Goal: Answer question/provide support: Share knowledge or assist other users

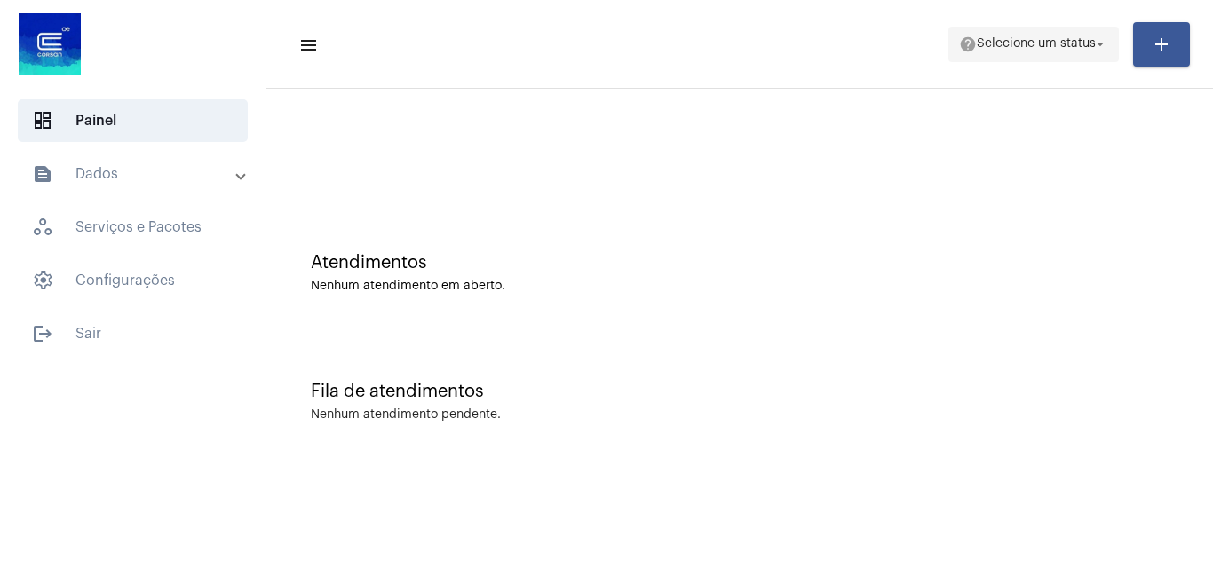
click at [1027, 60] on button "help Selecione um status arrow_drop_down" at bounding box center [1033, 45] width 170 height 36
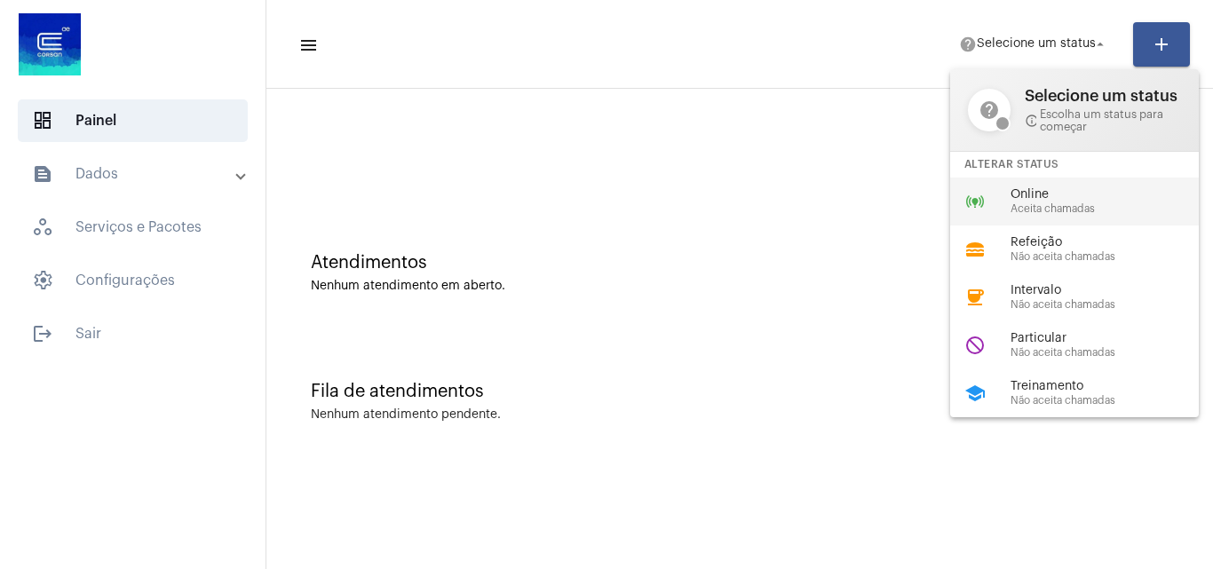
click at [1043, 206] on span "Aceita chamadas" at bounding box center [1111, 209] width 202 height 12
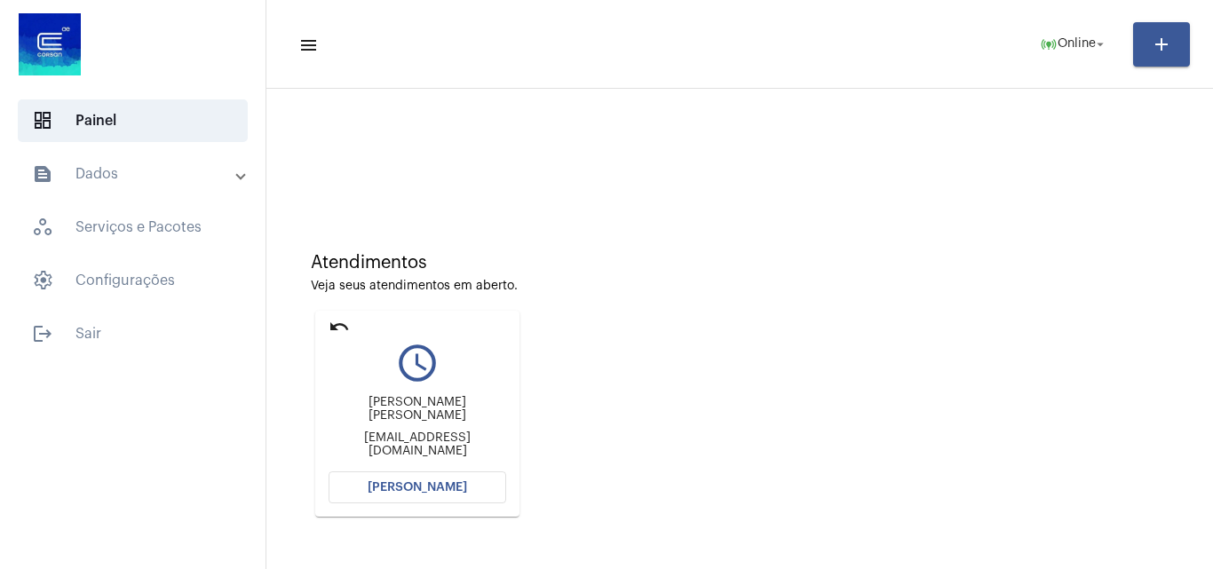
click at [422, 479] on button "[PERSON_NAME]" at bounding box center [418, 487] width 178 height 32
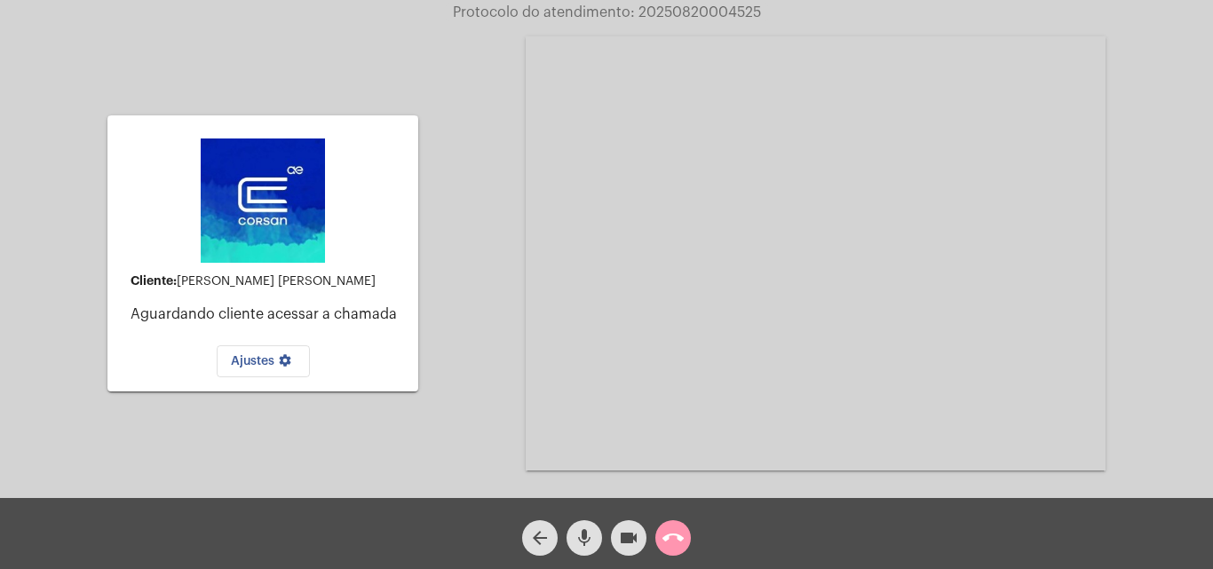
click at [666, 534] on mat-icon "call_end" at bounding box center [672, 537] width 21 height 21
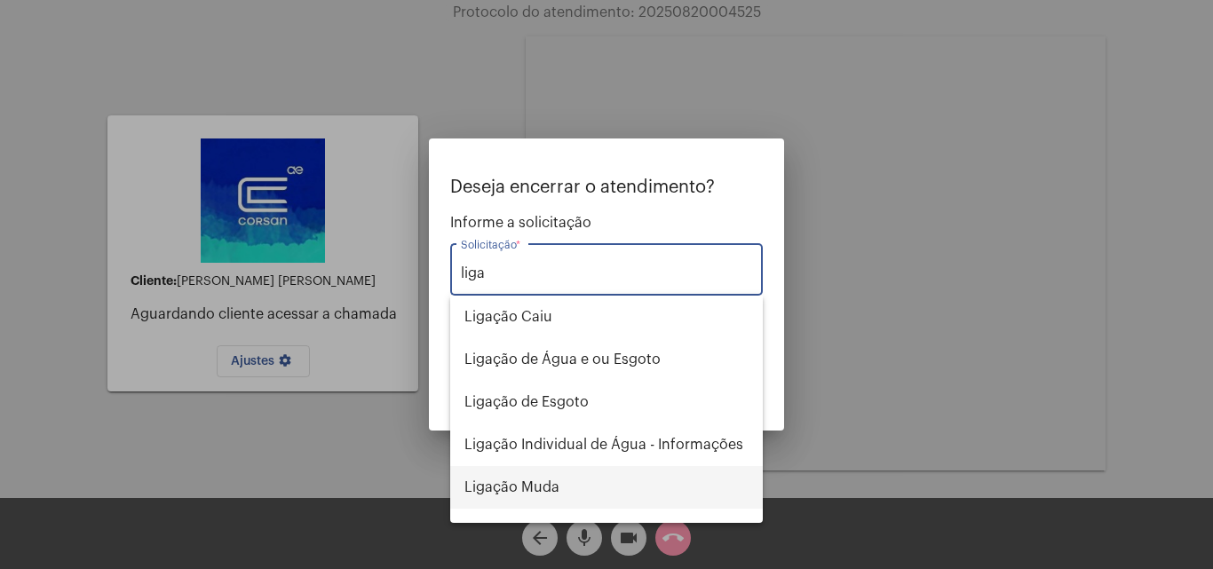
click at [577, 492] on span "Ligação Muda" at bounding box center [606, 487] width 284 height 43
type input "Ligação Muda"
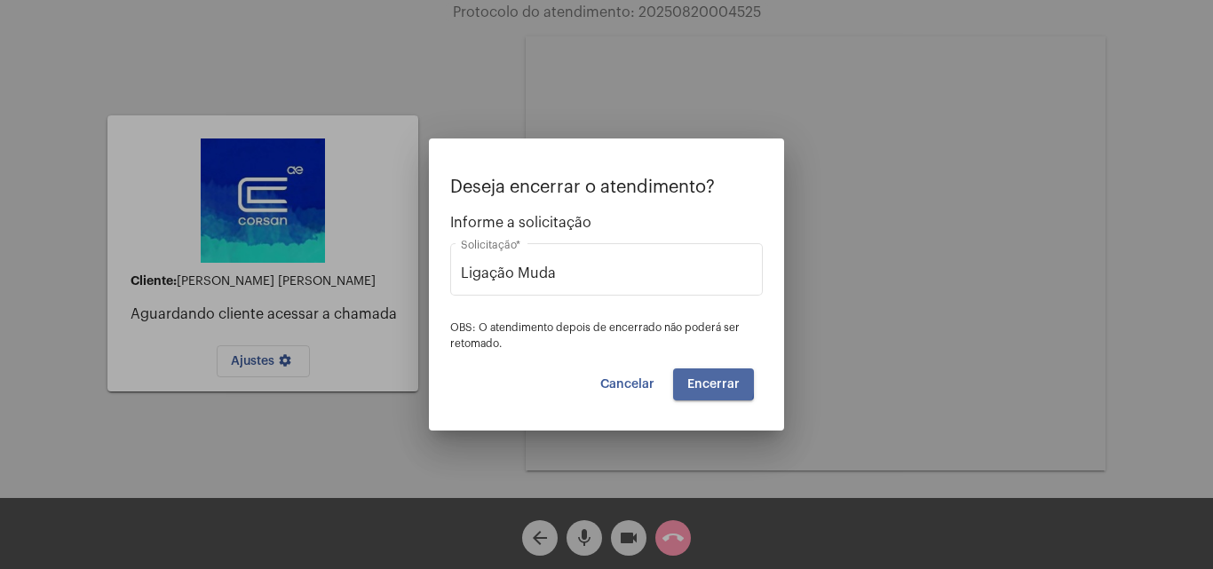
click at [685, 381] on button "Encerrar" at bounding box center [713, 384] width 81 height 32
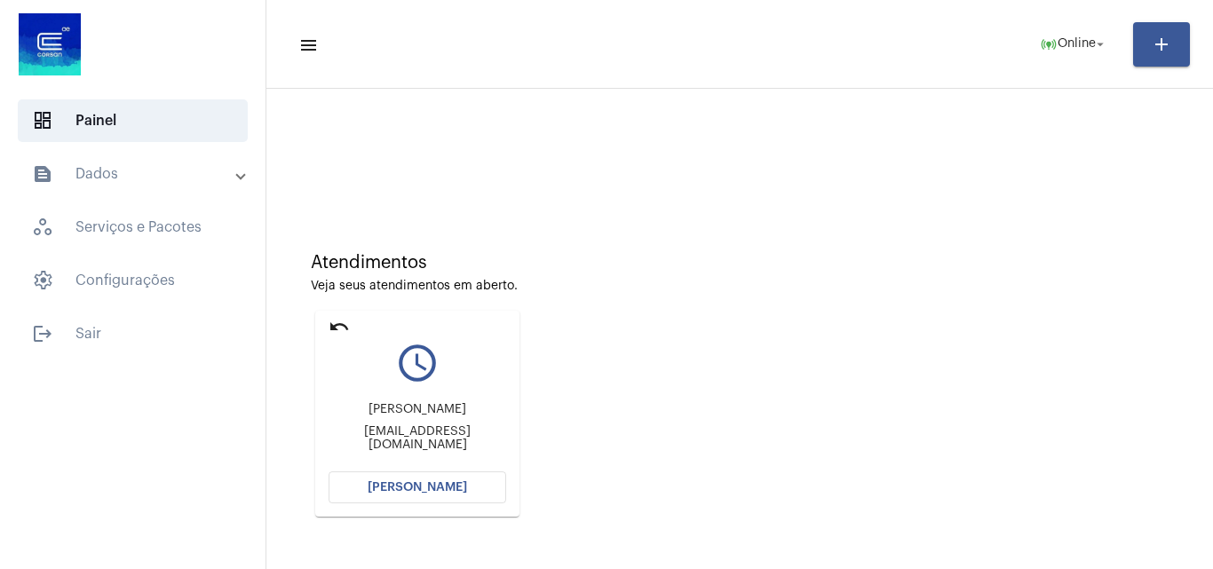
click at [361, 313] on mat-card "undo query_builder Ana Paula Konzen financeiroagroprimavera@gmail.com Abrir Cha…" at bounding box center [417, 414] width 204 height 206
click at [345, 327] on mat-icon "undo" at bounding box center [339, 326] width 21 height 21
click at [451, 479] on button "[PERSON_NAME]" at bounding box center [418, 487] width 178 height 32
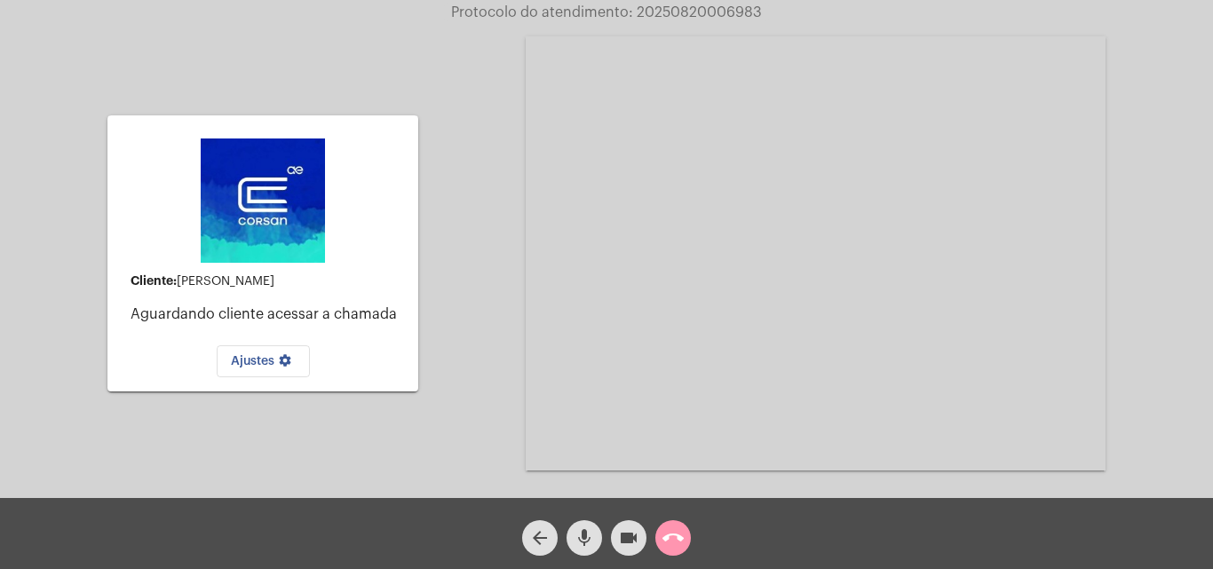
click at [671, 534] on mat-icon "call_end" at bounding box center [672, 537] width 21 height 21
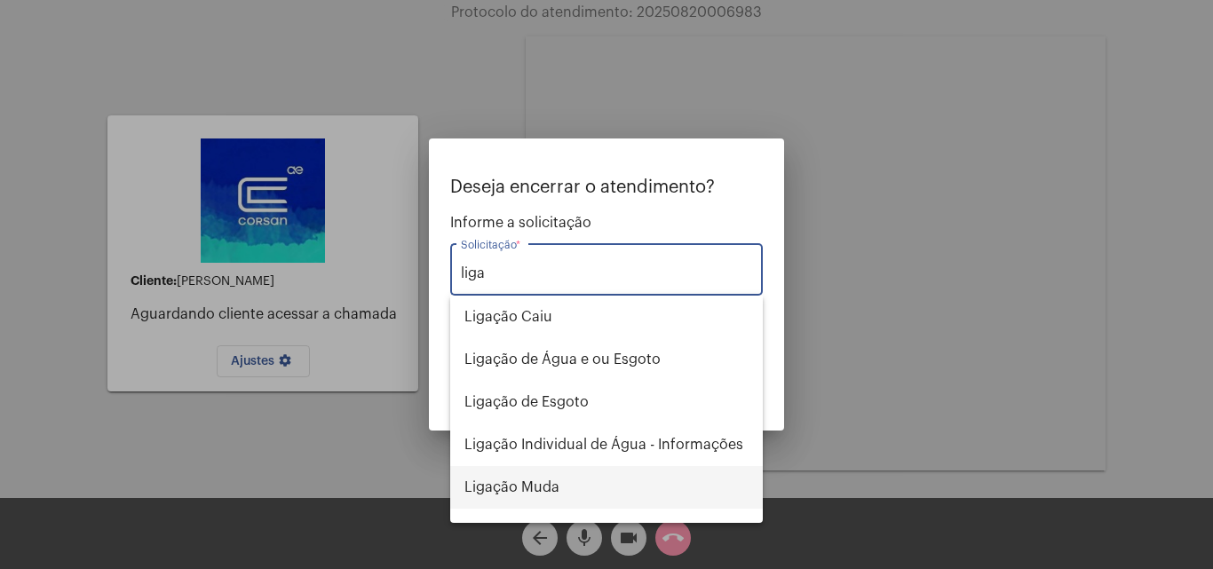
click at [574, 495] on span "Ligação Muda" at bounding box center [606, 487] width 284 height 43
type input "Ligação Muda"
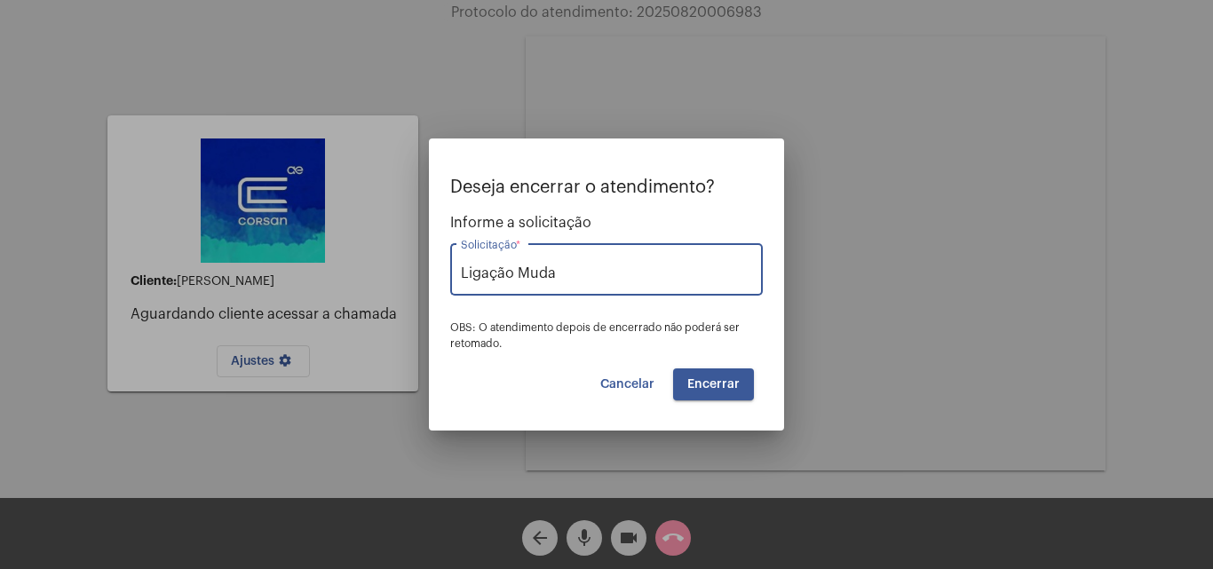
click at [717, 383] on span "Encerrar" at bounding box center [713, 384] width 52 height 12
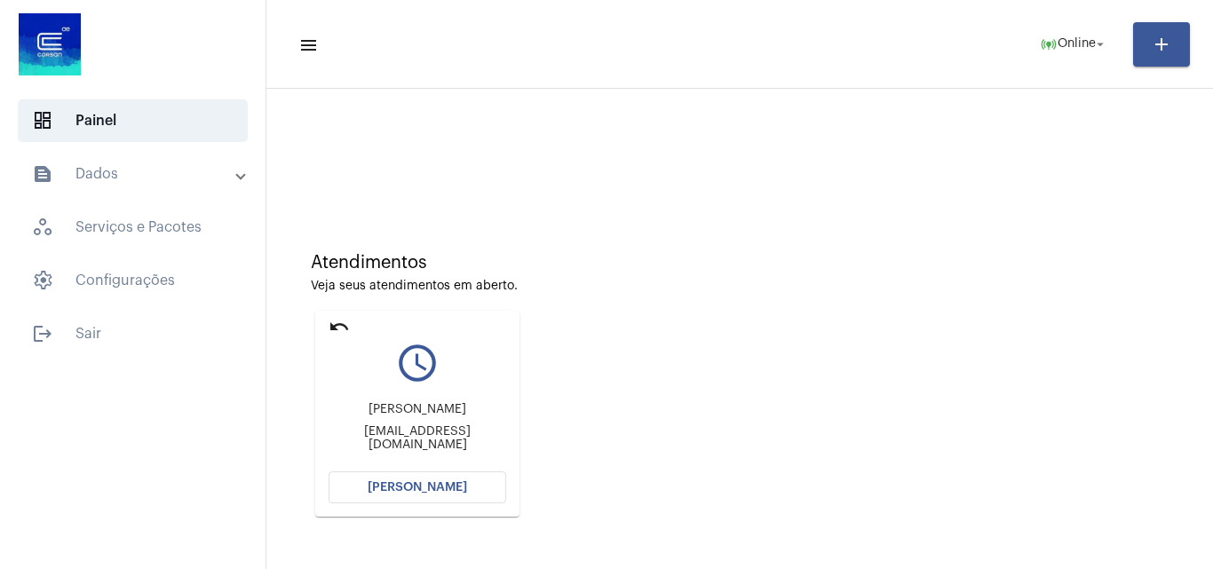
click at [439, 472] on button "[PERSON_NAME]" at bounding box center [418, 487] width 178 height 32
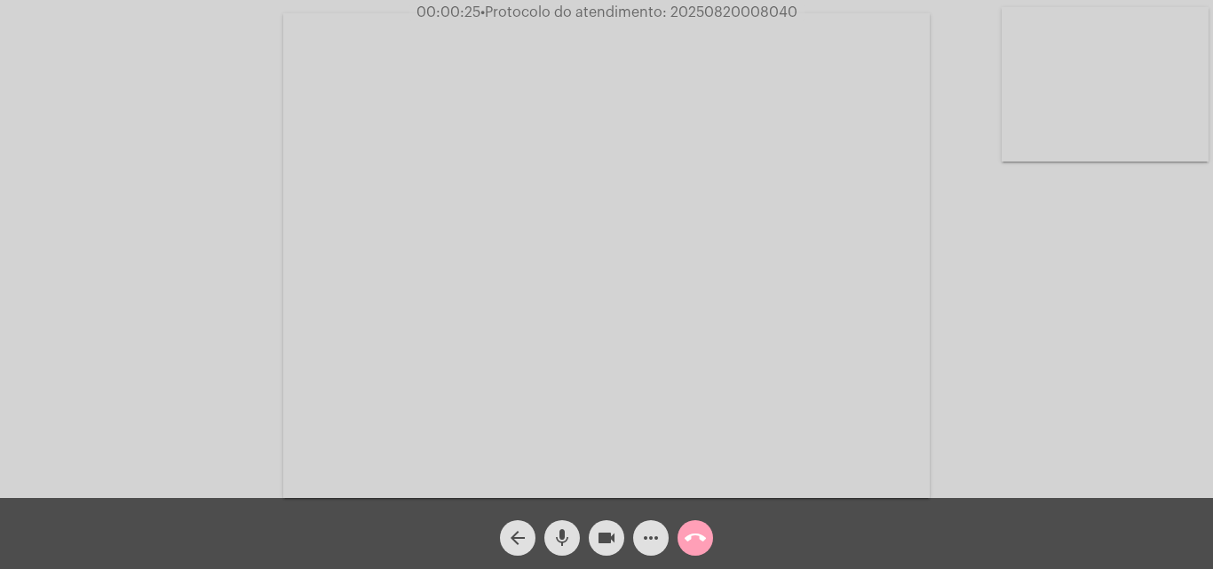
click at [698, 546] on mat-icon "call_end" at bounding box center [695, 537] width 21 height 21
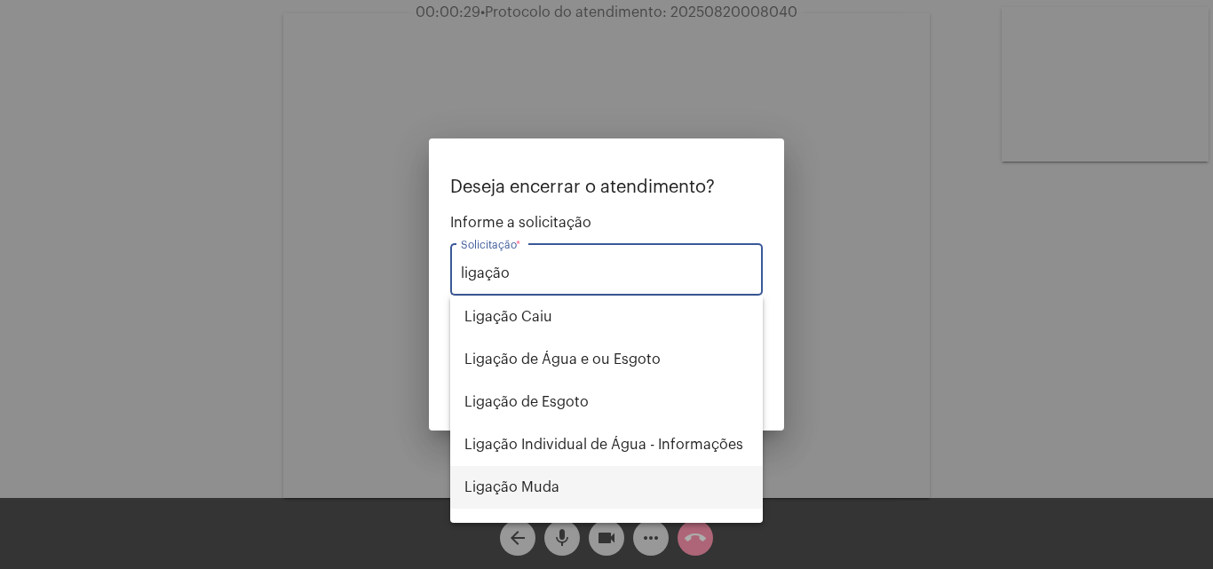
click at [576, 498] on span "Ligação Muda" at bounding box center [606, 487] width 284 height 43
type input "Ligação Muda"
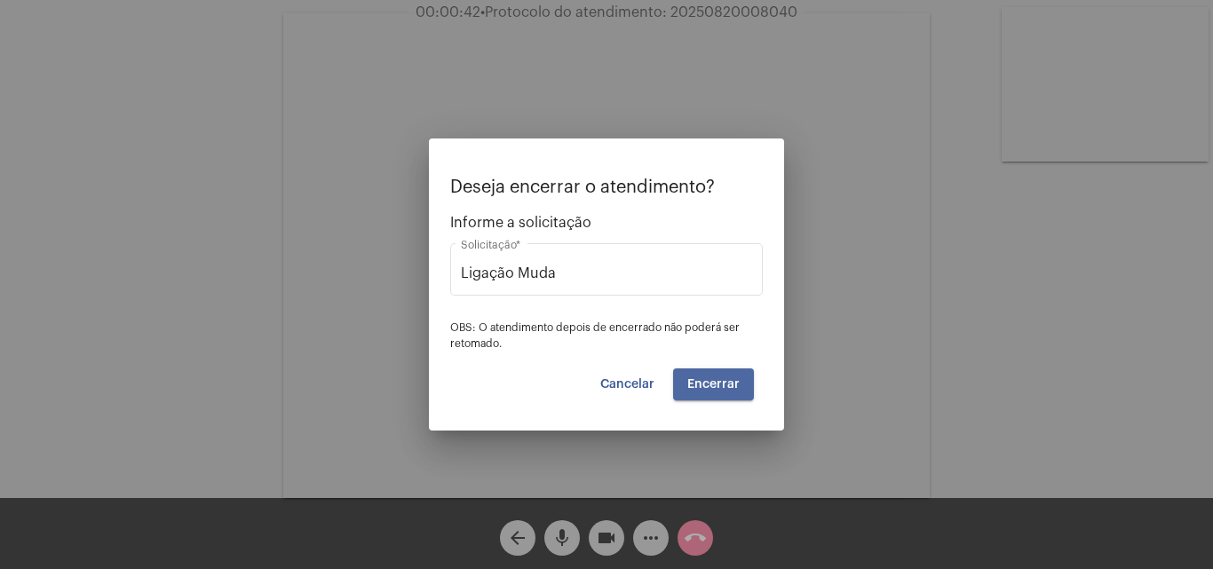
click at [731, 384] on span "Encerrar" at bounding box center [713, 384] width 52 height 12
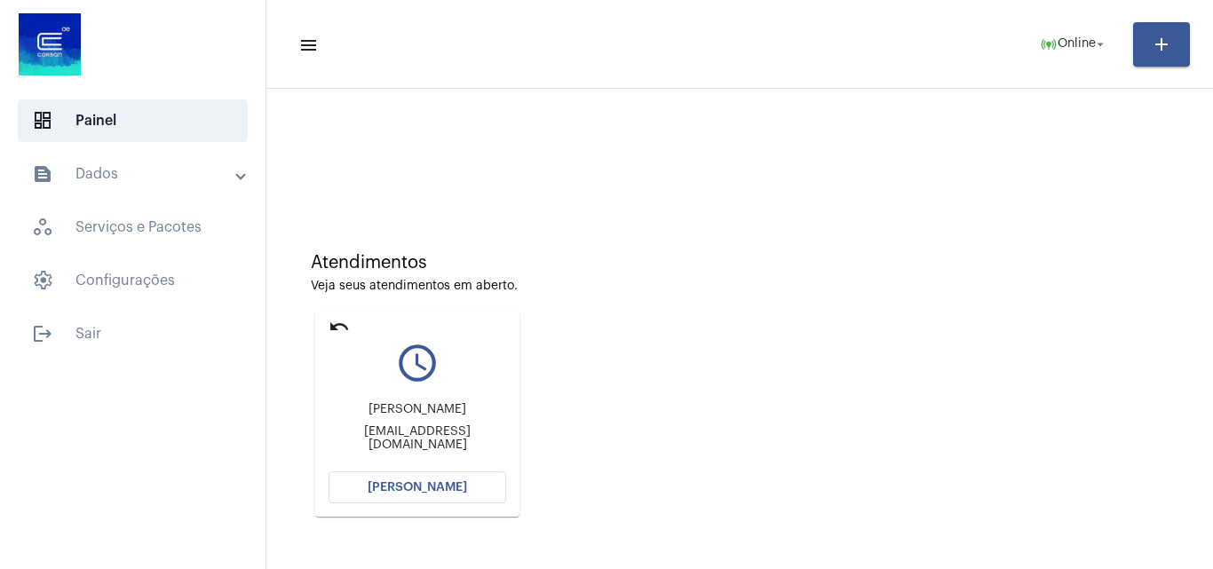
click at [327, 325] on mat-card "undo query_builder Fidel ativeimoveis@gmail.com Abrir Chamada" at bounding box center [417, 414] width 204 height 206
click at [327, 326] on mat-card "undo query_builder Fidel ativeimoveis@gmail.com Abrir Chamada" at bounding box center [417, 414] width 204 height 206
click at [345, 327] on mat-icon "undo" at bounding box center [339, 326] width 21 height 21
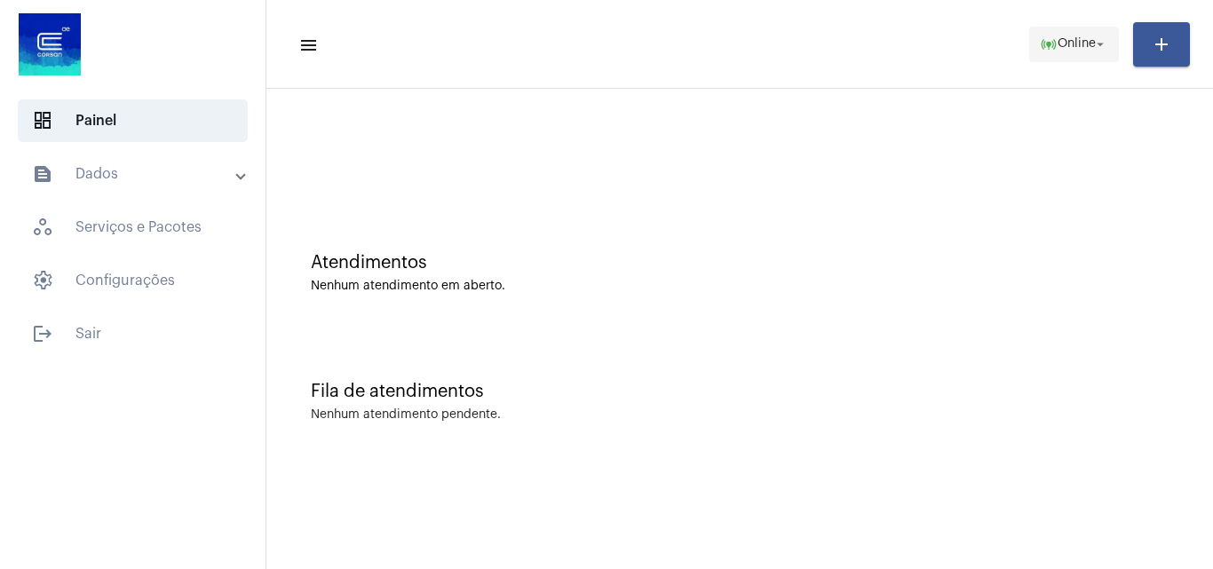
click at [1045, 45] on mat-icon "online_prediction" at bounding box center [1049, 45] width 18 height 18
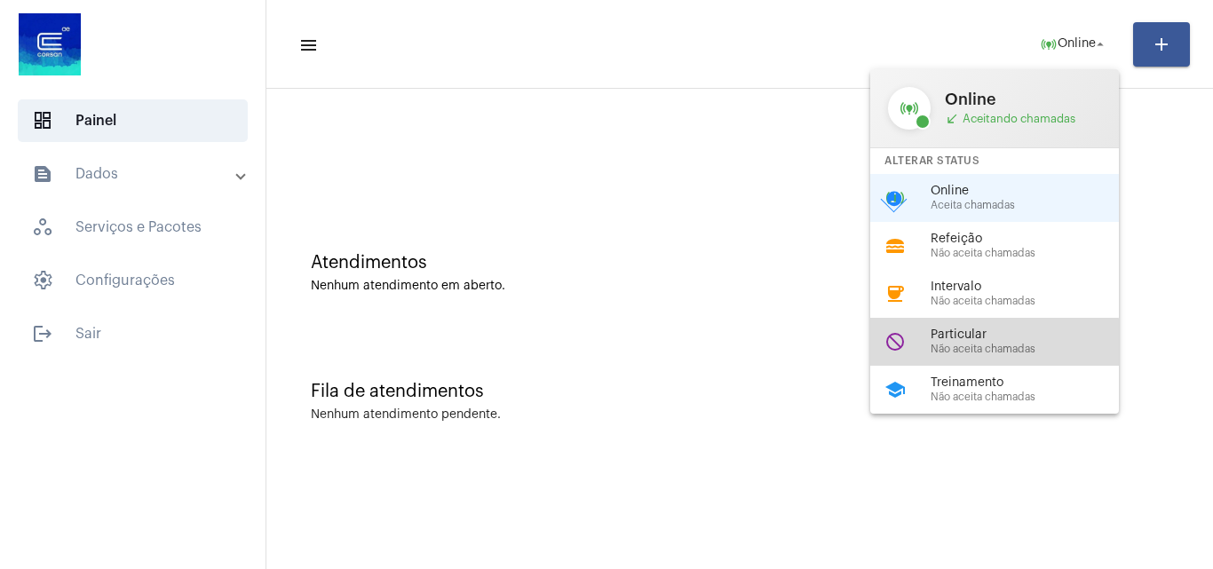
click at [988, 349] on span "Não aceita chamadas" at bounding box center [1031, 350] width 202 height 12
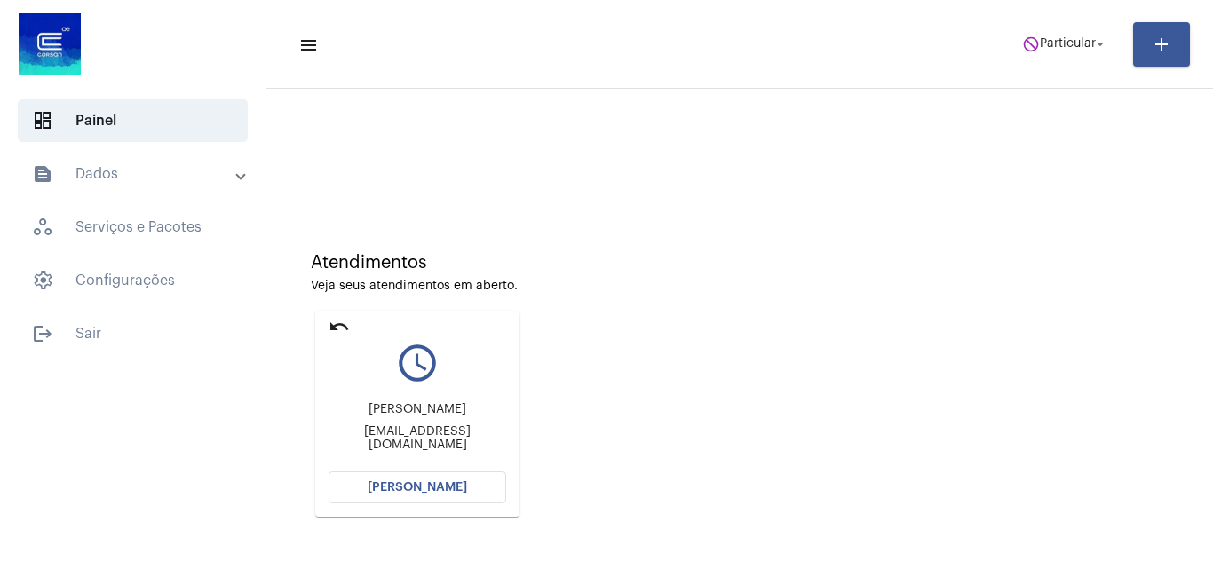
click at [348, 344] on mat-icon "query_builder" at bounding box center [418, 363] width 178 height 44
click at [346, 330] on mat-icon "undo" at bounding box center [339, 326] width 21 height 21
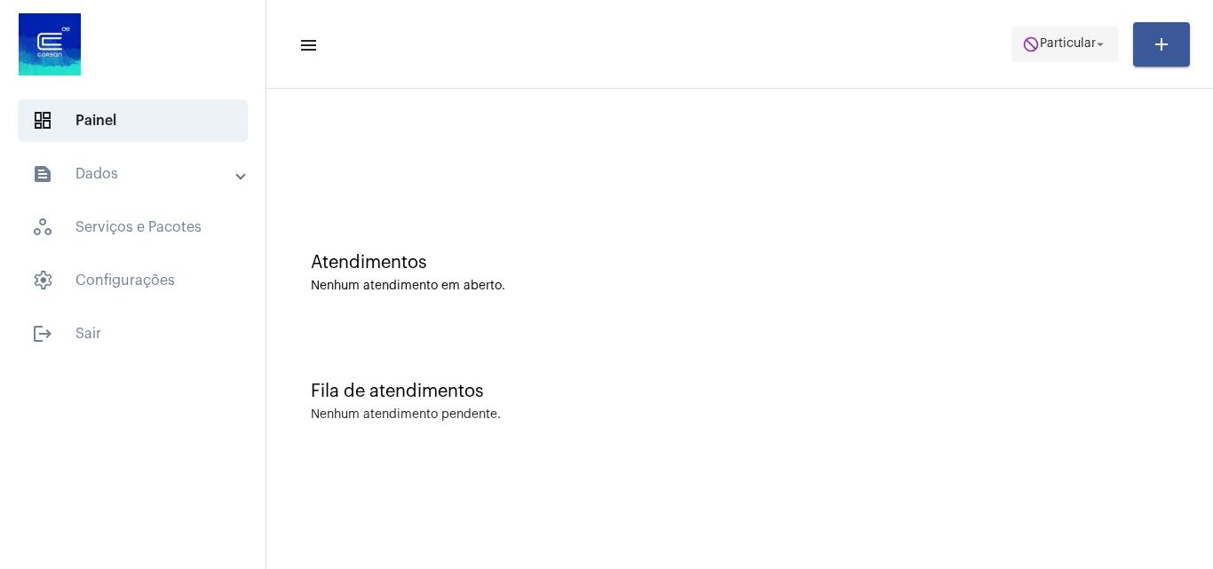
click at [1050, 32] on span "do_not_disturb Particular arrow_drop_down" at bounding box center [1065, 44] width 86 height 32
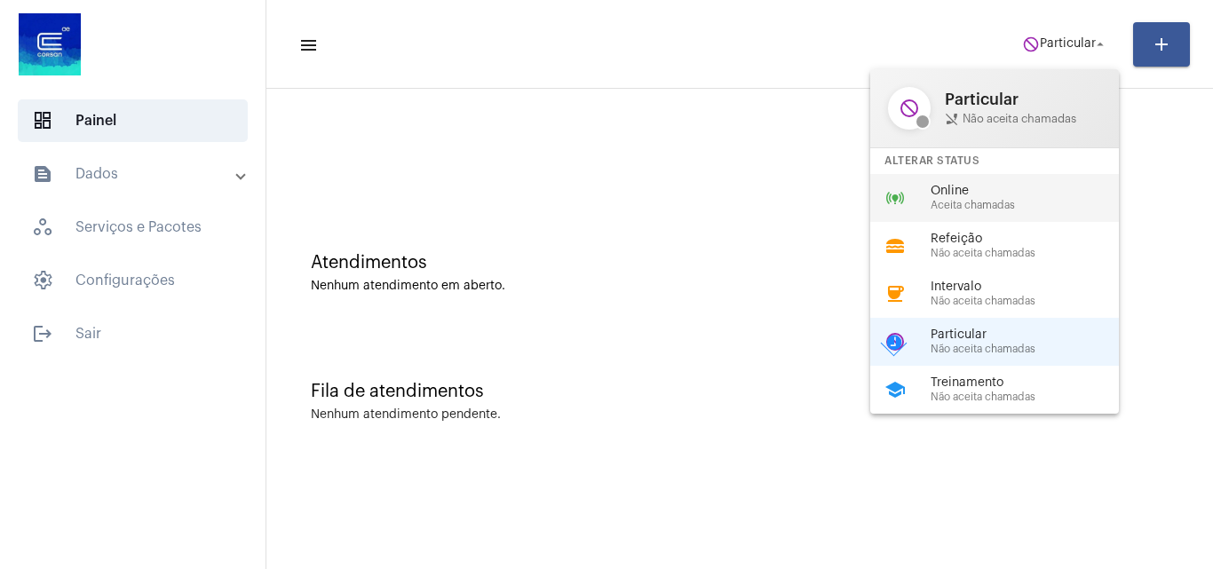
click at [949, 192] on span "Online" at bounding box center [1031, 191] width 202 height 13
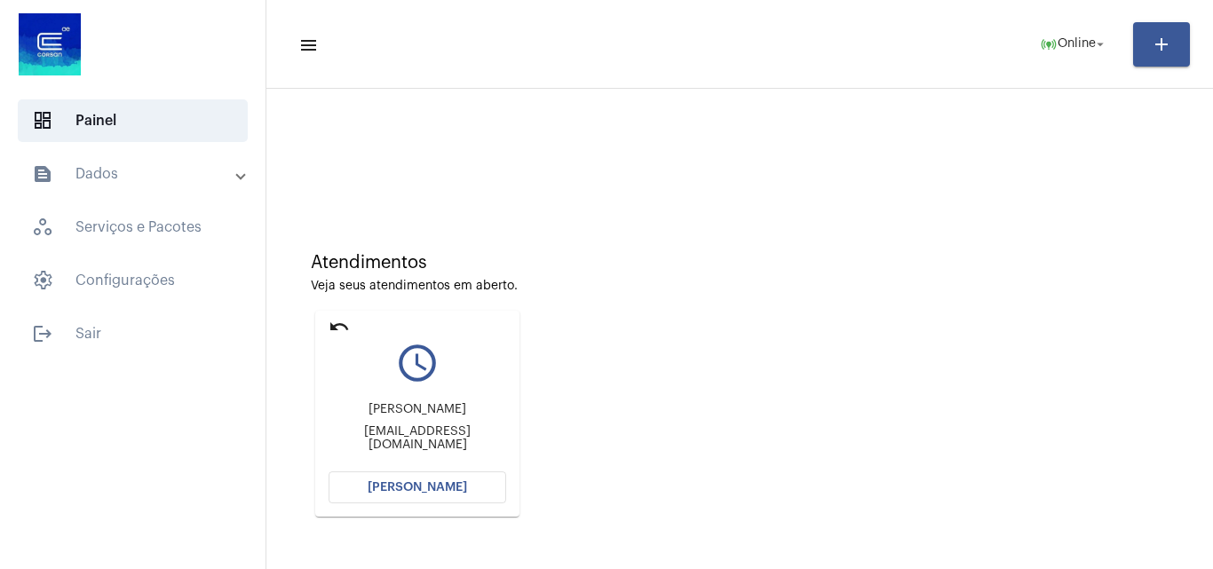
click at [733, 342] on div "Atendimentos Veja seus atendimentos em aberto. undo query_builder Cassia Daniel…" at bounding box center [739, 378] width 929 height 357
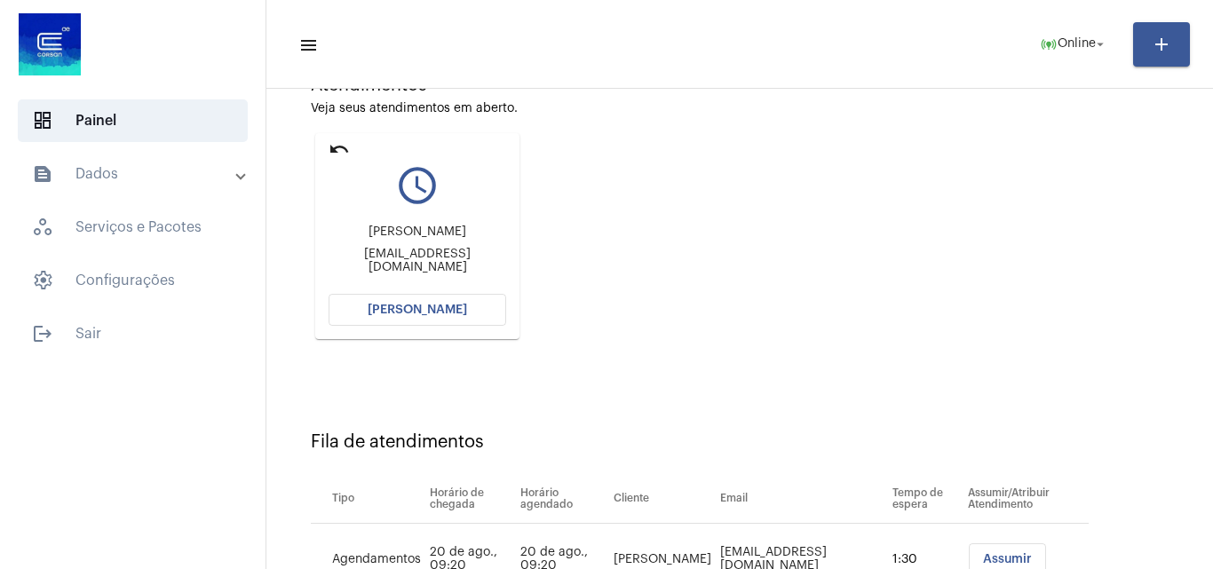
scroll to position [252, 0]
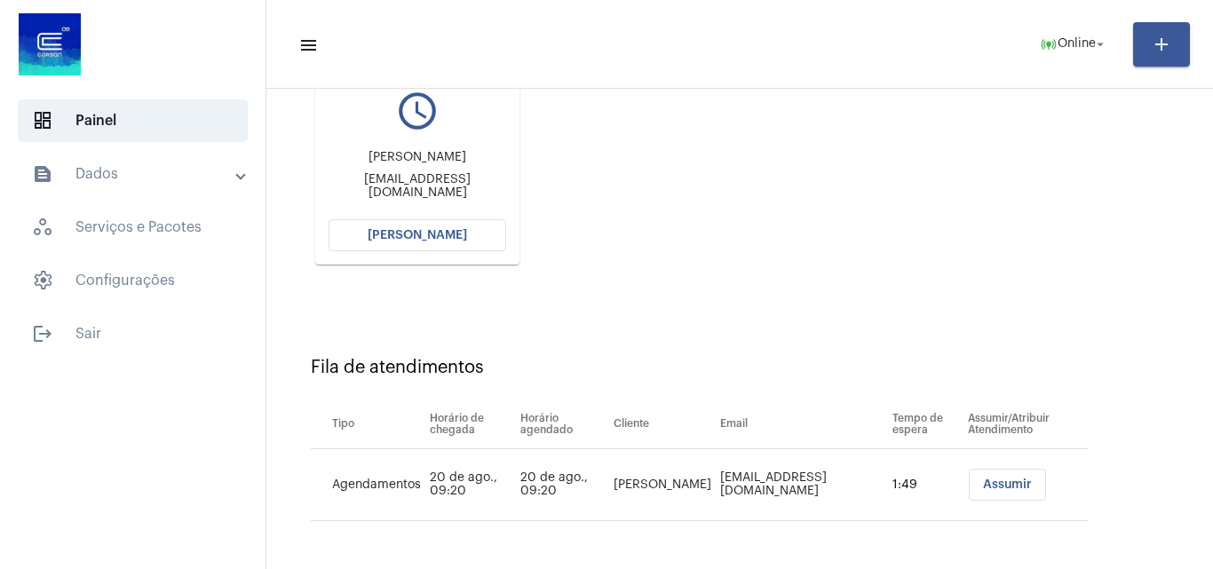
click at [479, 240] on button "[PERSON_NAME]" at bounding box center [418, 235] width 178 height 32
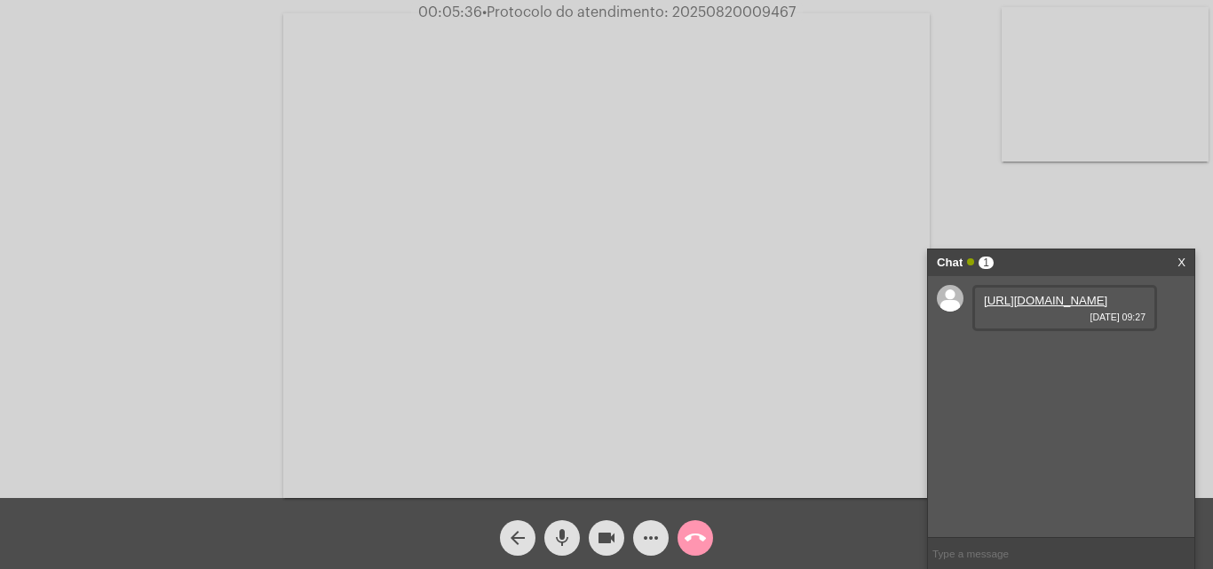
click at [1034, 307] on link "https://neft-transfer-bucket.s3.amazonaws.com/temp-fc6f46e2-a541-2883-9918-a816…" at bounding box center [1045, 300] width 123 height 13
click at [715, 3] on div "Acessando Câmera e Microfone..." at bounding box center [606, 249] width 1213 height 498
click at [714, 12] on span "• Protocolo do atendimento: 20250820009467" at bounding box center [638, 12] width 313 height 14
copy span "20250820009467"
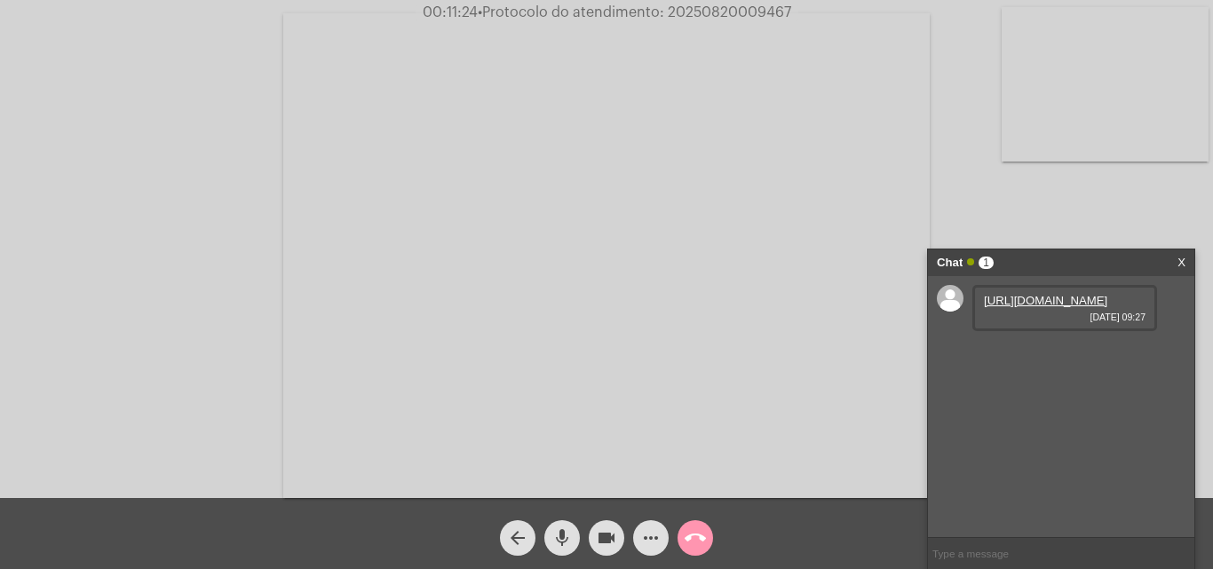
click at [704, 547] on mat-icon "call_end" at bounding box center [695, 537] width 21 height 21
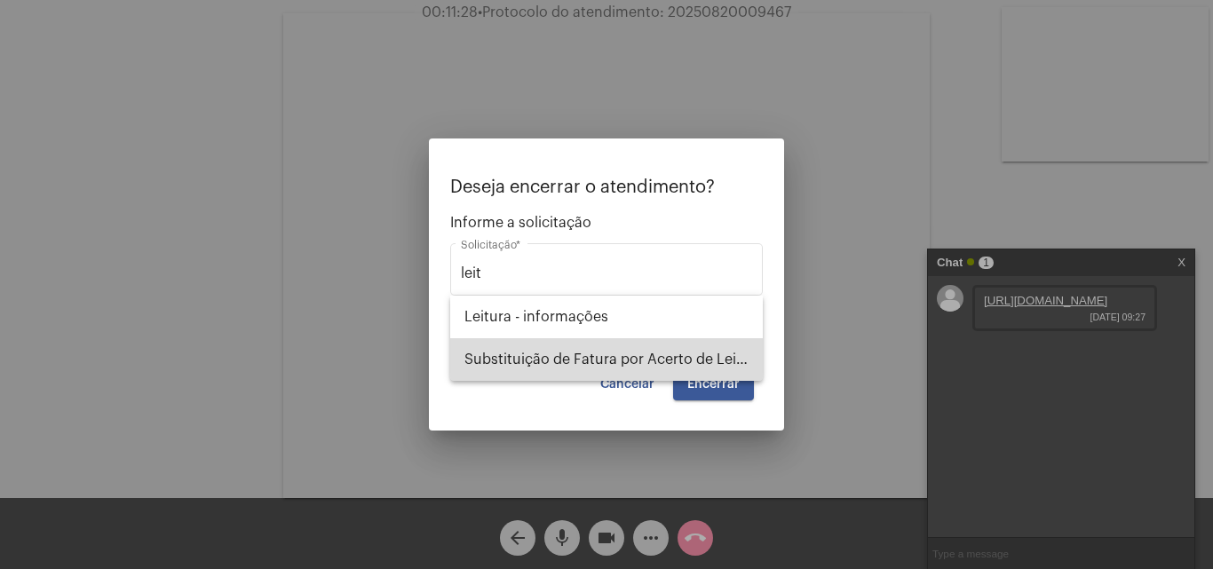
click at [631, 355] on span "Substituição de Fatura por Acerto de Leitura" at bounding box center [606, 359] width 284 height 43
type input "Substituição de Fatura por Acerto de Leitura"
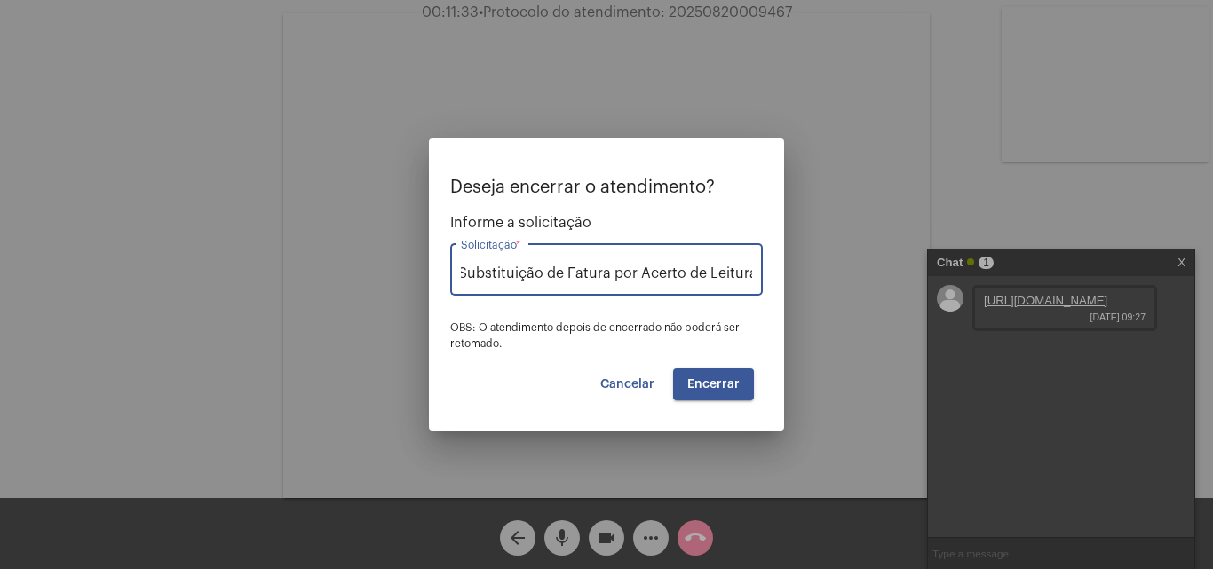
click at [710, 389] on span "Encerrar" at bounding box center [713, 384] width 52 height 12
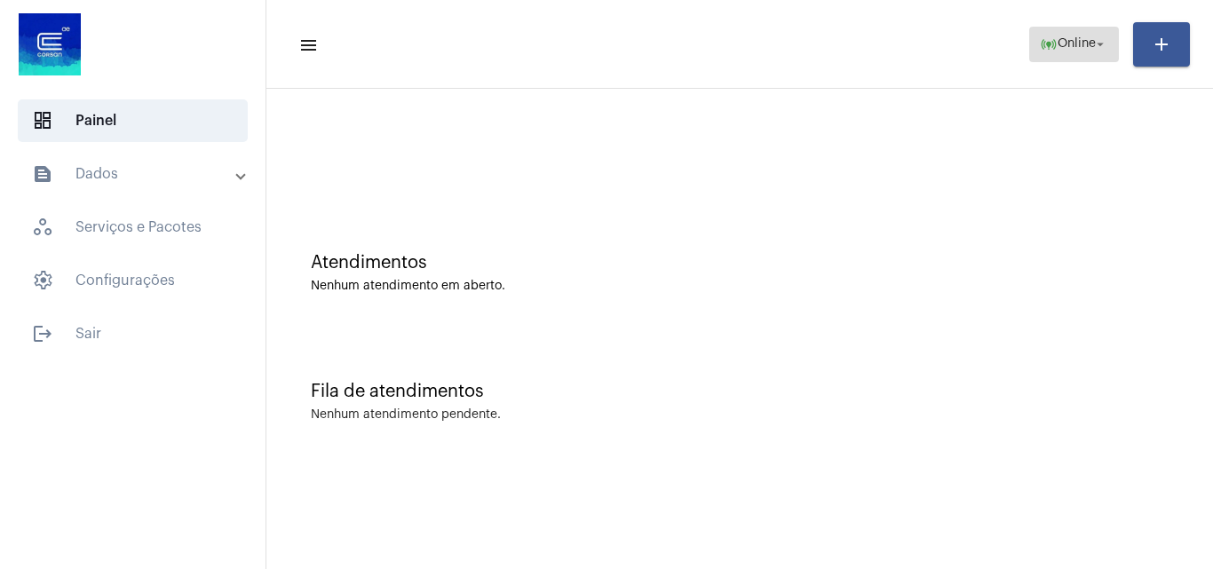
click at [1088, 51] on span "online_prediction Online arrow_drop_down" at bounding box center [1074, 44] width 68 height 32
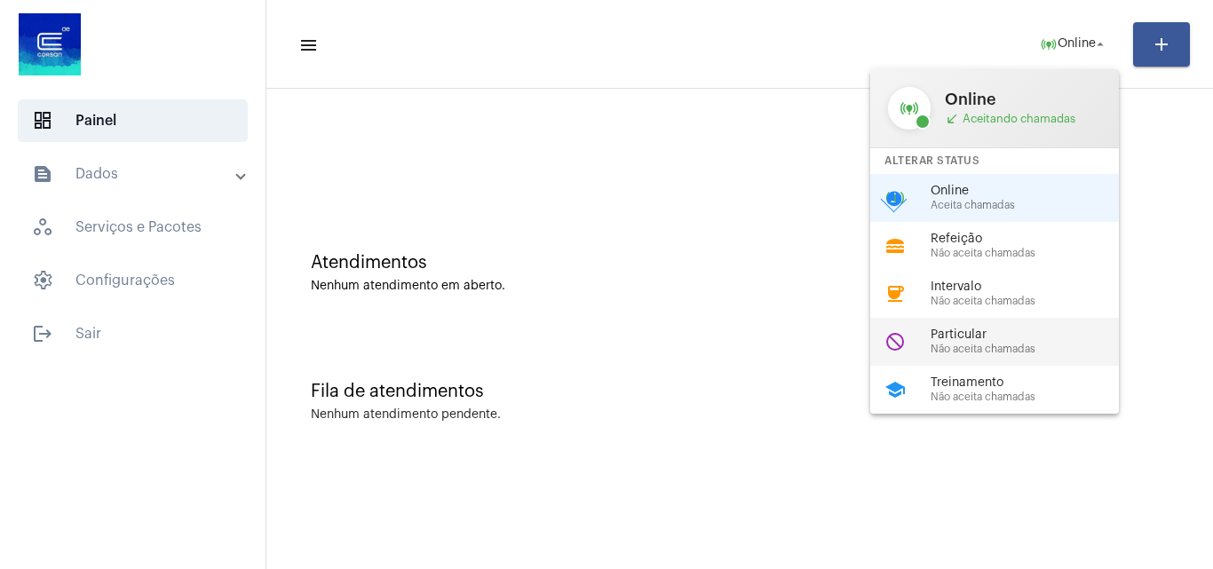
click at [1002, 330] on span "Particular" at bounding box center [1031, 335] width 202 height 13
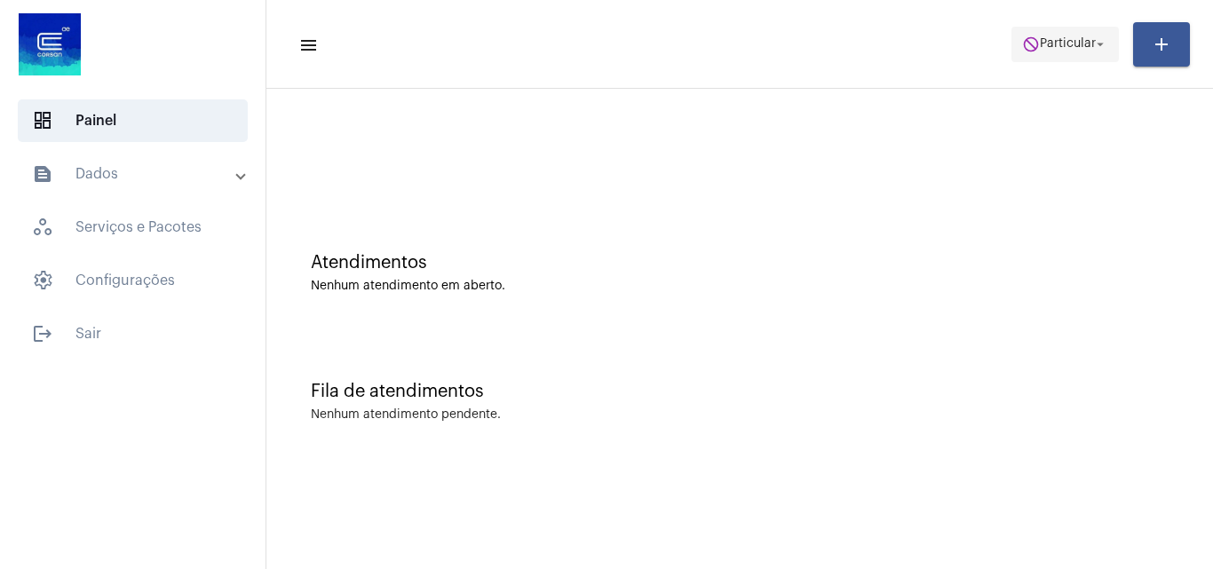
click at [1063, 30] on span "do_not_disturb Particular arrow_drop_down" at bounding box center [1065, 44] width 86 height 32
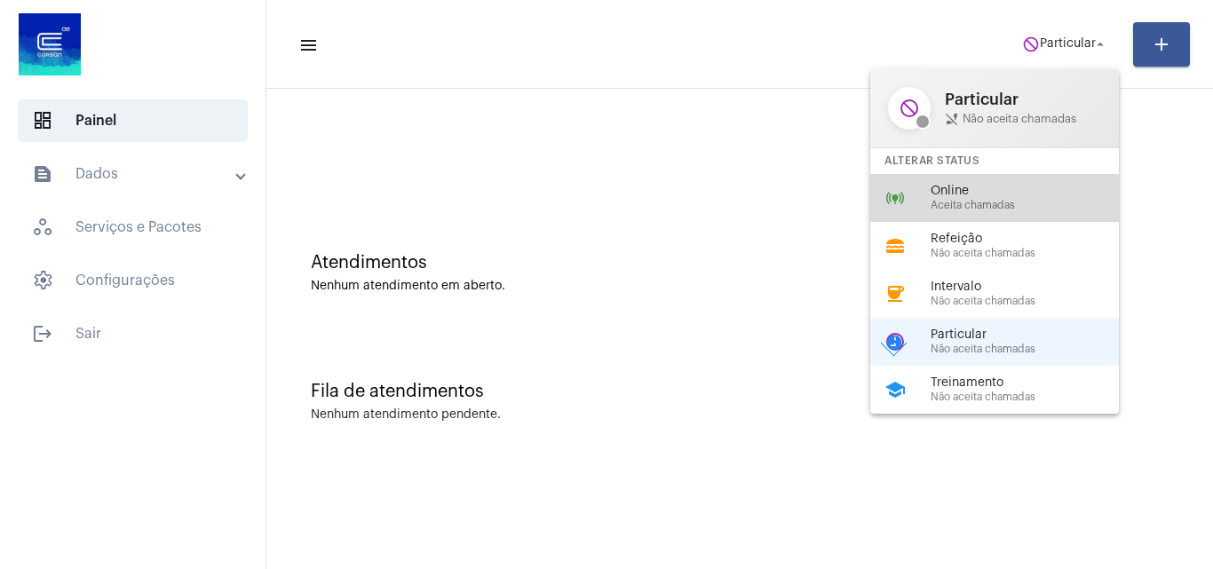
click at [981, 207] on span "Aceita chamadas" at bounding box center [1031, 206] width 202 height 12
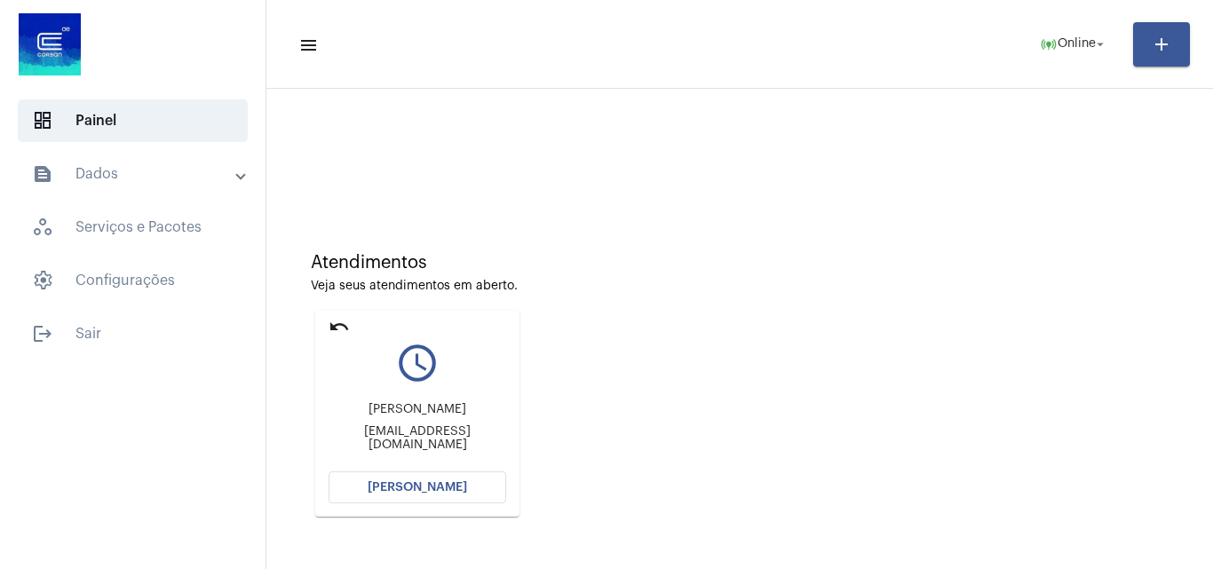
click at [473, 481] on button "[PERSON_NAME]" at bounding box center [418, 487] width 178 height 32
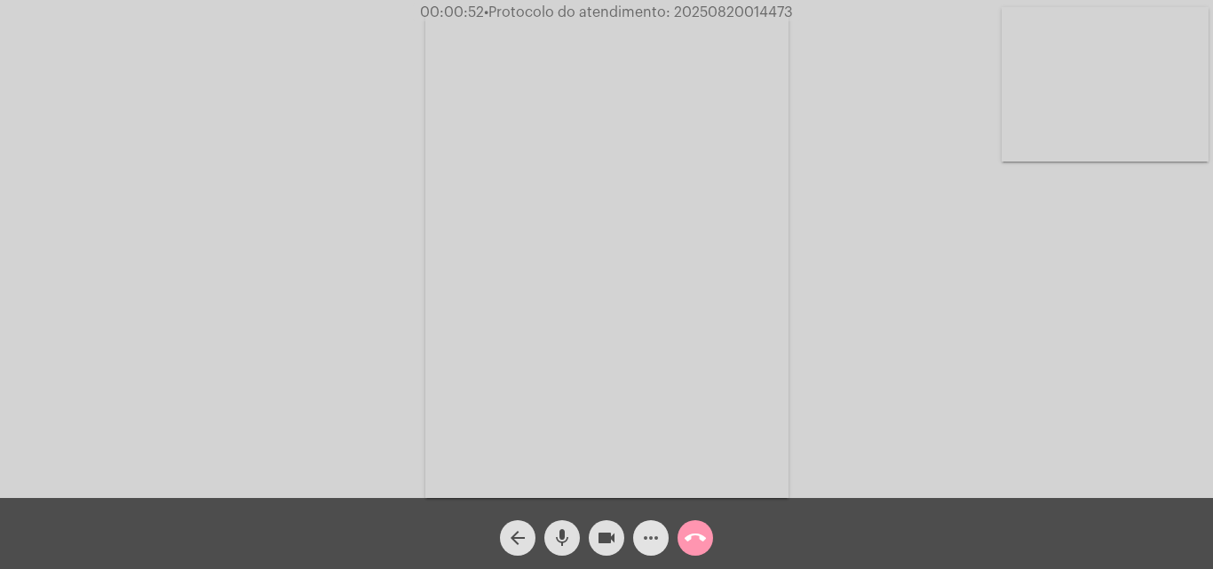
click at [644, 534] on mat-icon "more_horiz" at bounding box center [650, 537] width 21 height 21
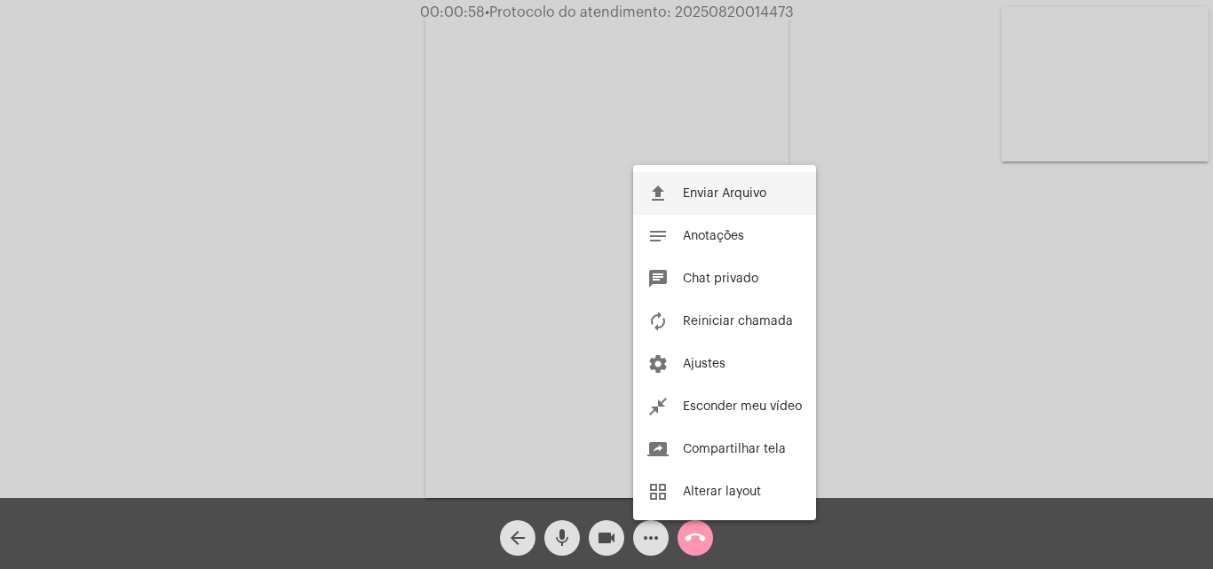
click at [747, 198] on span "Enviar Arquivo" at bounding box center [724, 193] width 83 height 12
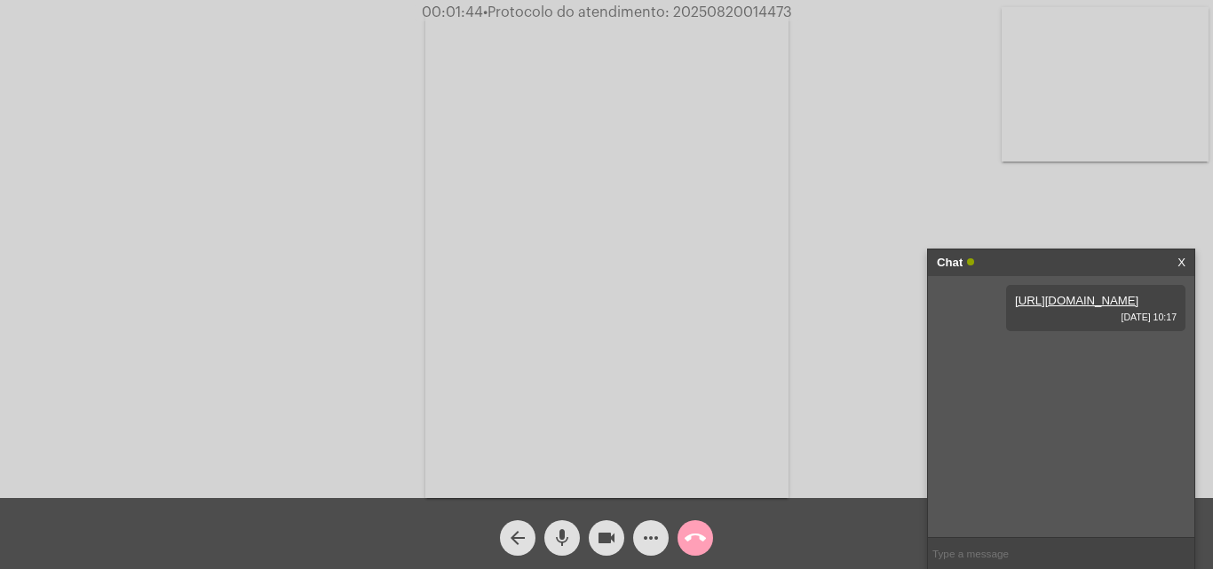
click at [704, 539] on mat-icon "call_end" at bounding box center [695, 537] width 21 height 21
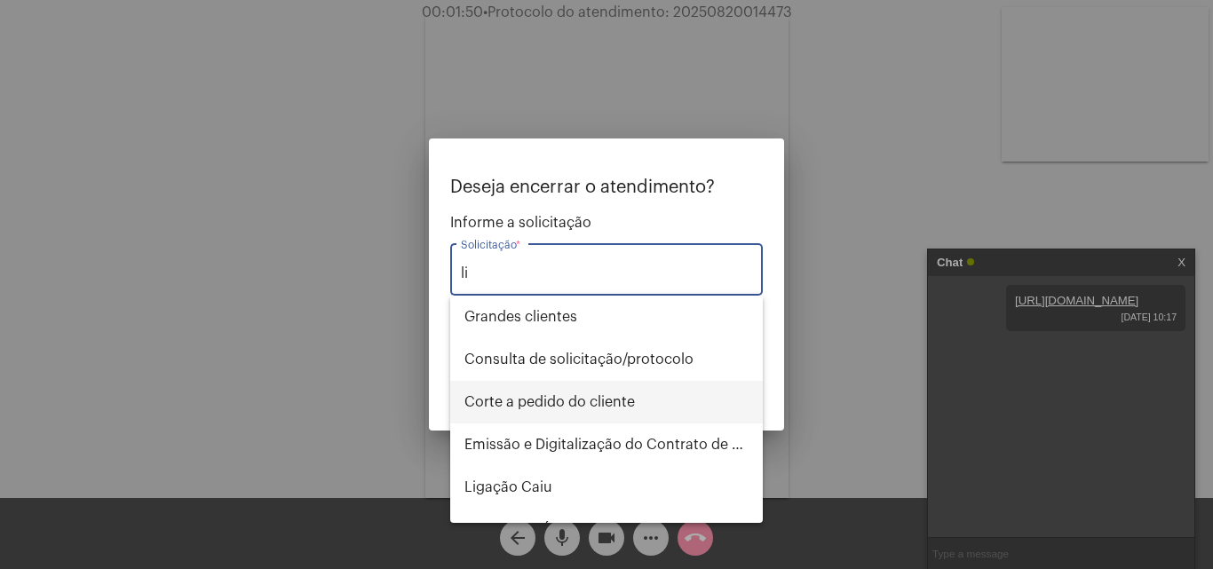
type input "l"
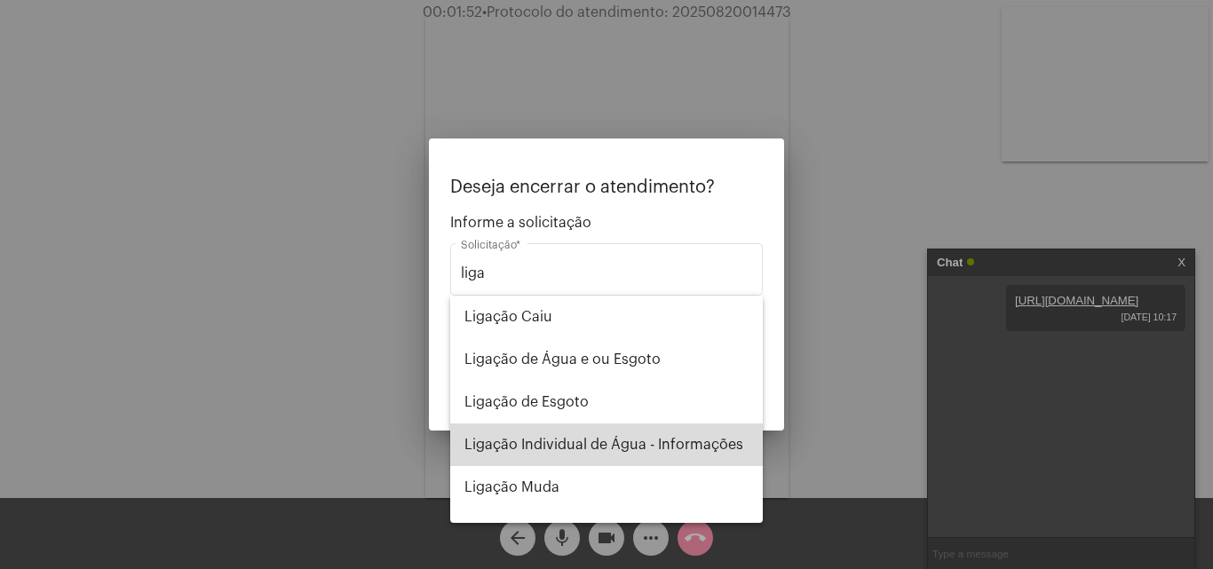
click at [661, 442] on span "Ligação Individual de Água - Informações" at bounding box center [606, 445] width 284 height 43
type input "Ligação Individual de Água - Informações"
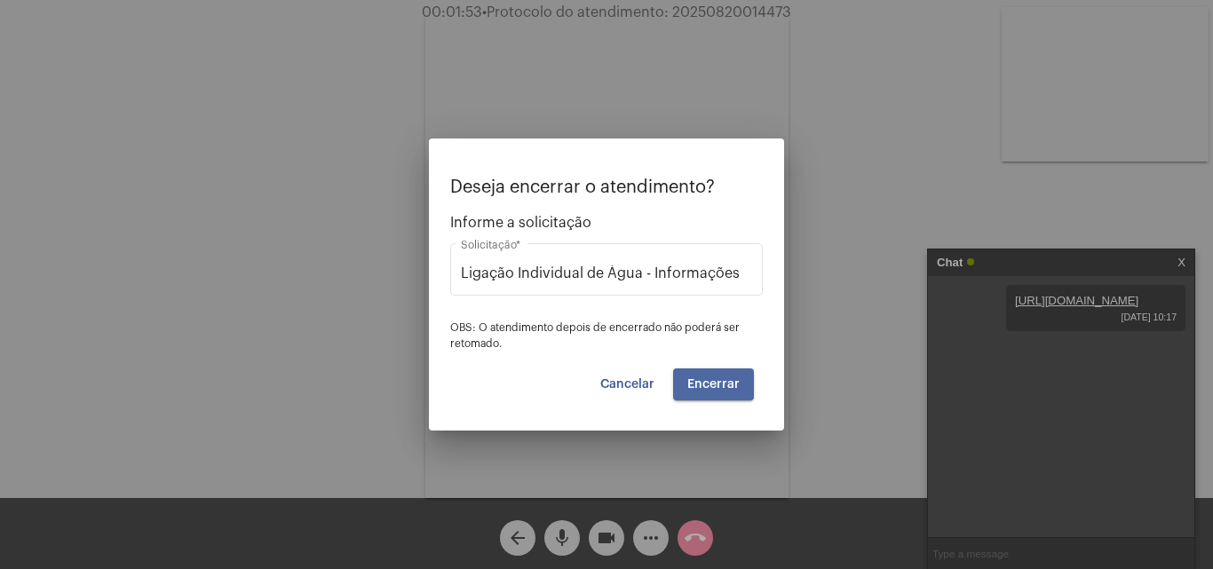
click at [726, 376] on button "Encerrar" at bounding box center [713, 384] width 81 height 32
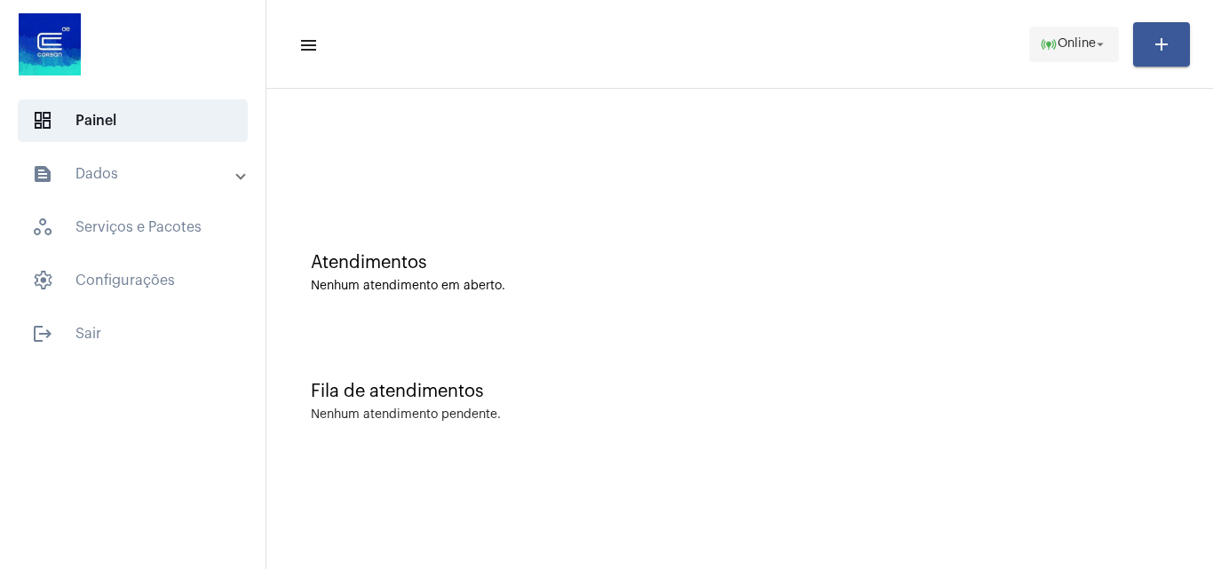
click at [1063, 34] on span "online_prediction Online arrow_drop_down" at bounding box center [1074, 44] width 68 height 32
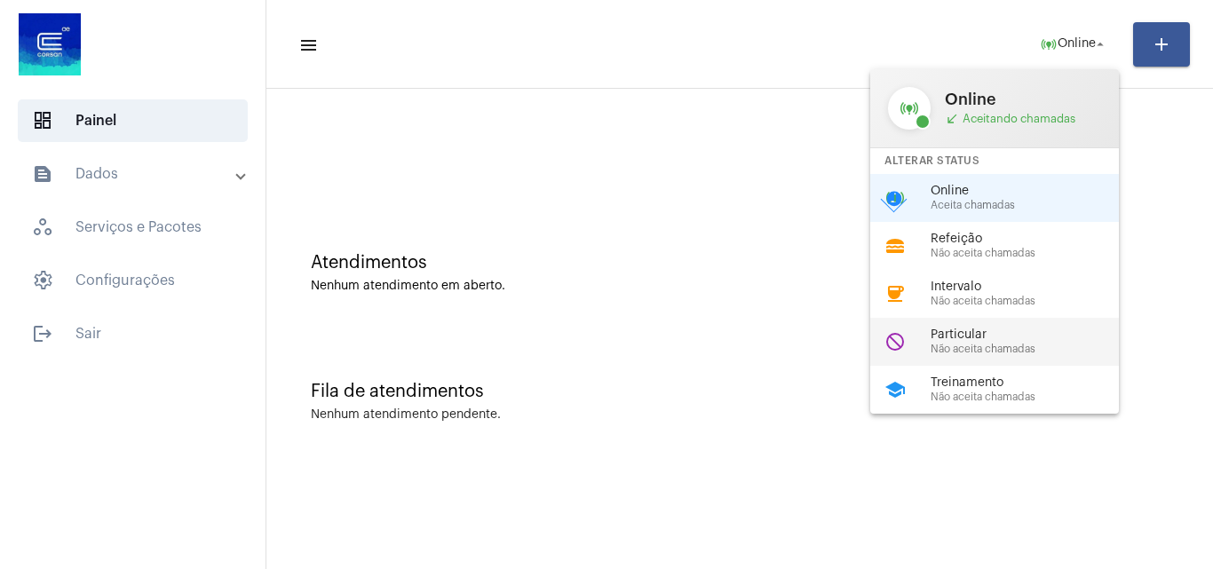
click at [971, 339] on span "Particular" at bounding box center [1031, 335] width 202 height 13
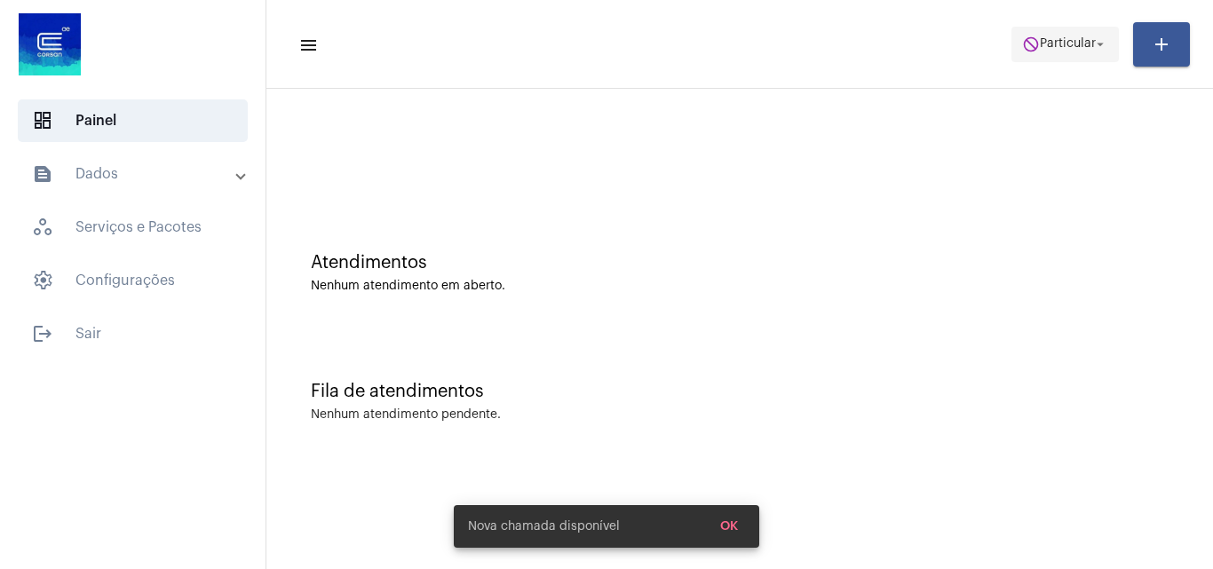
click at [1085, 55] on span "do_not_disturb Particular arrow_drop_down" at bounding box center [1065, 44] width 86 height 32
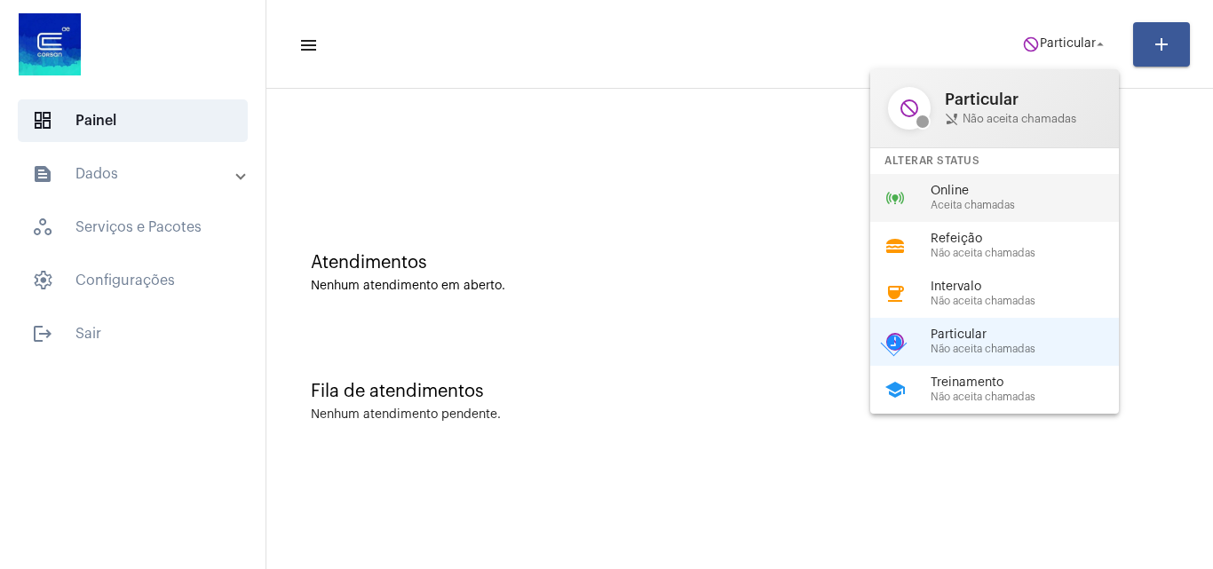
click at [961, 212] on div "online_prediction Online Aceita chamadas" at bounding box center [1008, 198] width 277 height 48
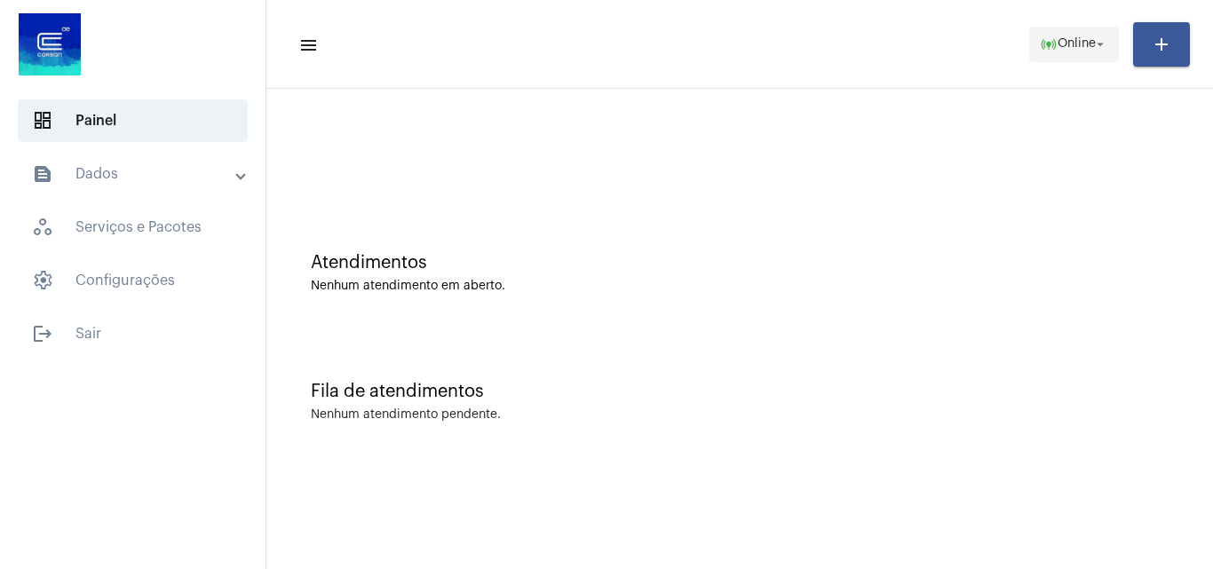
click at [1086, 52] on span "online_prediction Online arrow_drop_down" at bounding box center [1074, 44] width 68 height 32
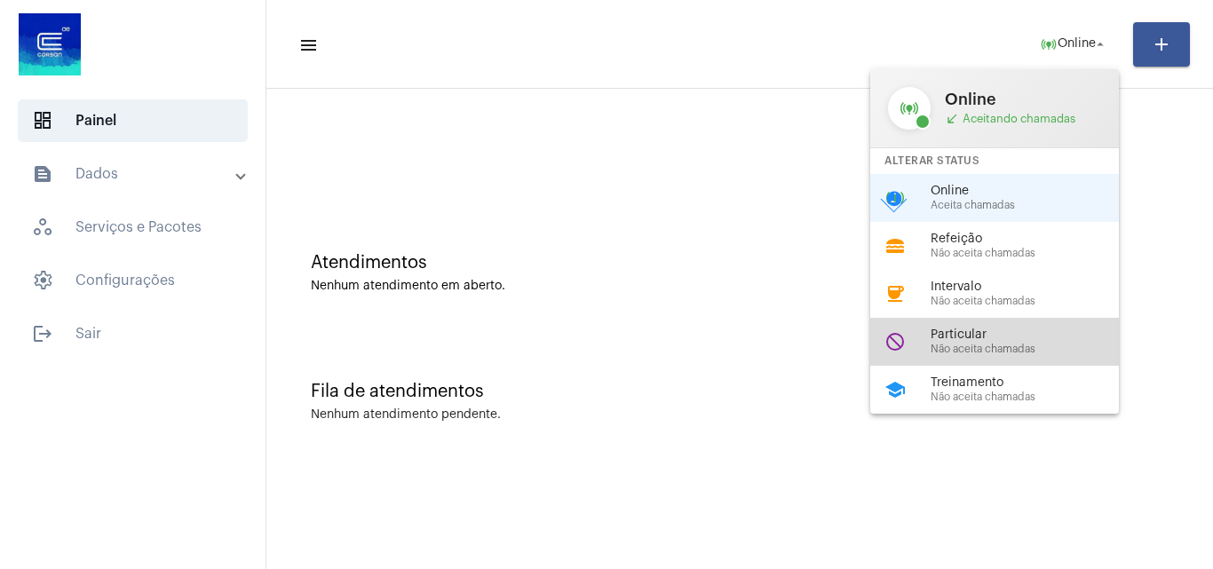
click at [987, 360] on div "do_not_disturb Particular Não aceita chamadas" at bounding box center [1008, 342] width 277 height 48
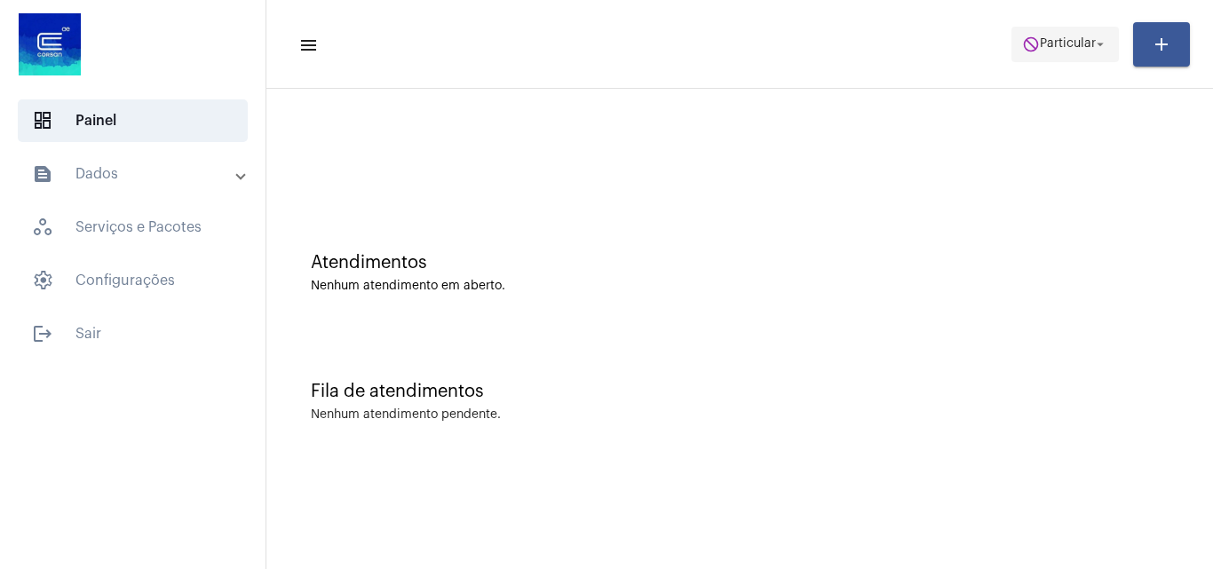
click at [1073, 48] on span "Particular" at bounding box center [1068, 44] width 56 height 12
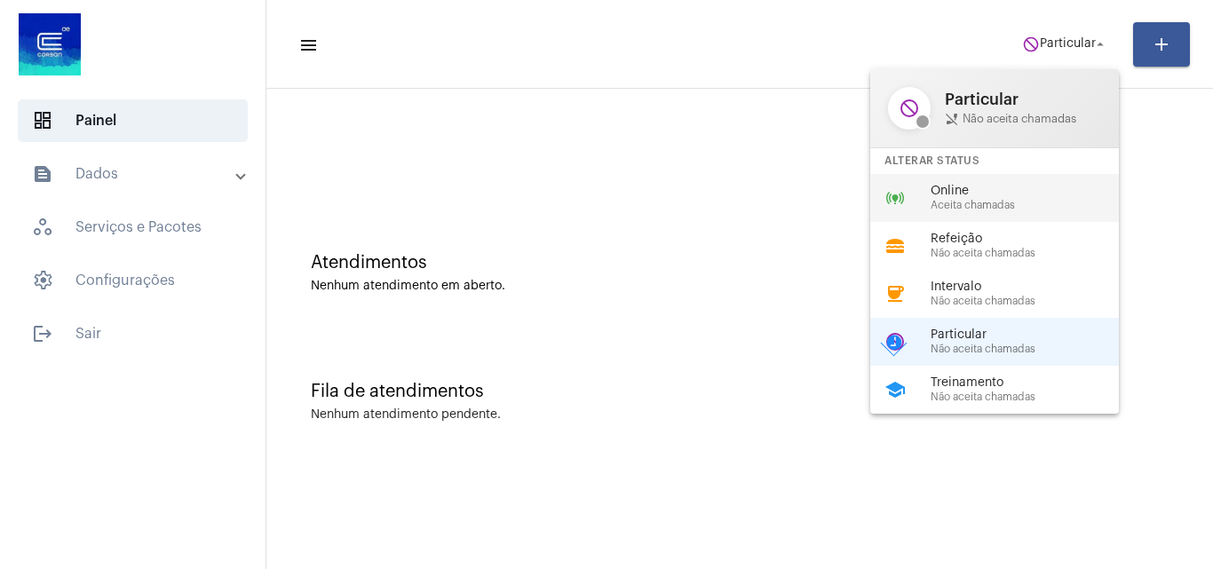
click at [996, 197] on span "Online" at bounding box center [1031, 191] width 202 height 13
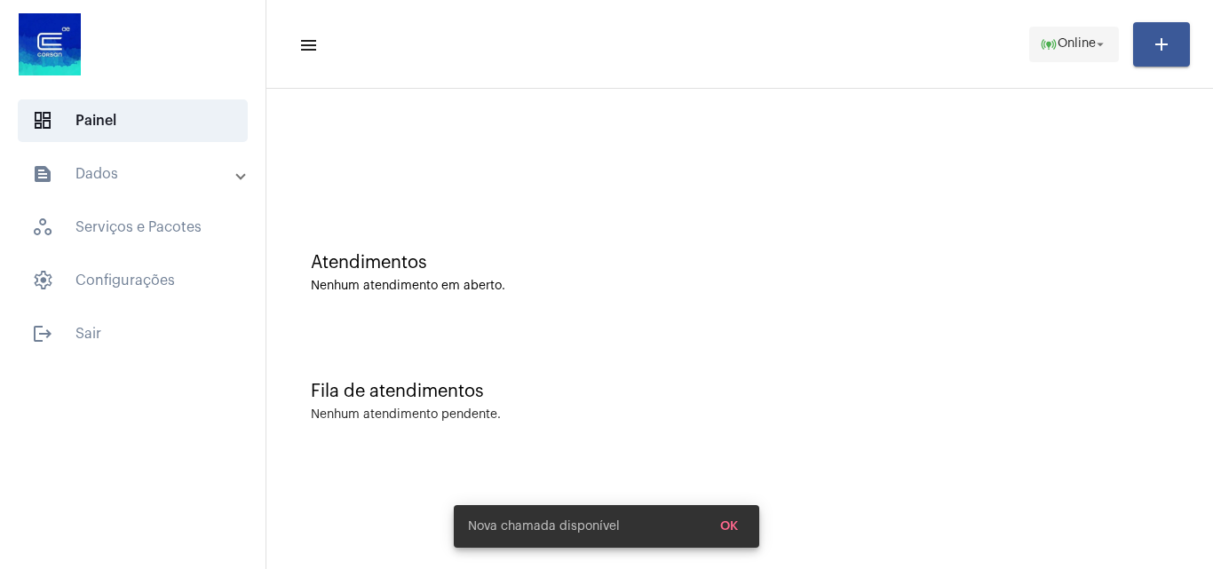
click at [1078, 52] on span "online_prediction Online arrow_drop_down" at bounding box center [1074, 44] width 68 height 32
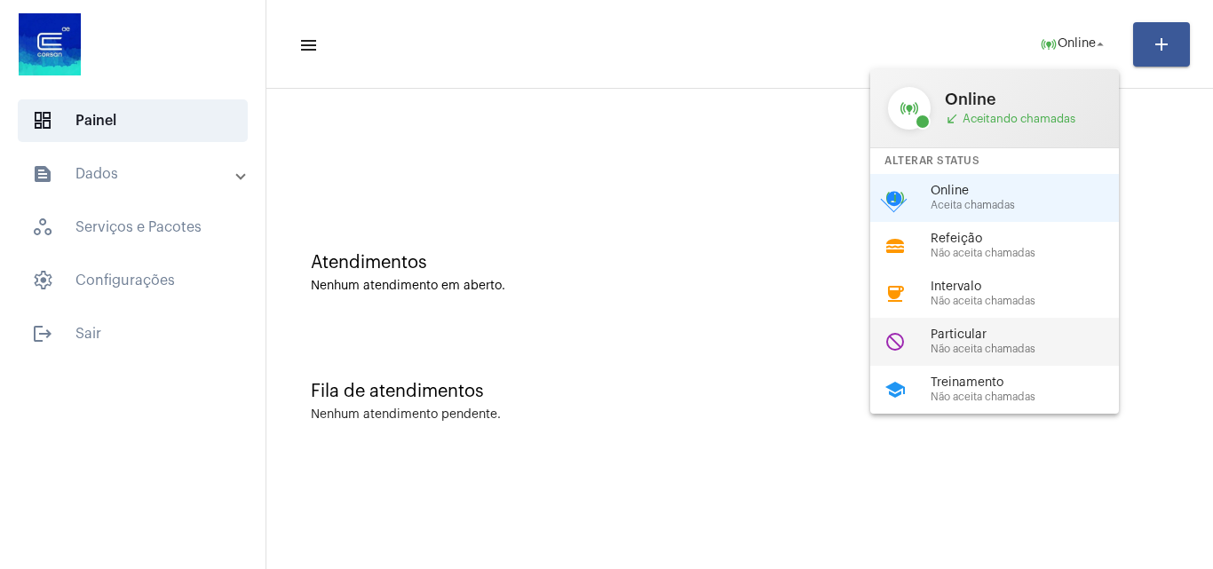
click at [996, 329] on span "Particular" at bounding box center [1031, 335] width 202 height 13
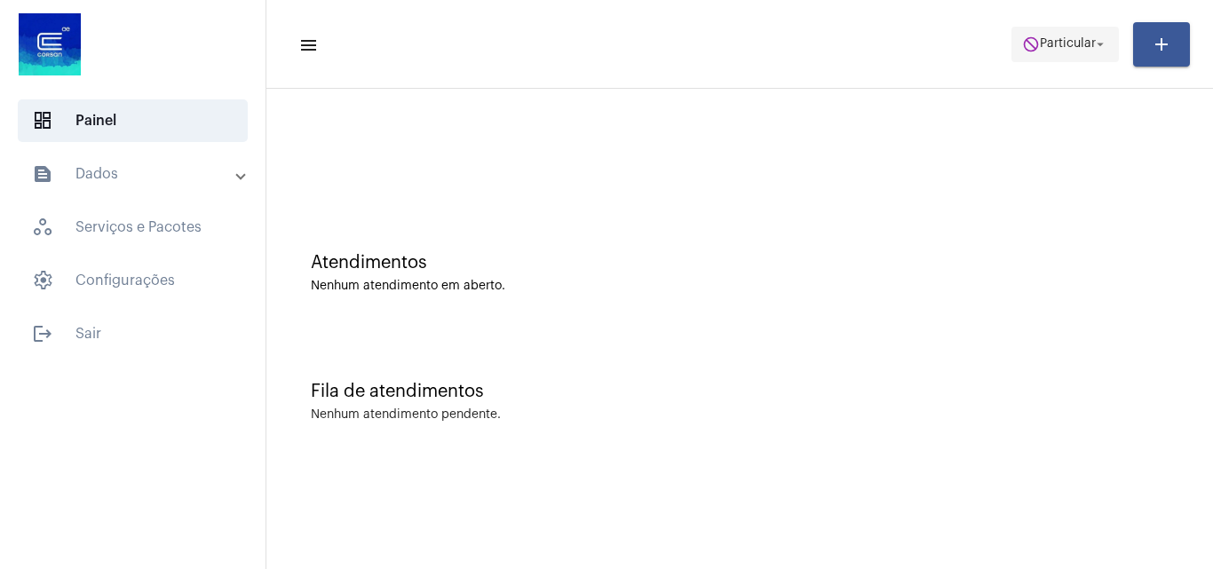
click at [1066, 46] on span "Particular" at bounding box center [1068, 44] width 56 height 12
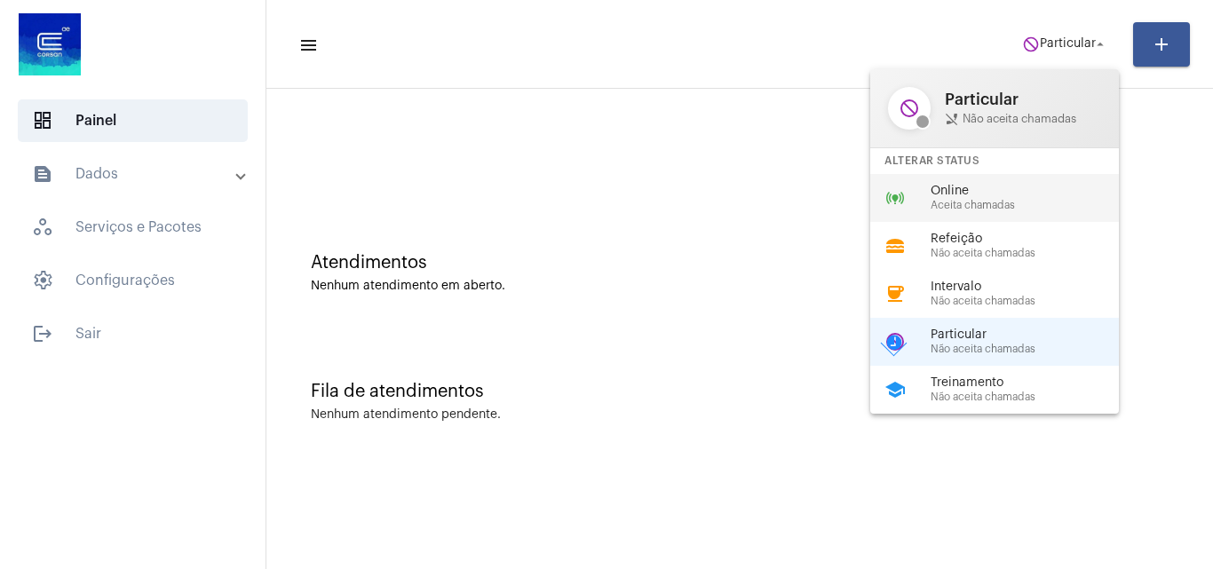
click at [1032, 198] on div "Online Aceita chamadas" at bounding box center [1031, 198] width 202 height 27
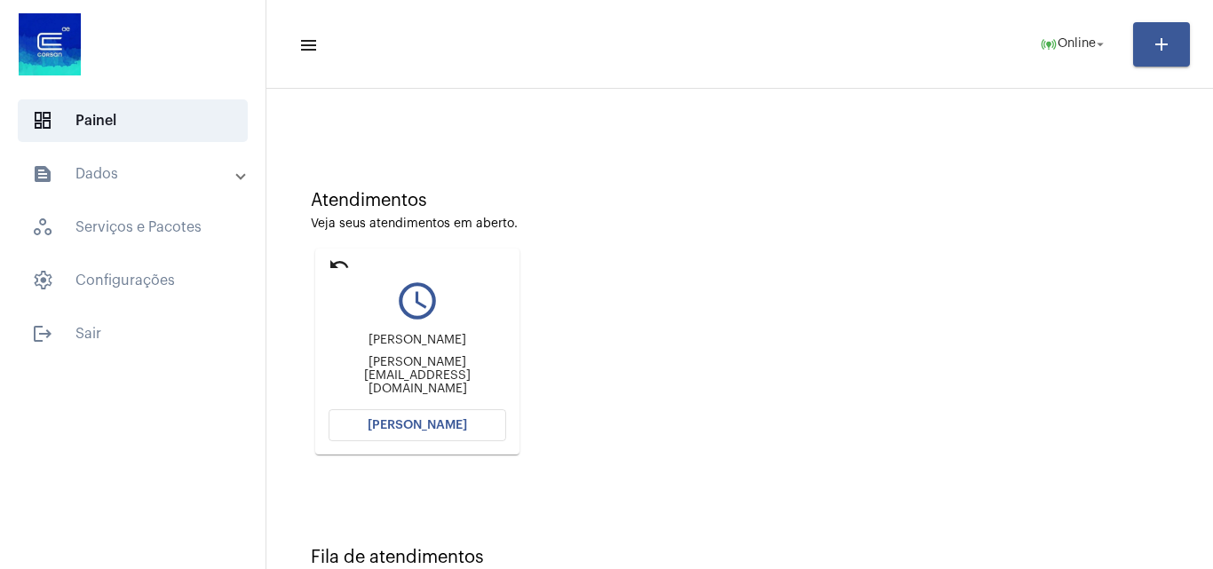
scroll to position [125, 0]
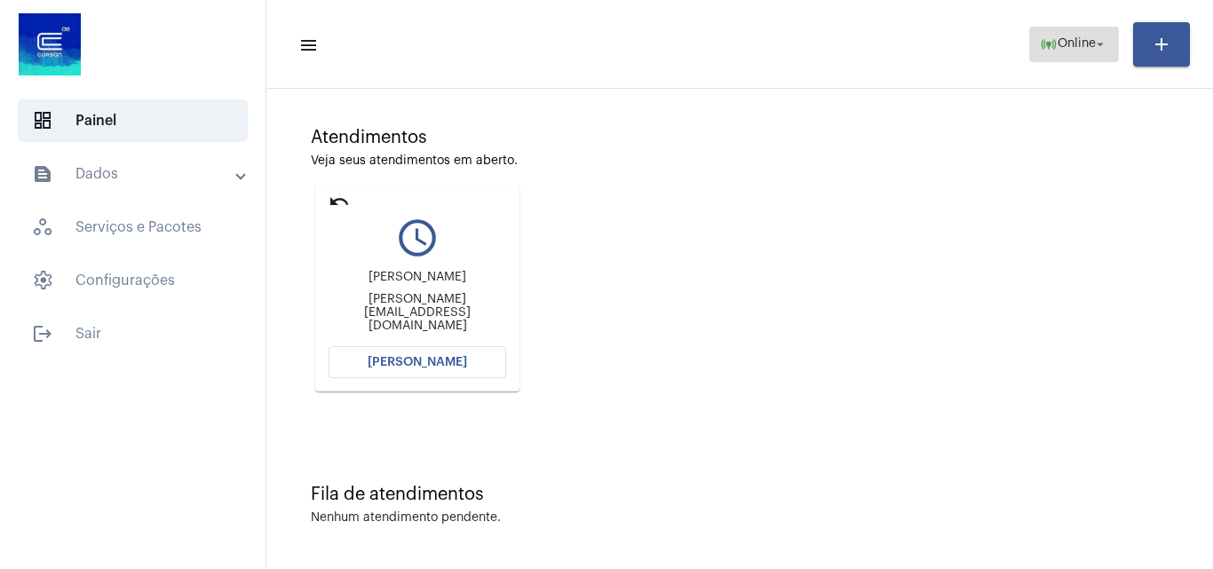
click at [1048, 52] on mat-icon "online_prediction" at bounding box center [1049, 45] width 18 height 18
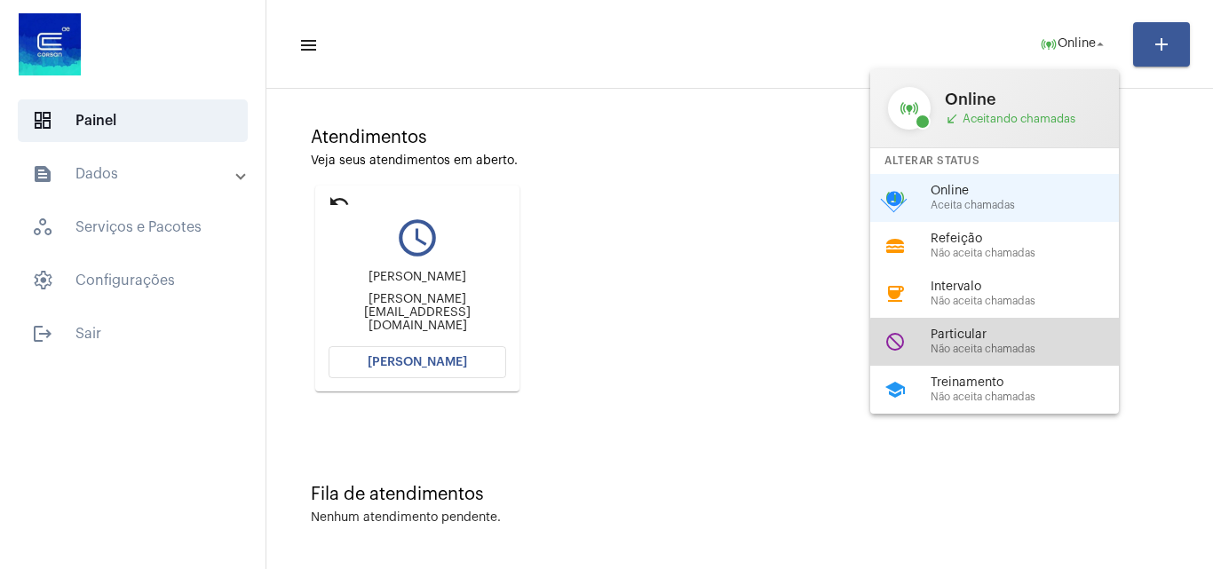
click at [1024, 348] on span "Não aceita chamadas" at bounding box center [1031, 350] width 202 height 12
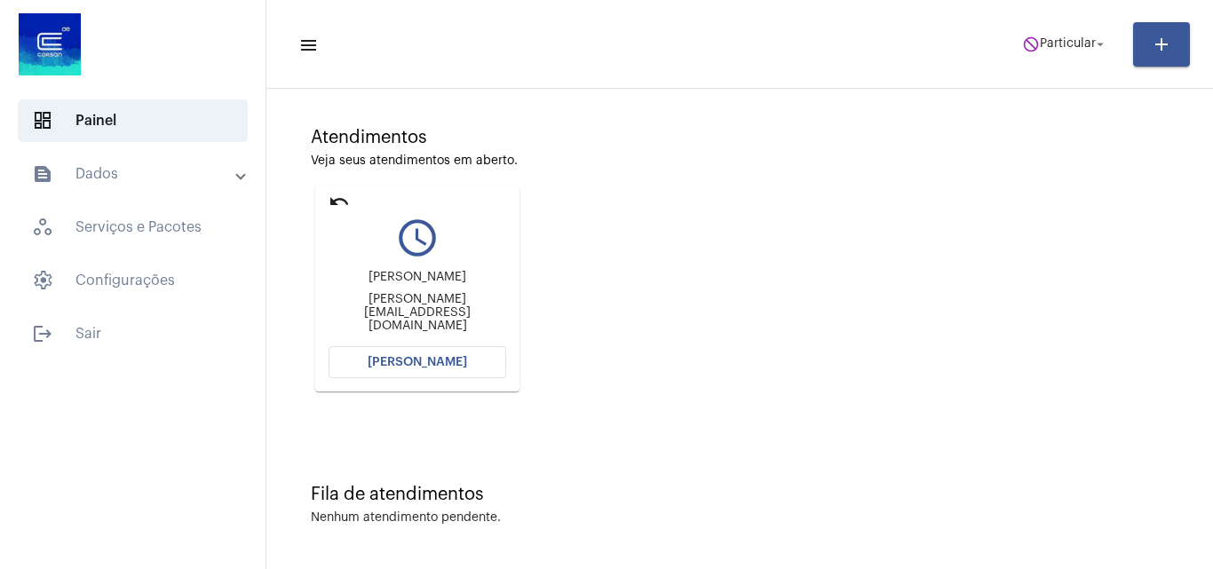
click at [342, 199] on mat-icon "undo" at bounding box center [339, 201] width 21 height 21
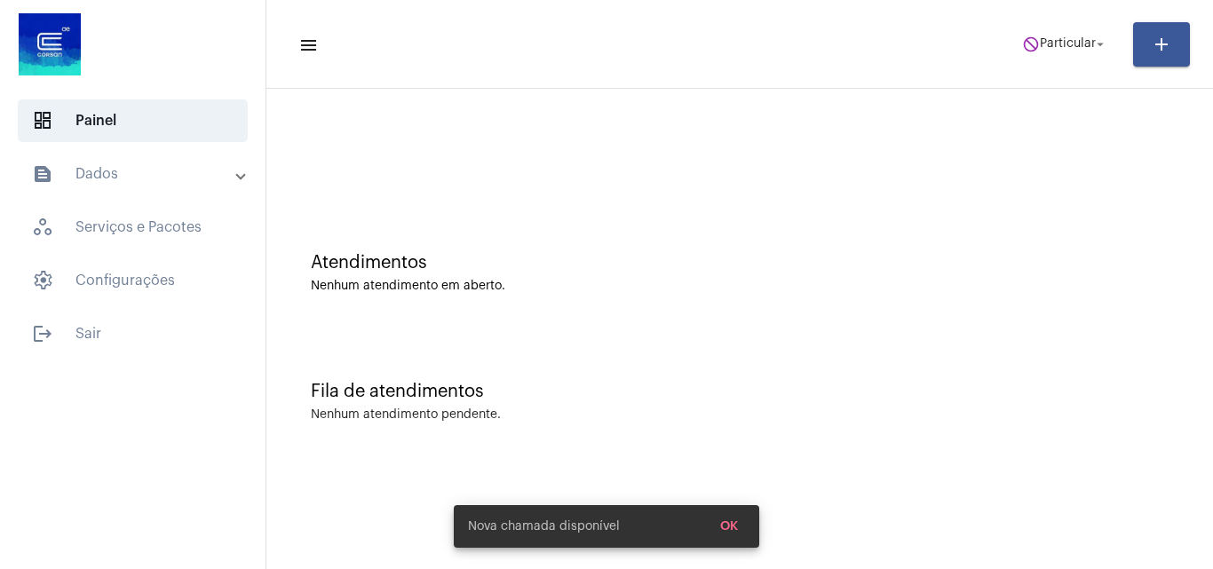
scroll to position [0, 0]
click at [1073, 51] on span "do_not_disturb Particular arrow_drop_down" at bounding box center [1065, 44] width 86 height 32
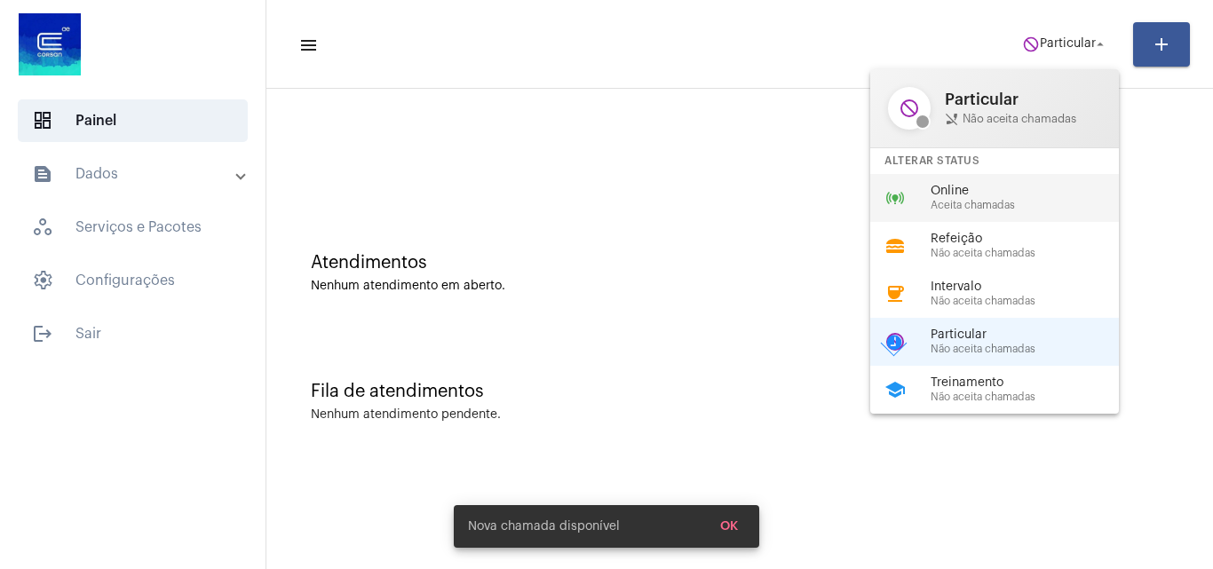
click at [1010, 197] on span "Online" at bounding box center [1031, 191] width 202 height 13
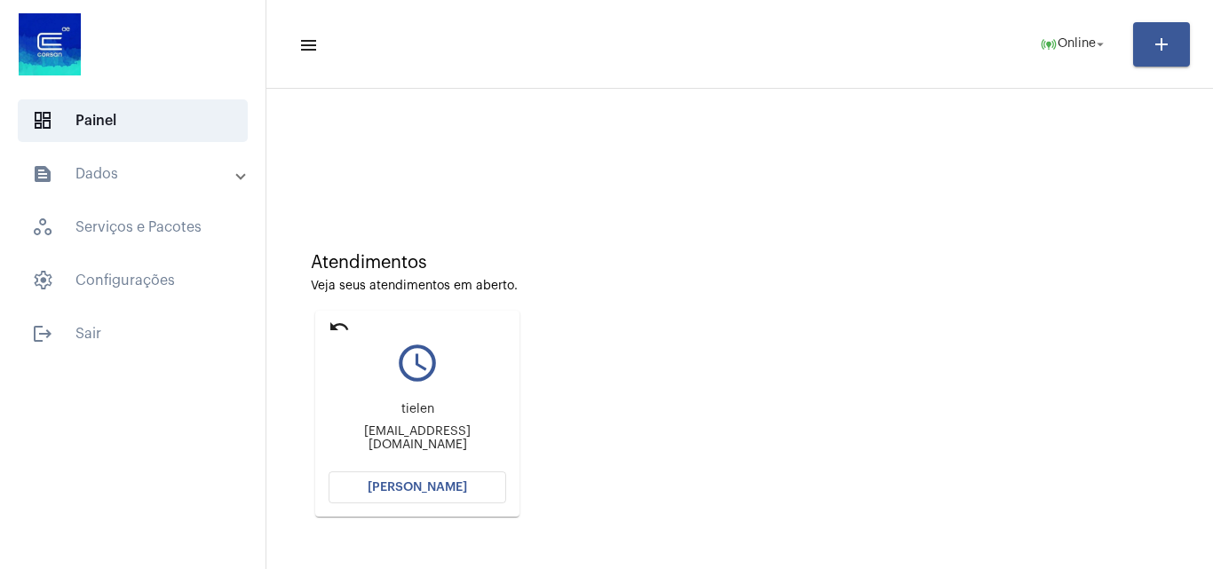
click at [458, 480] on button "[PERSON_NAME]" at bounding box center [418, 487] width 178 height 32
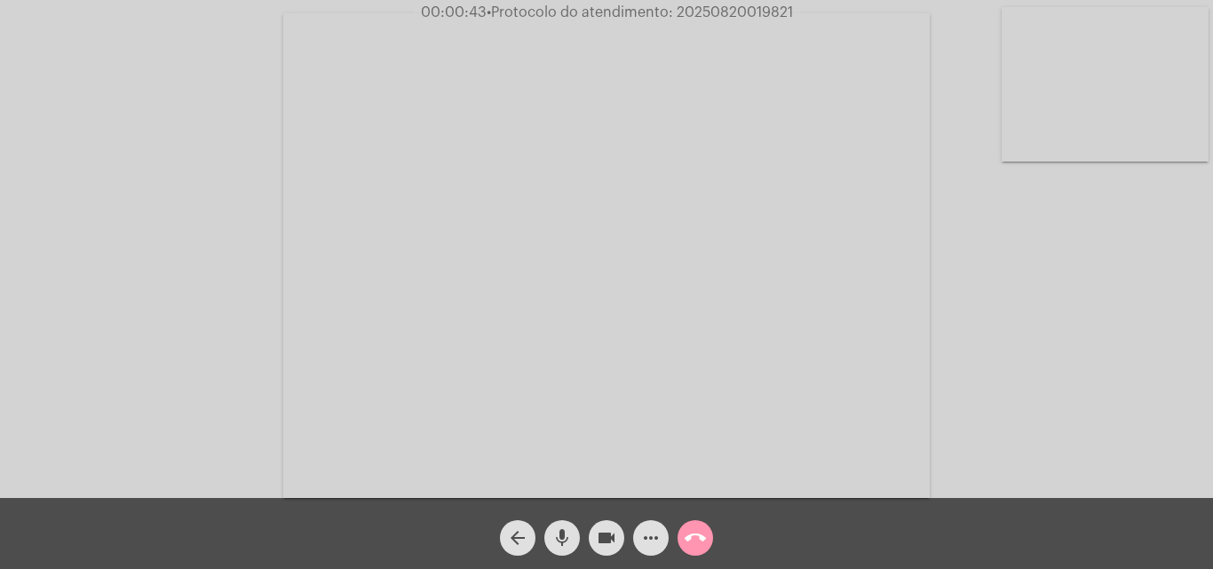
click at [689, 543] on mat-icon "call_end" at bounding box center [695, 537] width 21 height 21
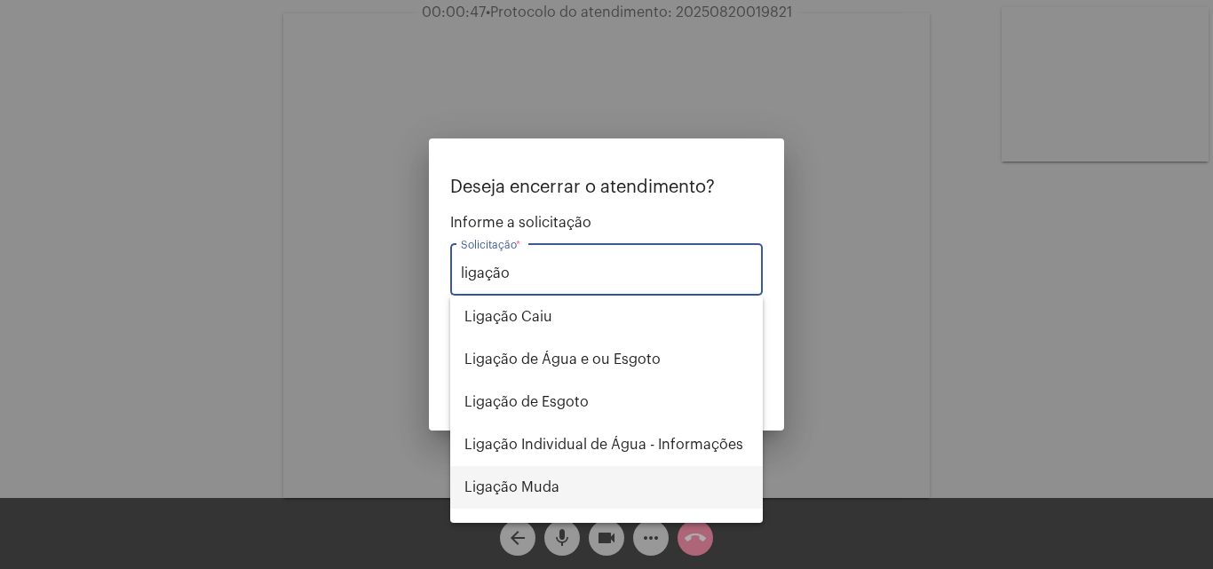
click at [558, 487] on span "Ligação Muda" at bounding box center [606, 487] width 284 height 43
type input "Ligação Muda"
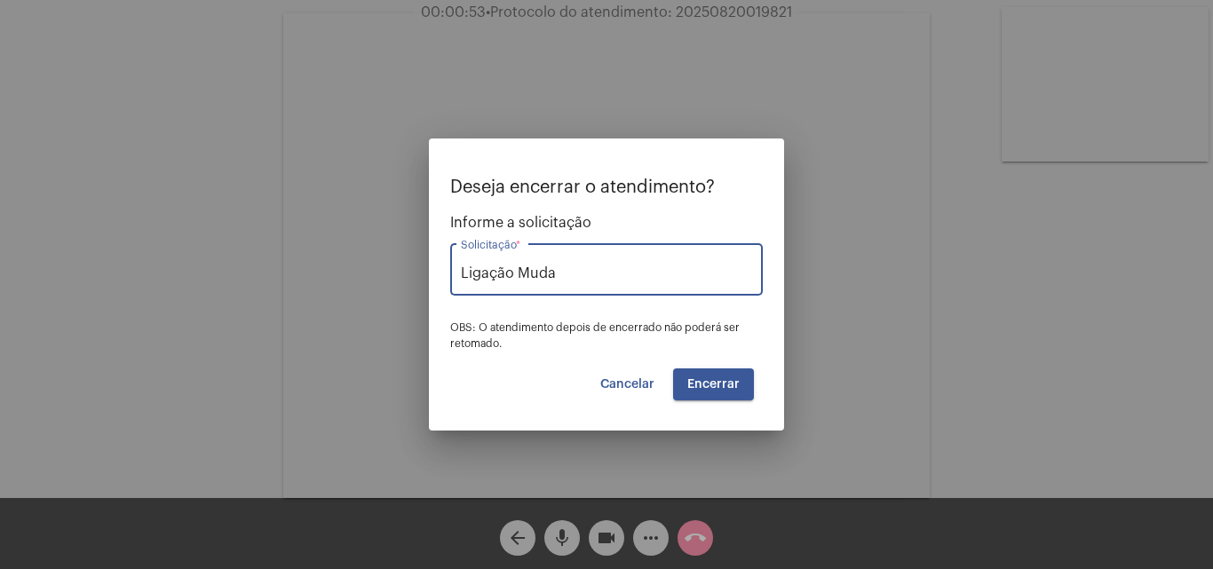
click at [713, 387] on span "Encerrar" at bounding box center [713, 384] width 52 height 12
click at [715, 374] on button "Encerrar" at bounding box center [713, 384] width 81 height 32
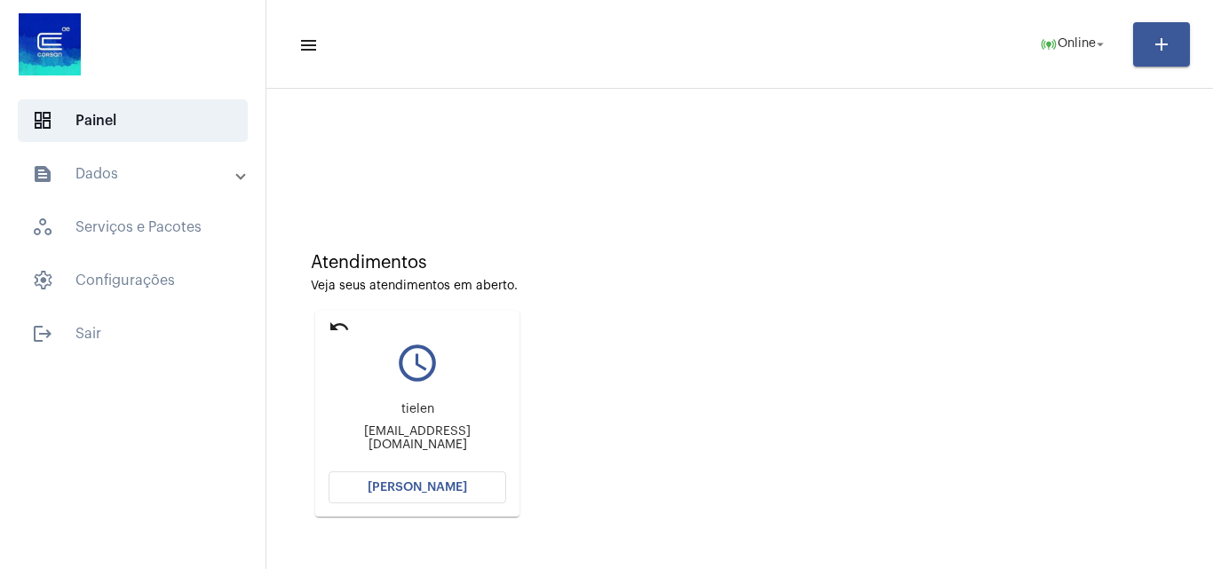
click at [370, 482] on button "[PERSON_NAME]" at bounding box center [418, 487] width 178 height 32
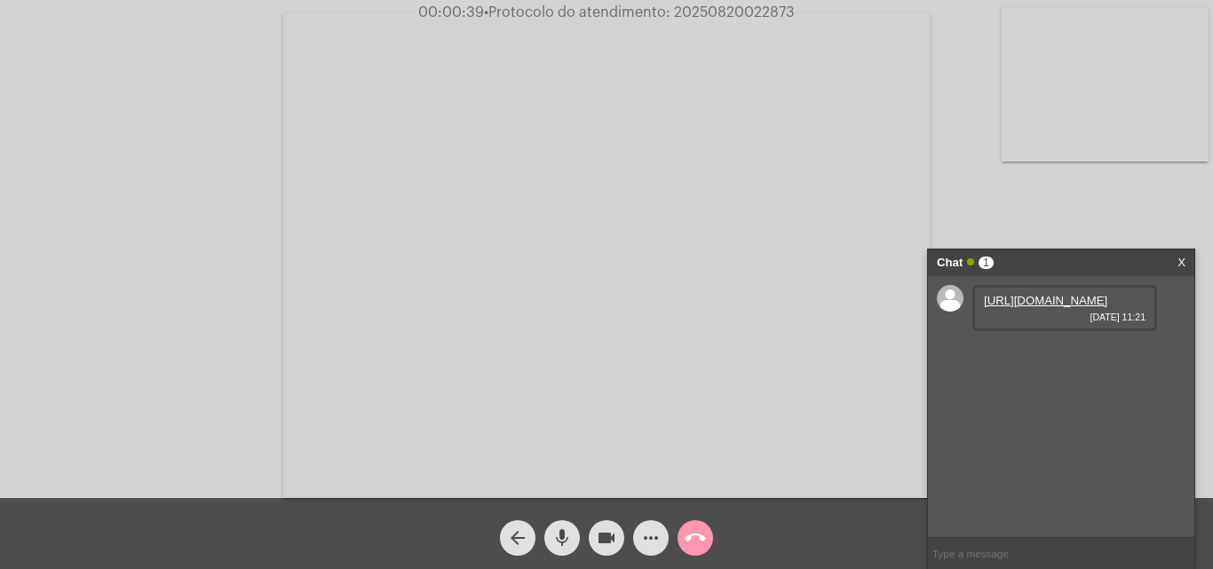
click at [1042, 97] on video at bounding box center [1105, 84] width 207 height 154
click at [235, 237] on video at bounding box center [223, 254] width 207 height 154
click at [1063, 358] on link "https://neft-transfer-bucket.s3.amazonaws.com/temp-7fb711ec-5972-a597-f8cc-6017…" at bounding box center [1045, 350] width 123 height 13
click at [1034, 408] on link "https://neft-transfer-bucket.s3.amazonaws.com/temp-17b782c0-9fe9-35a7-be63-1429…" at bounding box center [1045, 401] width 123 height 13
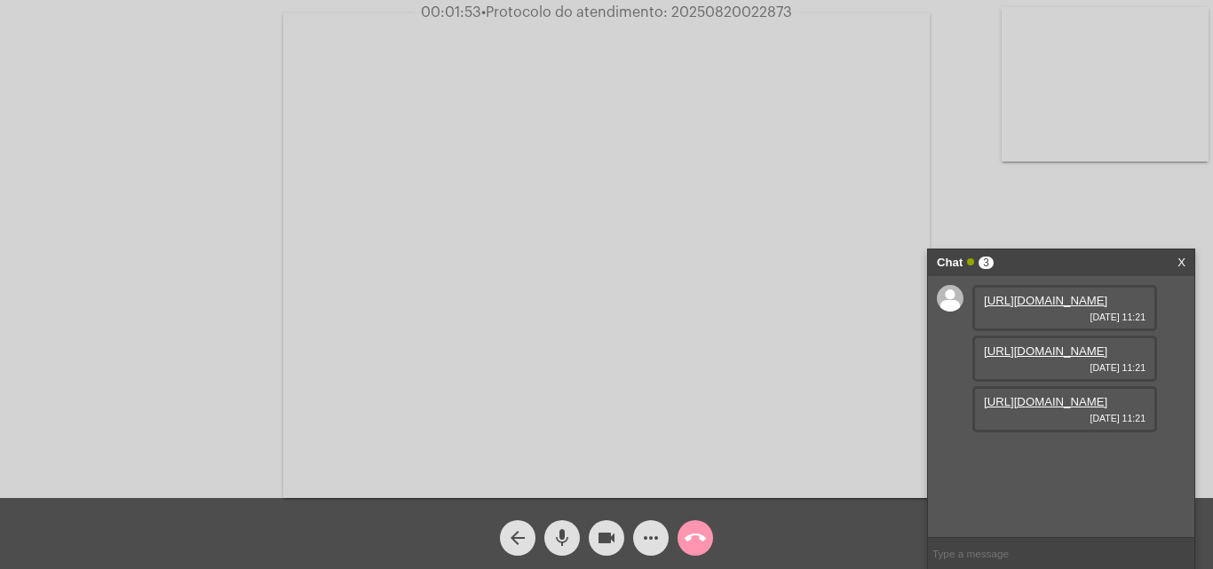
click at [1051, 307] on link "https://neft-transfer-bucket.s3.amazonaws.com/temp-e27e330d-63a0-9a2c-1e4b-7be9…" at bounding box center [1045, 300] width 123 height 13
click at [1064, 459] on link "https://neft-transfer-bucket.s3.amazonaws.com/temp-ea997402-520b-7218-2238-9727…" at bounding box center [1045, 452] width 123 height 13
click at [764, 4] on span "00:04:42 • Protocolo do atendimento: 20250820022873" at bounding box center [606, 13] width 389 height 18
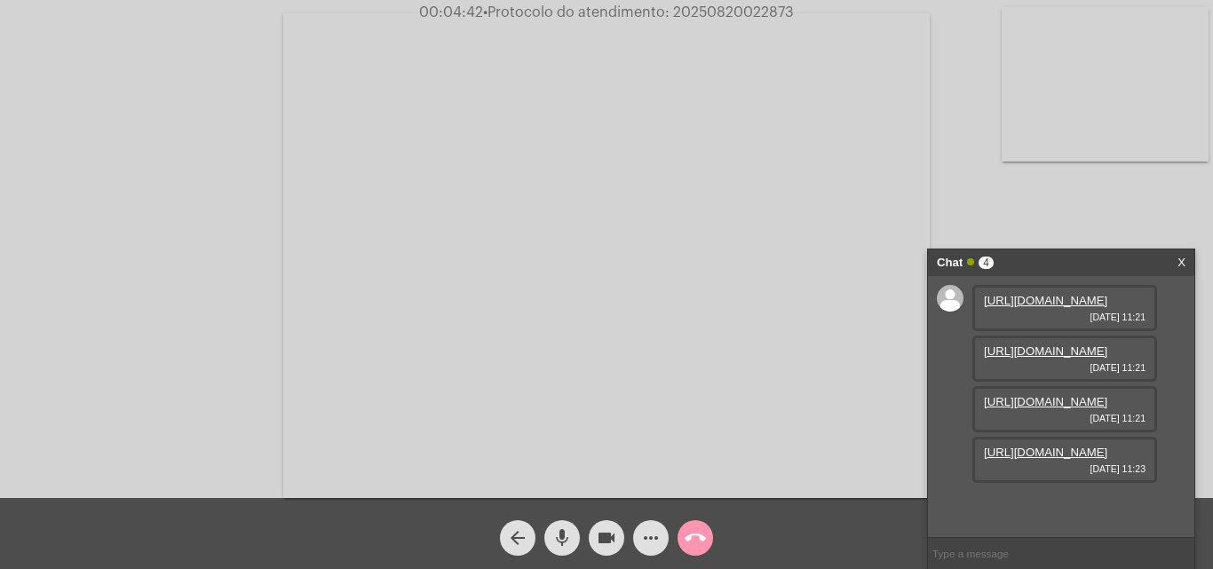
copy span "20250820022873"
click at [653, 537] on mat-icon "more_horiz" at bounding box center [650, 537] width 21 height 21
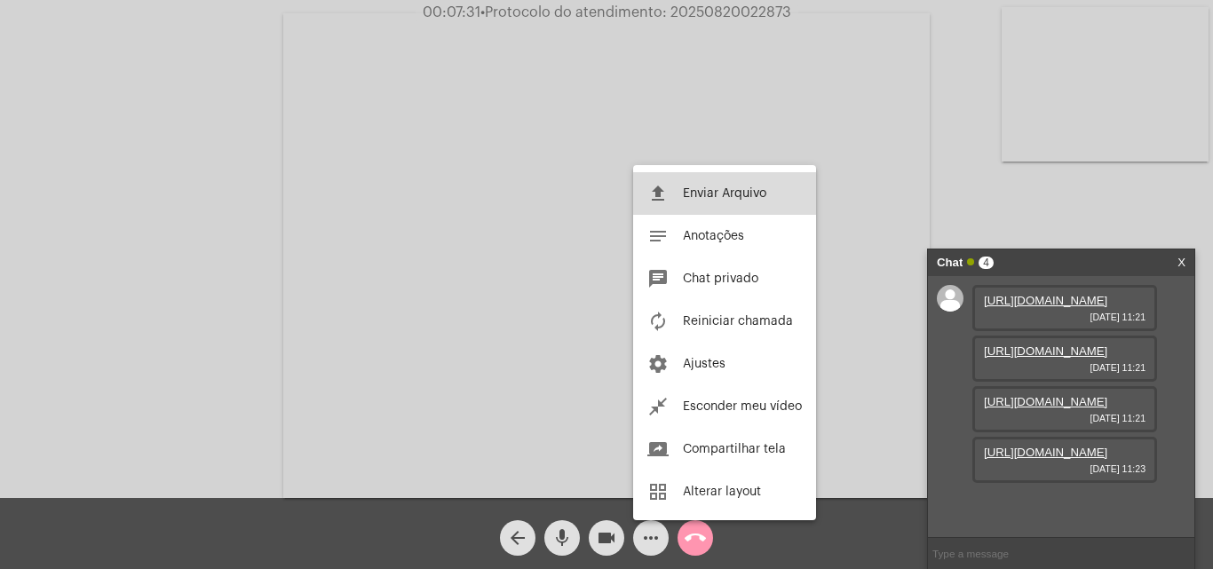
click at [708, 194] on span "Enviar Arquivo" at bounding box center [724, 193] width 83 height 12
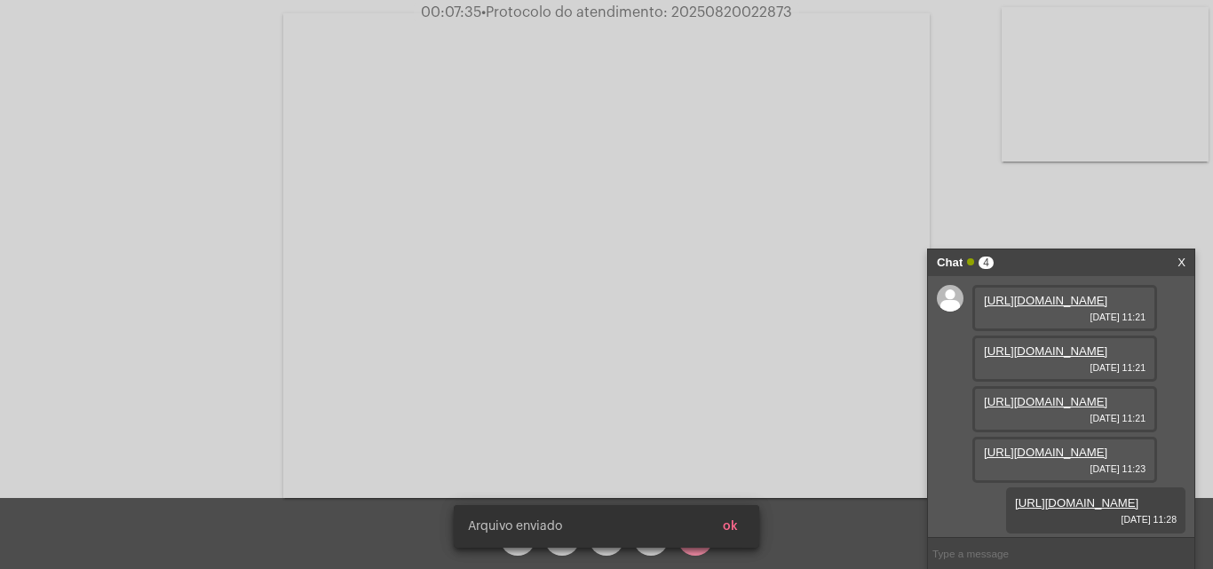
scroll to position [196, 0]
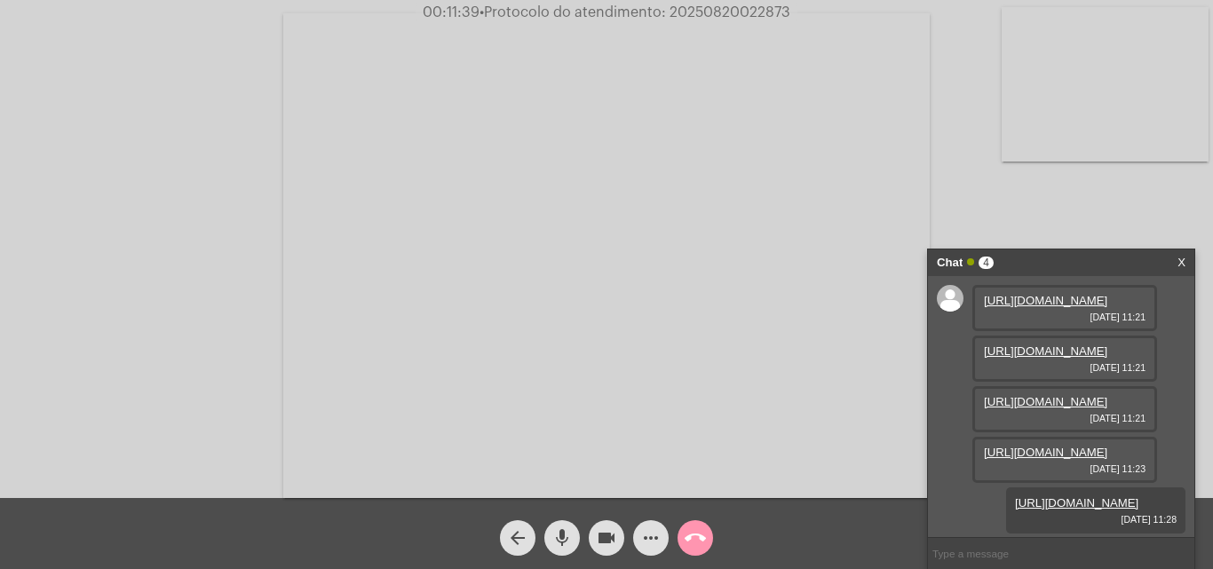
copy span "20250820022873"
click at [146, 289] on div "Acessando Câmera e Microfone..." at bounding box center [606, 253] width 1209 height 498
click at [684, 533] on button "call_end" at bounding box center [695, 538] width 36 height 36
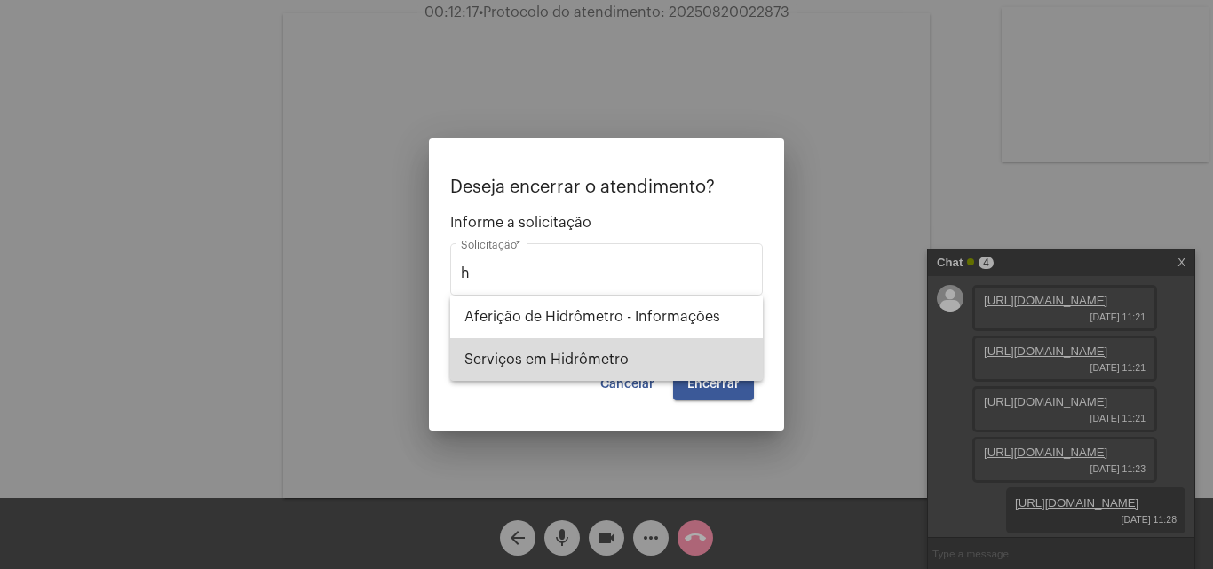
click at [620, 360] on span "Serviços em Hidrômetro" at bounding box center [606, 359] width 284 height 43
type input "Serviços em Hidrômetro"
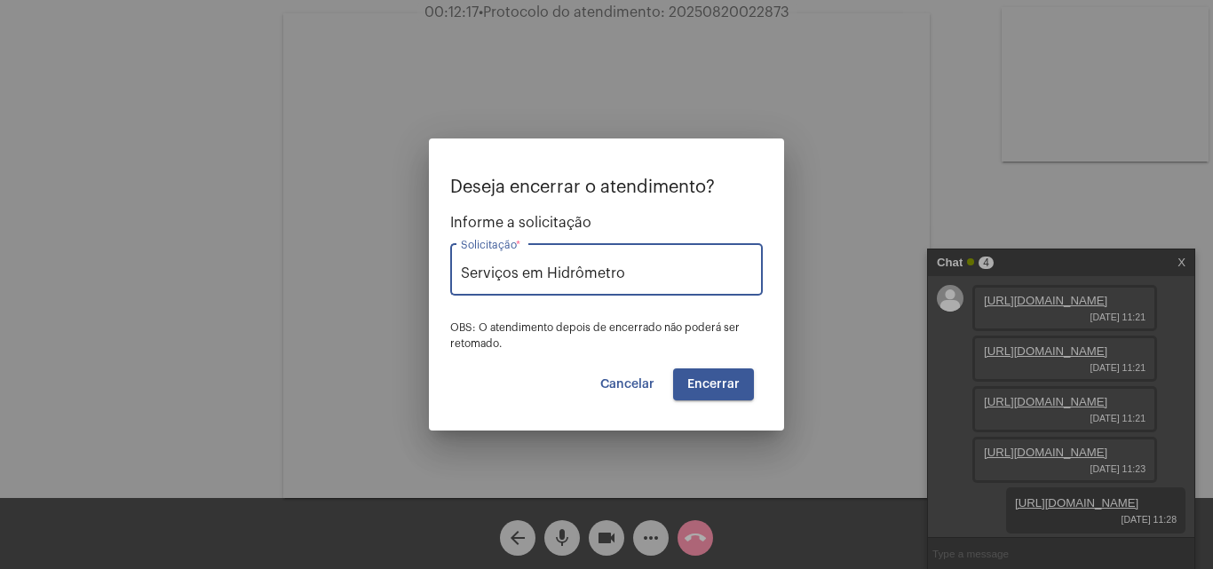
click at [736, 381] on span "Encerrar" at bounding box center [713, 384] width 52 height 12
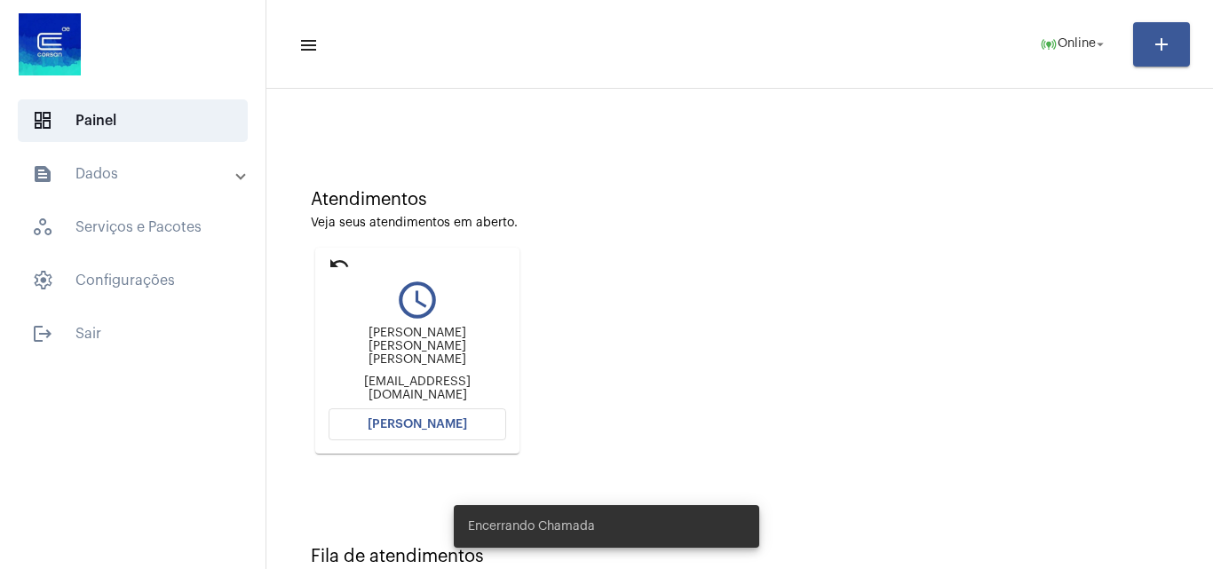
scroll to position [125, 0]
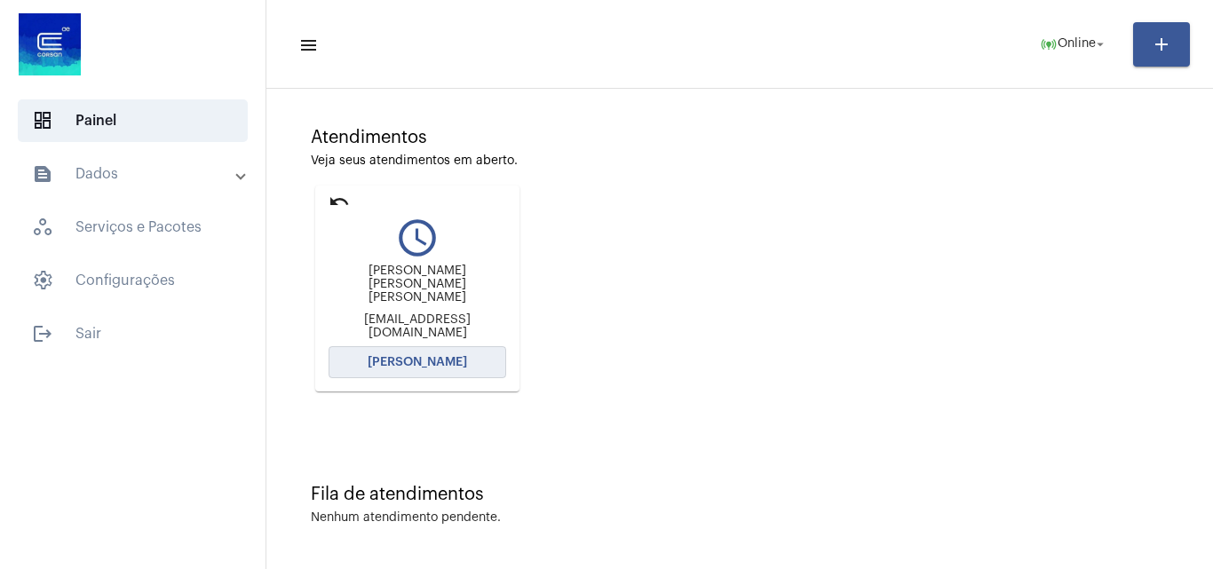
click at [460, 355] on button "[PERSON_NAME]" at bounding box center [418, 362] width 178 height 32
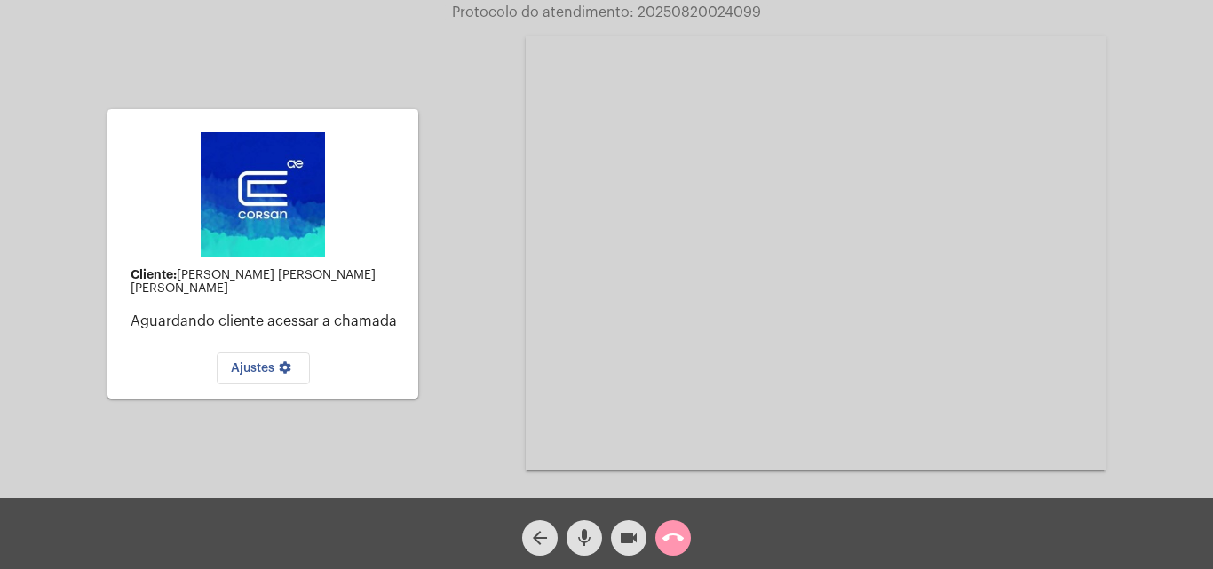
click at [670, 543] on mat-icon "call_end" at bounding box center [672, 537] width 21 height 21
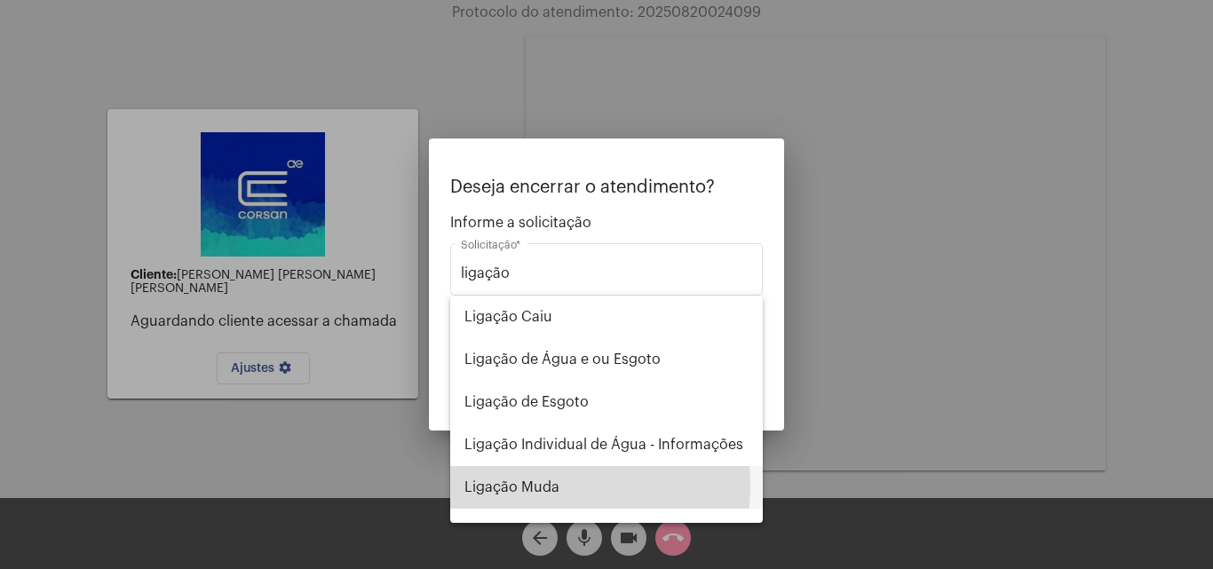
click at [533, 486] on span "Ligação Muda" at bounding box center [606, 487] width 284 height 43
type input "Ligação Muda"
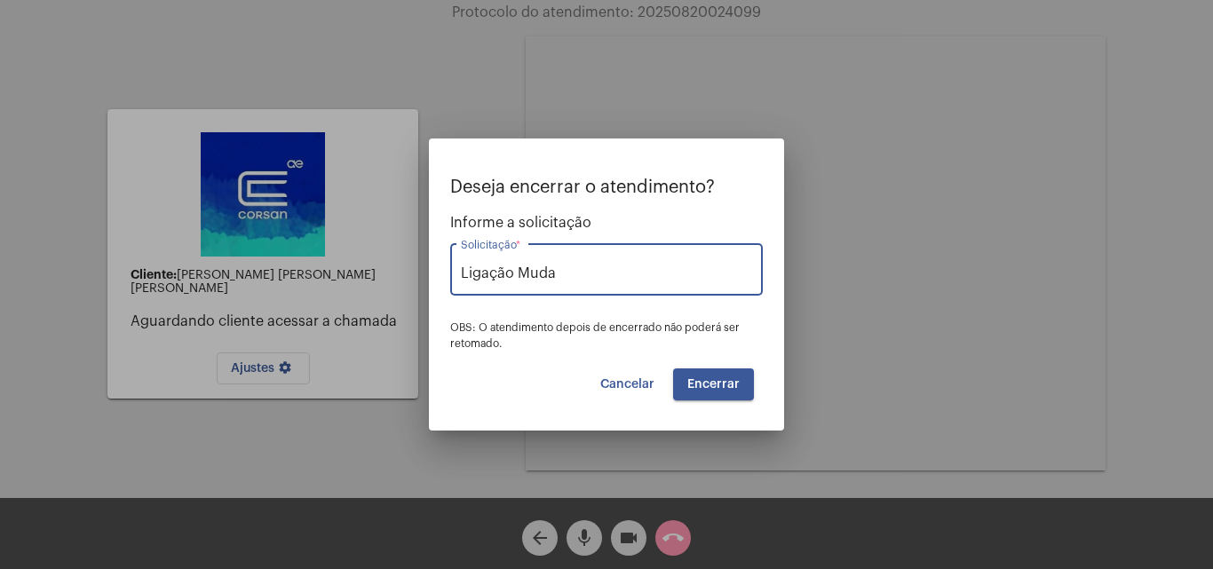
click at [725, 384] on span "Encerrar" at bounding box center [713, 384] width 52 height 12
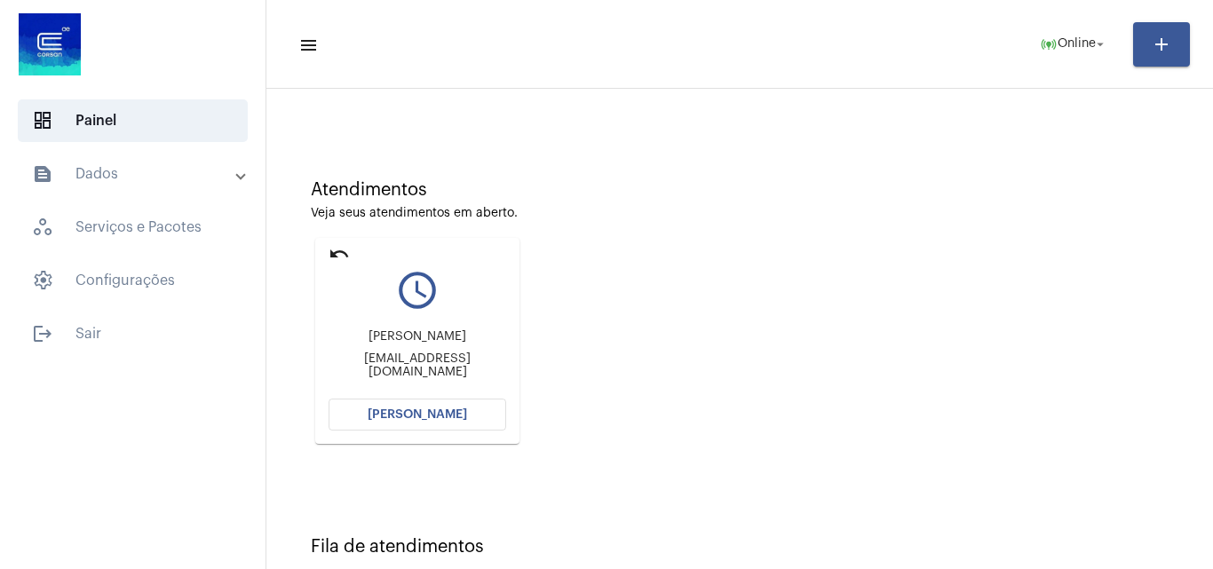
scroll to position [58, 0]
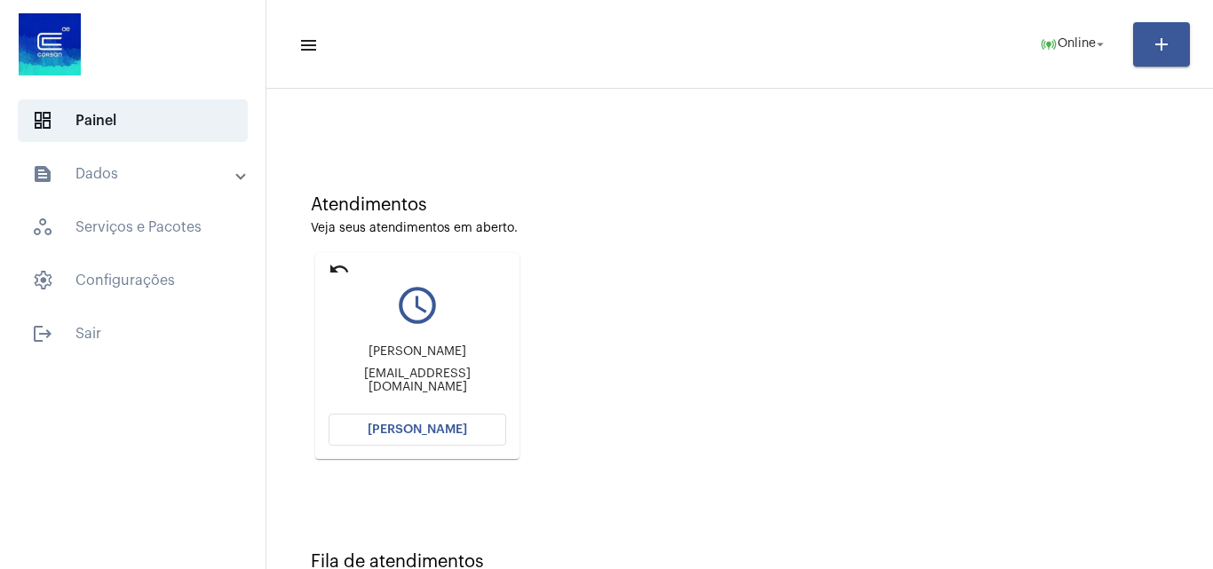
click at [470, 416] on button "[PERSON_NAME]" at bounding box center [418, 430] width 178 height 32
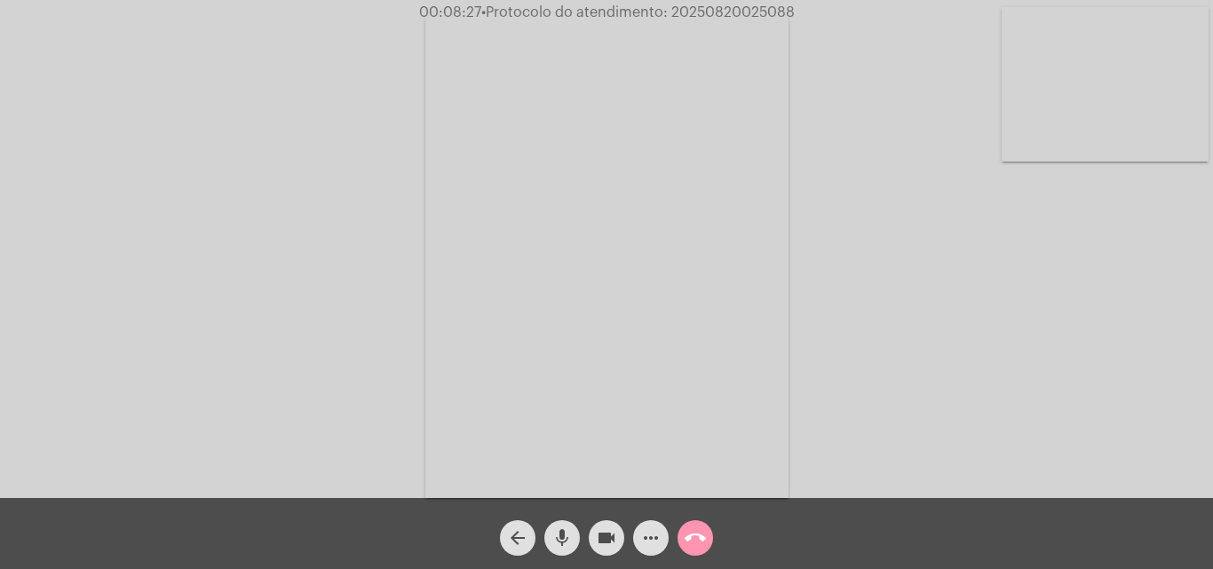
click at [650, 540] on mat-icon "more_horiz" at bounding box center [650, 537] width 21 height 21
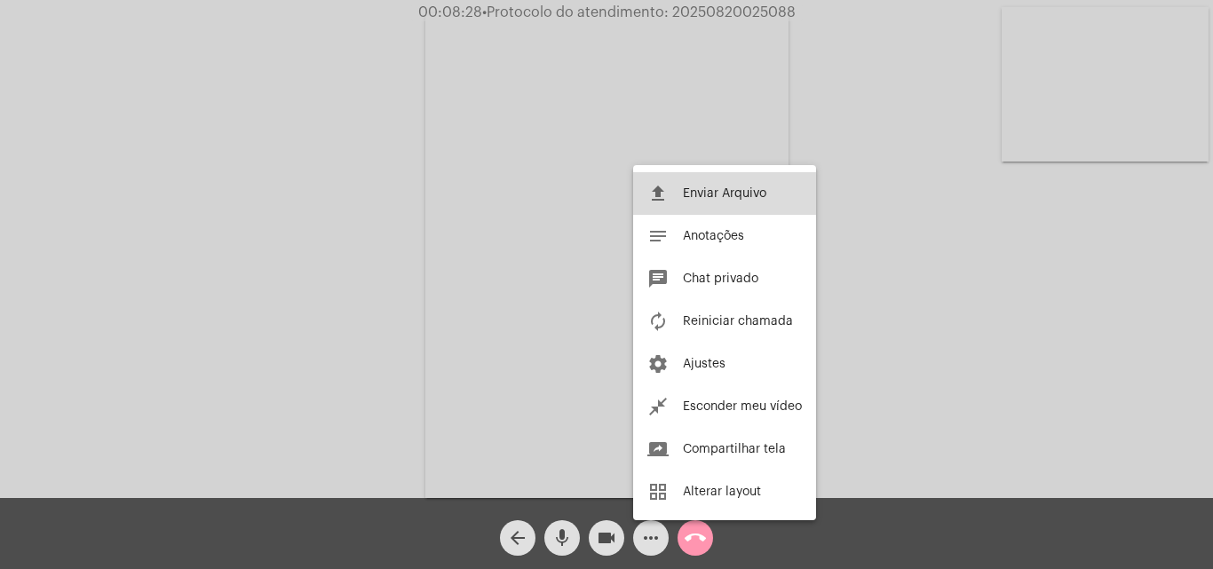
click at [698, 210] on button "file_upload Enviar Arquivo" at bounding box center [724, 193] width 183 height 43
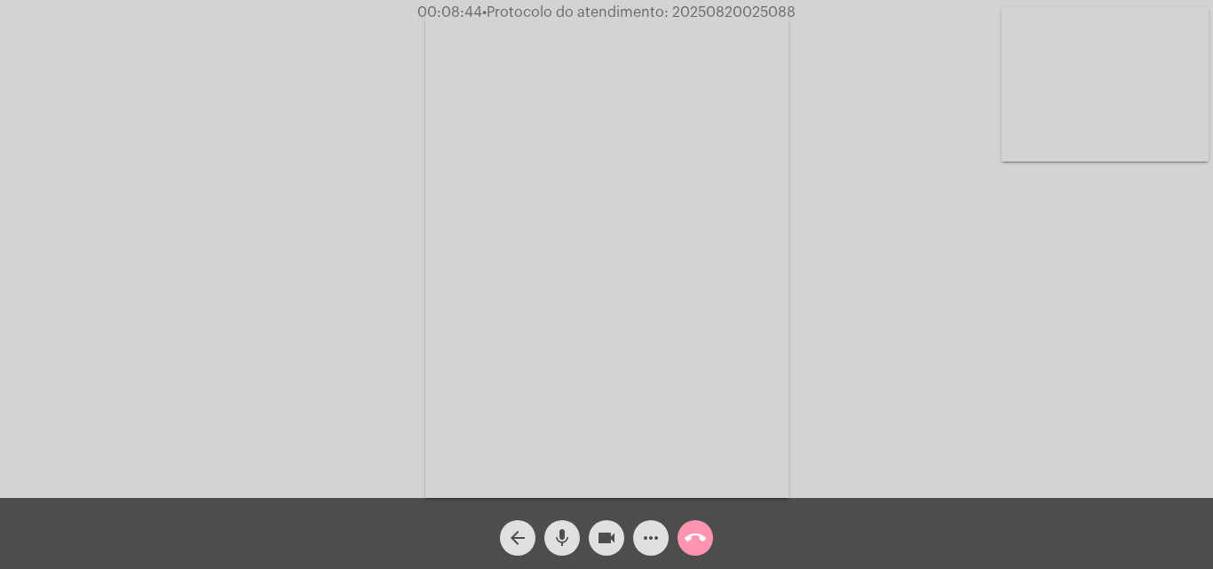
click at [650, 550] on span "more_horiz" at bounding box center [650, 538] width 21 height 36
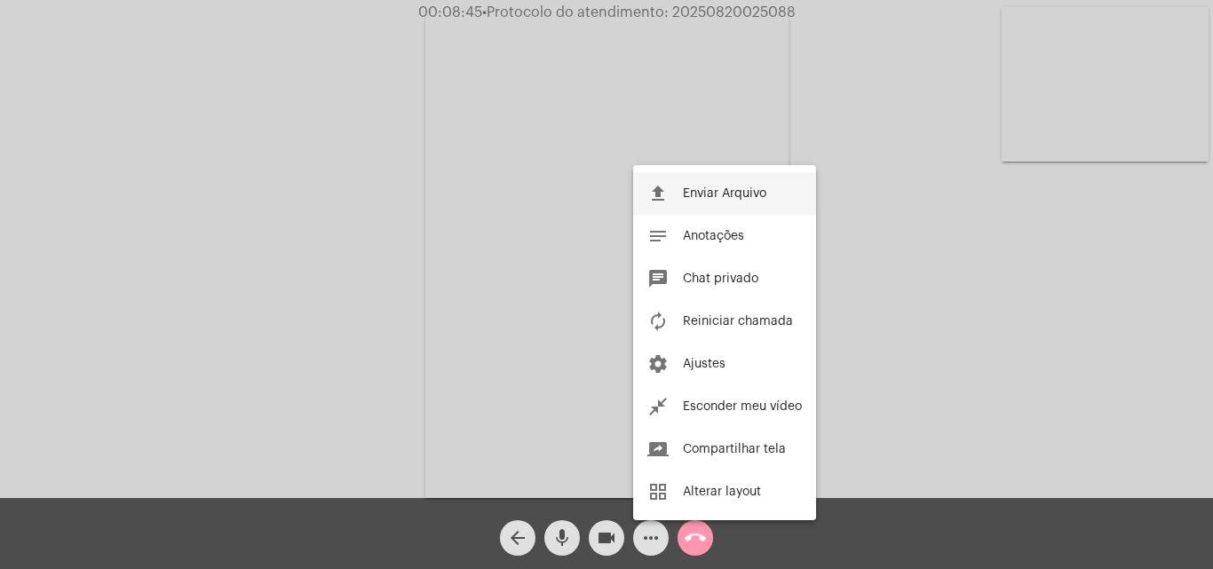
click at [725, 187] on span "Enviar Arquivo" at bounding box center [724, 193] width 83 height 12
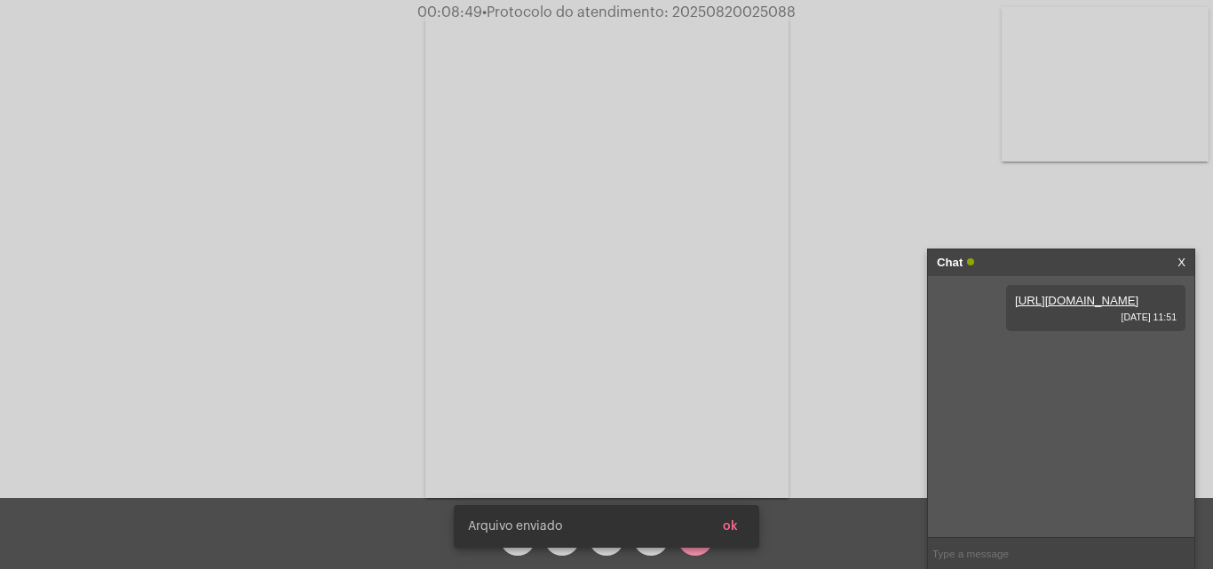
click at [735, 523] on span "ok" at bounding box center [730, 526] width 15 height 12
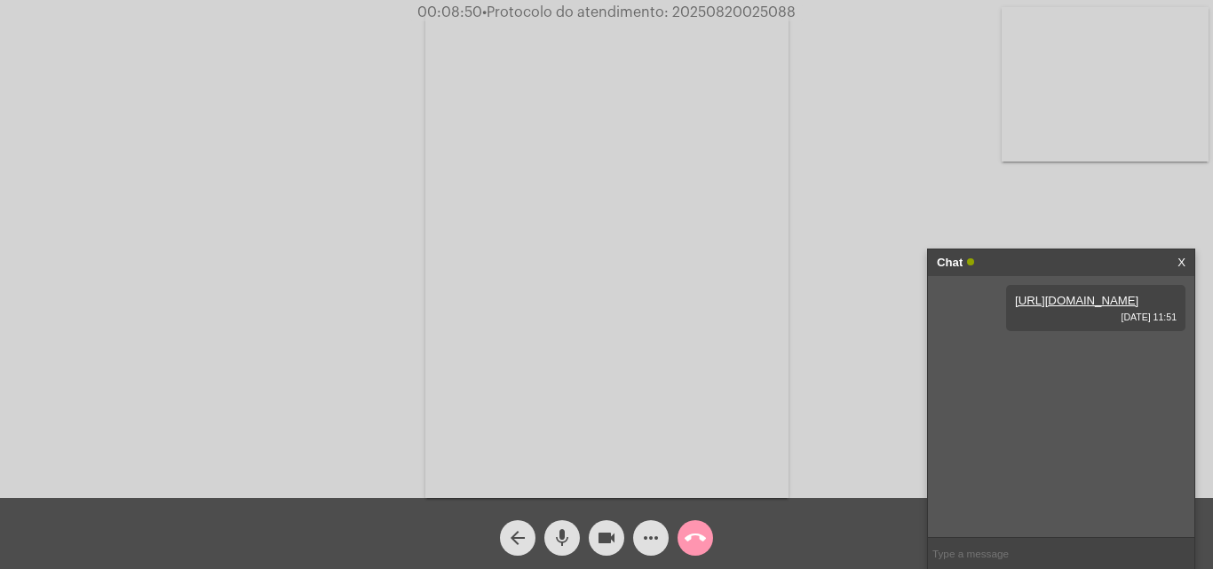
click at [649, 543] on mat-icon "more_horiz" at bounding box center [650, 537] width 21 height 21
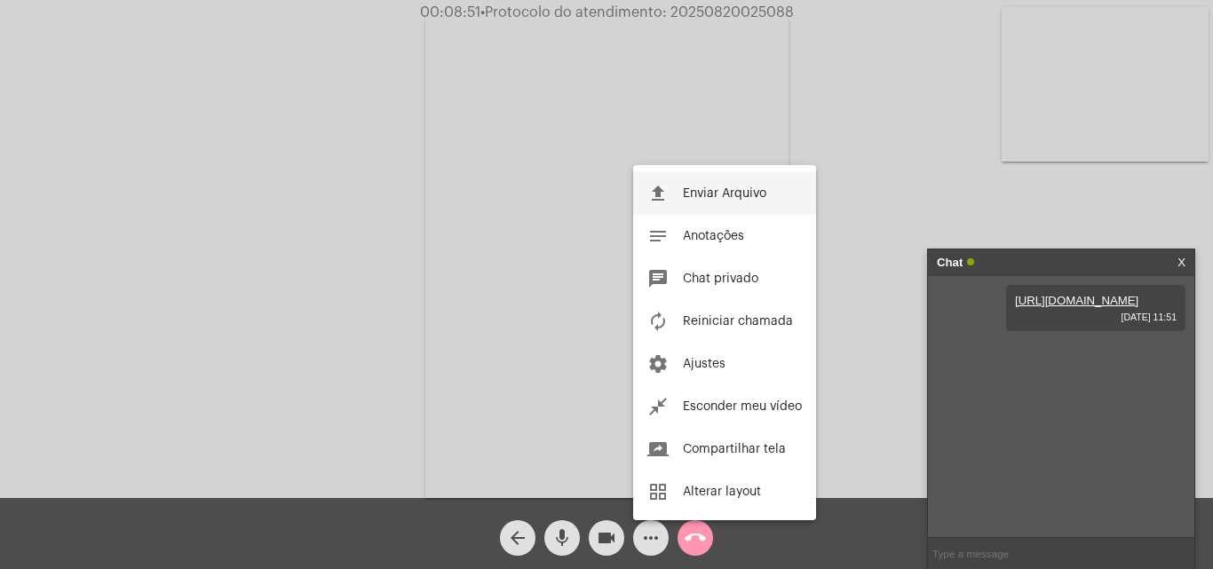
click at [707, 192] on span "Enviar Arquivo" at bounding box center [724, 193] width 83 height 12
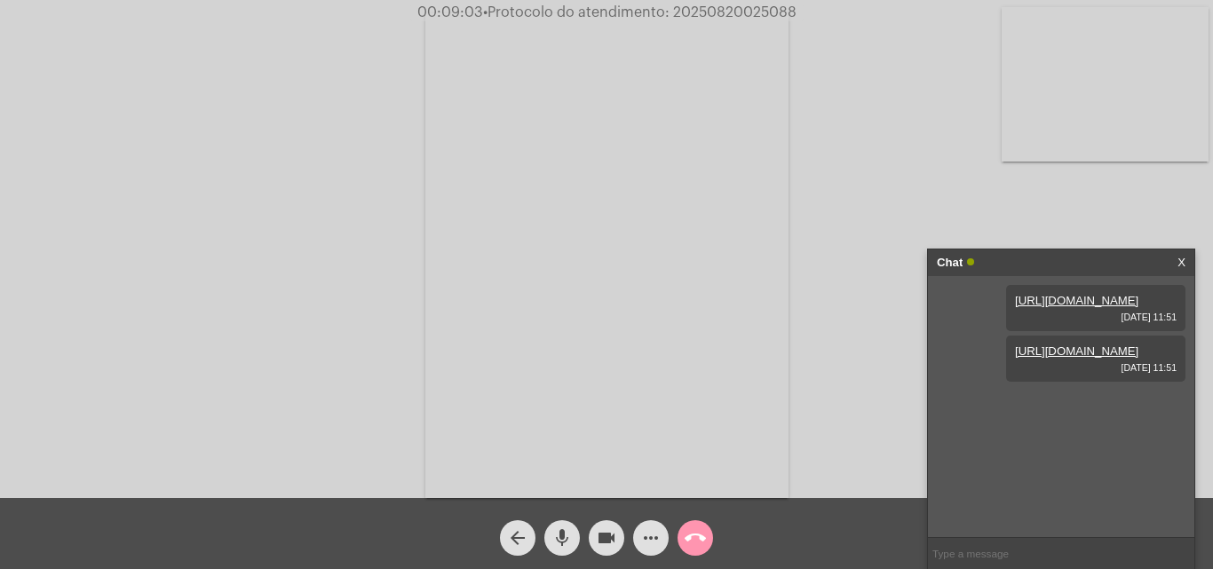
click at [744, 9] on span "• Protocolo do atendimento: 20250820025088" at bounding box center [639, 12] width 313 height 14
copy span "20250820025088"
click at [696, 539] on mat-icon "call_end" at bounding box center [695, 537] width 21 height 21
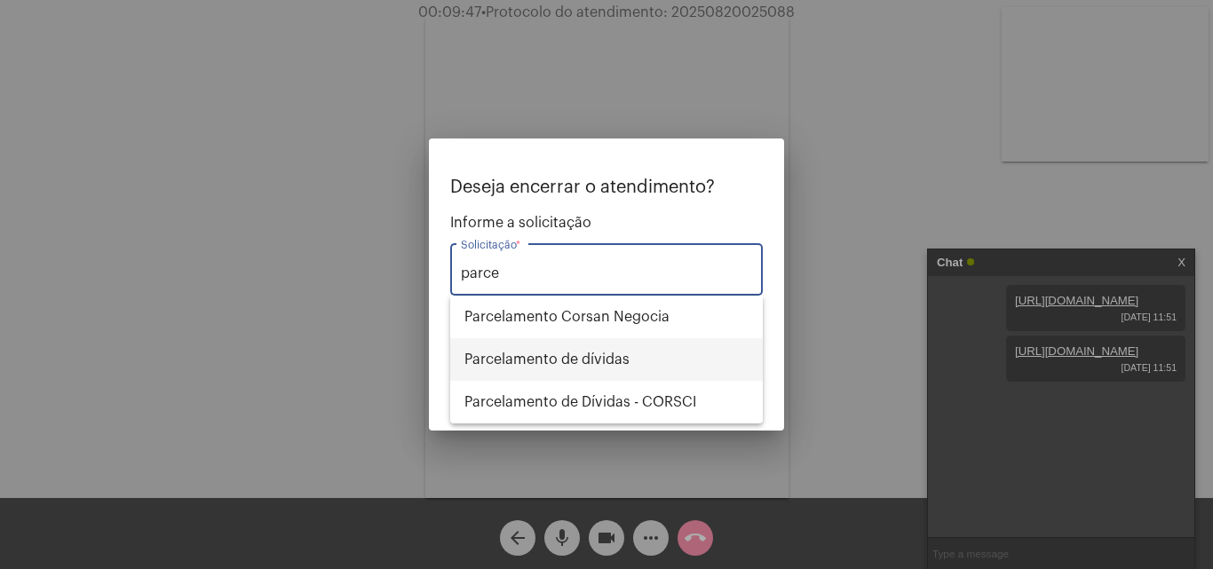
click at [590, 356] on span "Parcelamento de dívidas" at bounding box center [606, 359] width 284 height 43
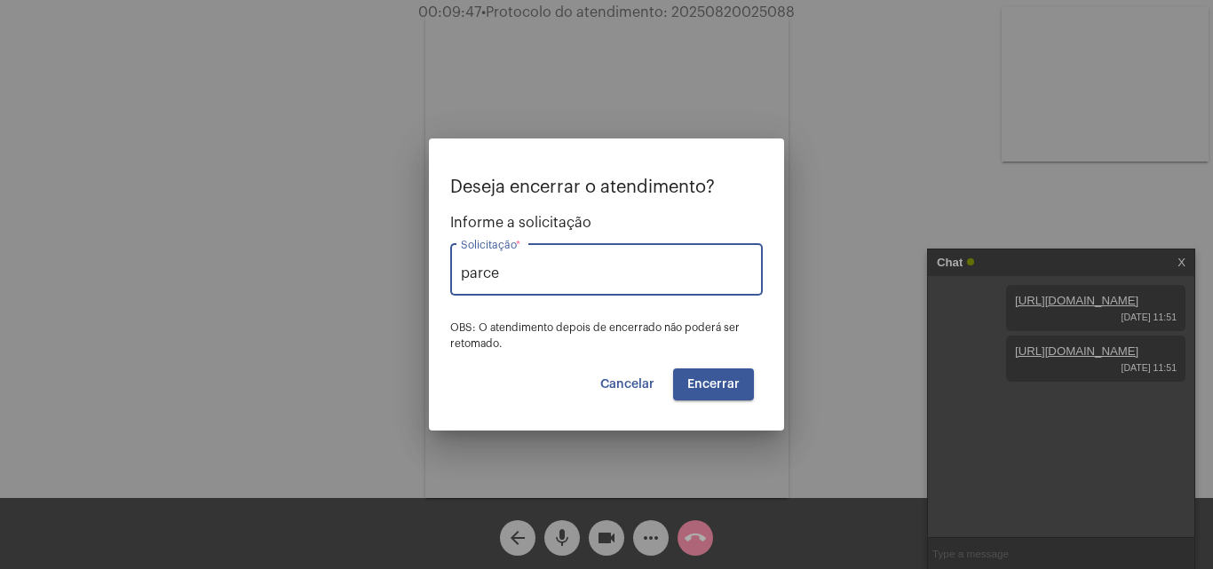
type input "Parcelamento de dívidas"
click at [740, 375] on button "Encerrar" at bounding box center [713, 384] width 81 height 32
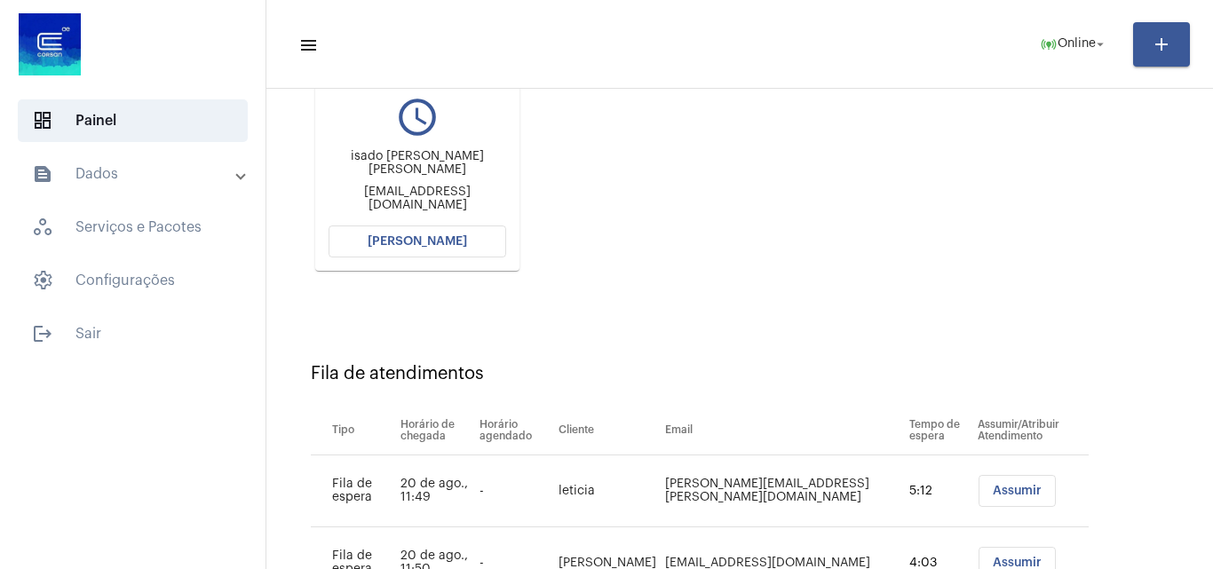
scroll to position [58, 0]
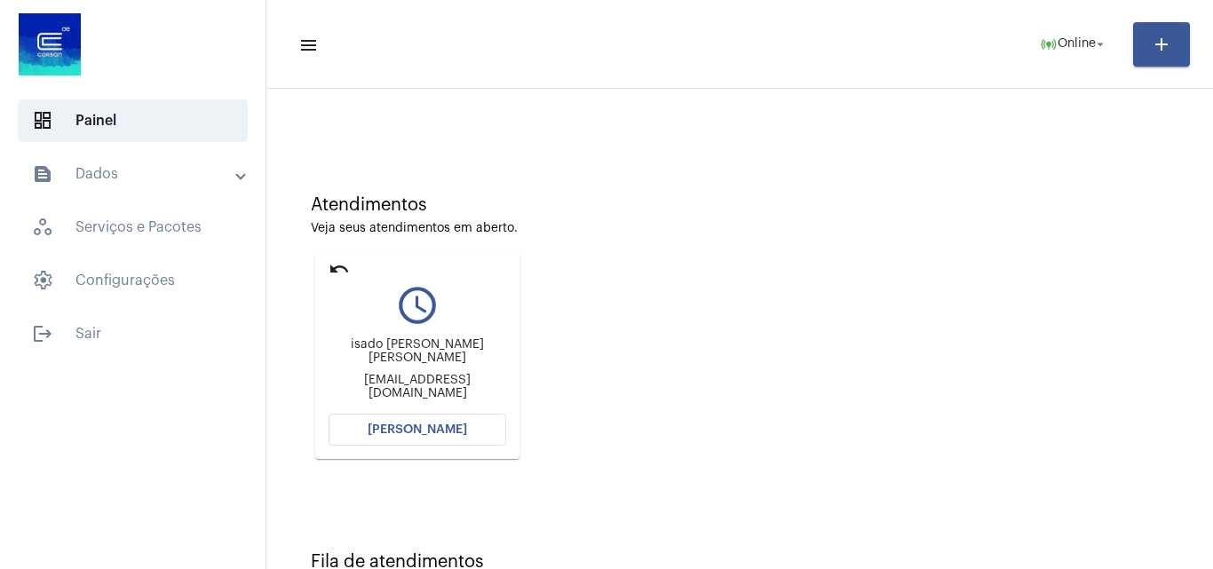
click at [446, 433] on span "[PERSON_NAME]" at bounding box center [417, 430] width 99 height 12
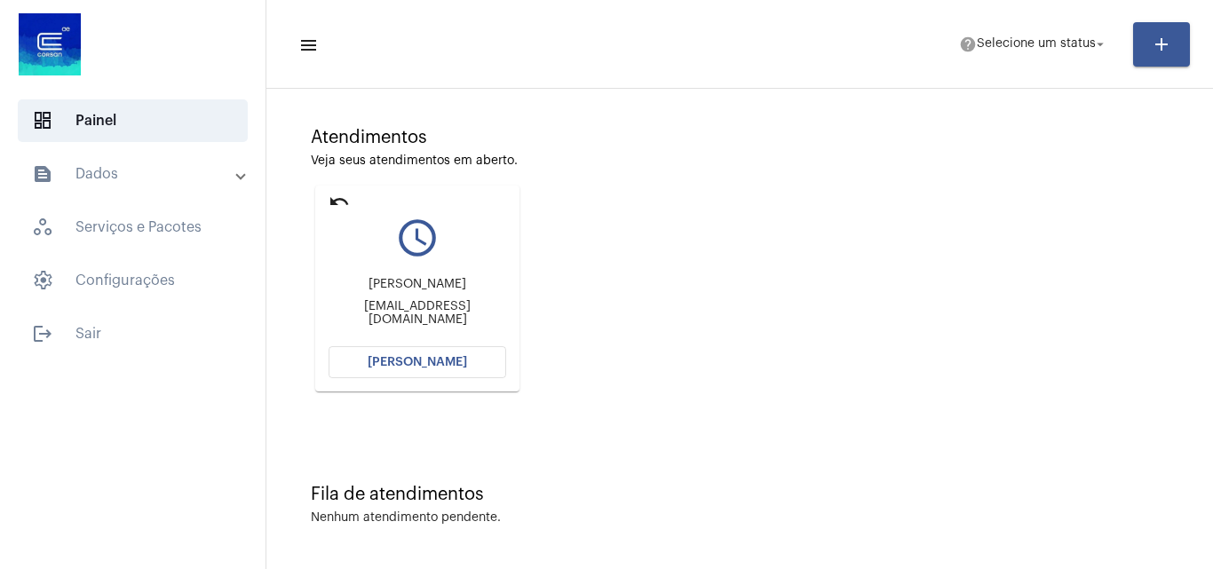
click at [474, 357] on button "[PERSON_NAME]" at bounding box center [418, 362] width 178 height 32
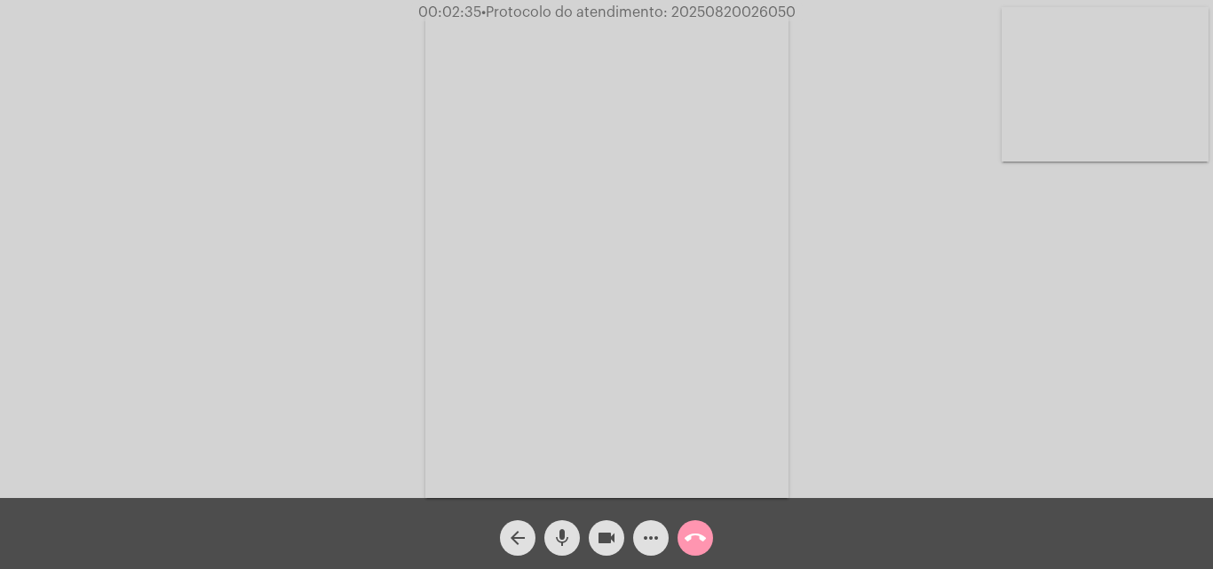
click at [1112, 49] on video at bounding box center [1105, 84] width 207 height 154
click at [612, 529] on mat-icon "videocam" at bounding box center [606, 537] width 21 height 21
click at [612, 529] on mat-icon "videocam_off" at bounding box center [606, 537] width 21 height 21
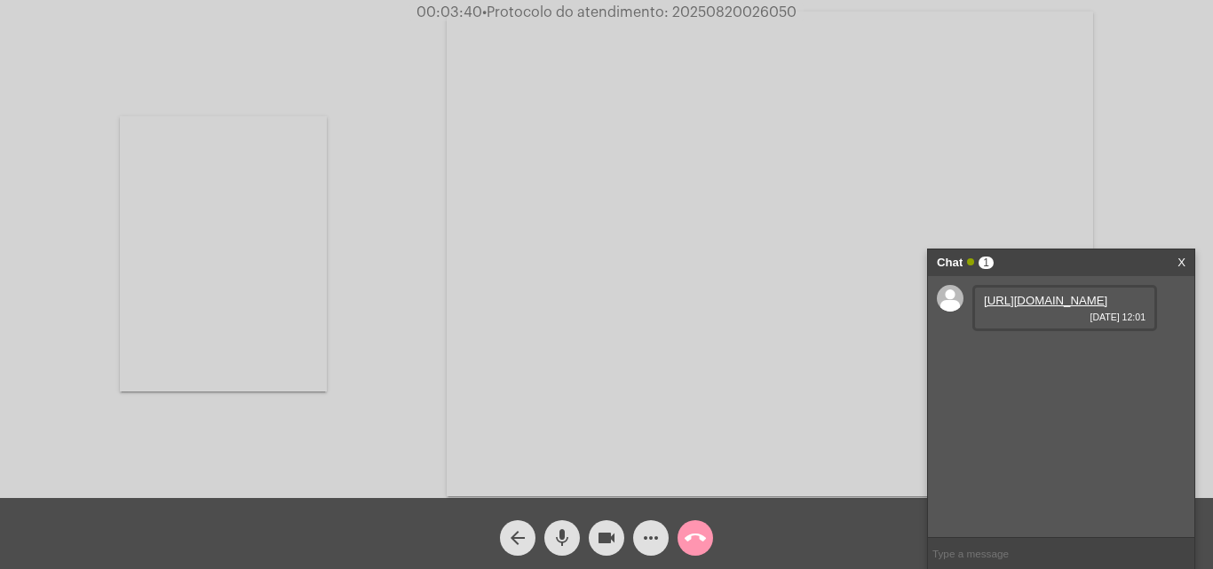
click at [1018, 307] on link "https://neft-transfer-bucket.s3.amazonaws.com/temp-360fb831-60c6-4b65-2d43-b8b3…" at bounding box center [1045, 300] width 123 height 13
click at [283, 241] on video at bounding box center [223, 253] width 207 height 275
click at [718, 15] on span "• Protocolo do atendimento: 20250820026050" at bounding box center [639, 12] width 314 height 14
click at [718, 14] on span "• Protocolo do atendimento: 20250820026050" at bounding box center [639, 12] width 314 height 14
copy span "20250820026050"
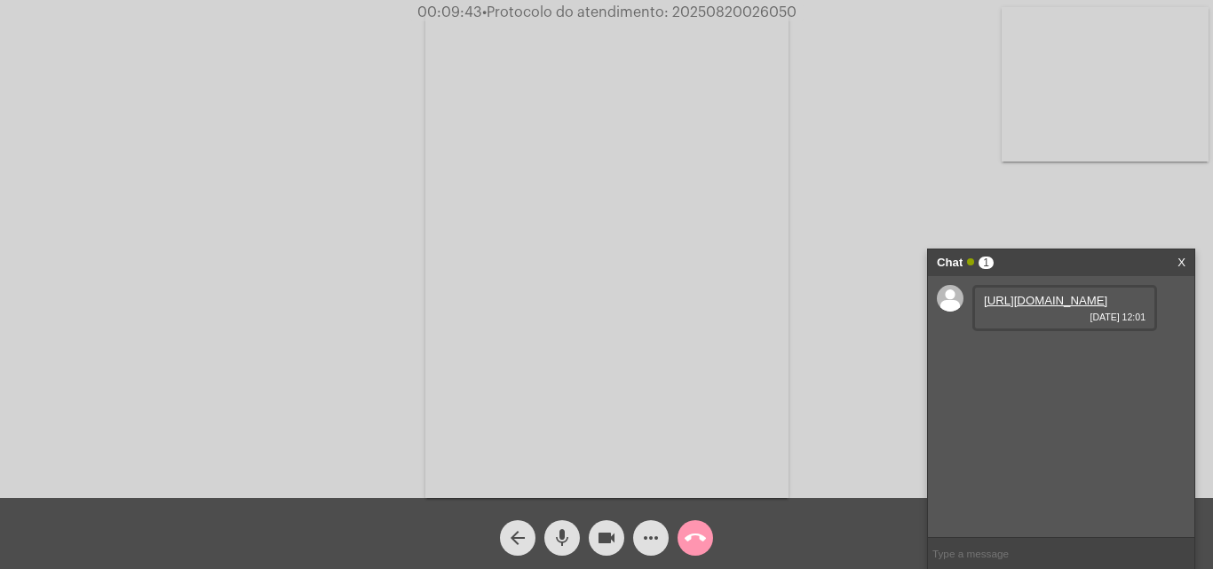
click at [693, 542] on mat-icon "call_end" at bounding box center [695, 537] width 21 height 21
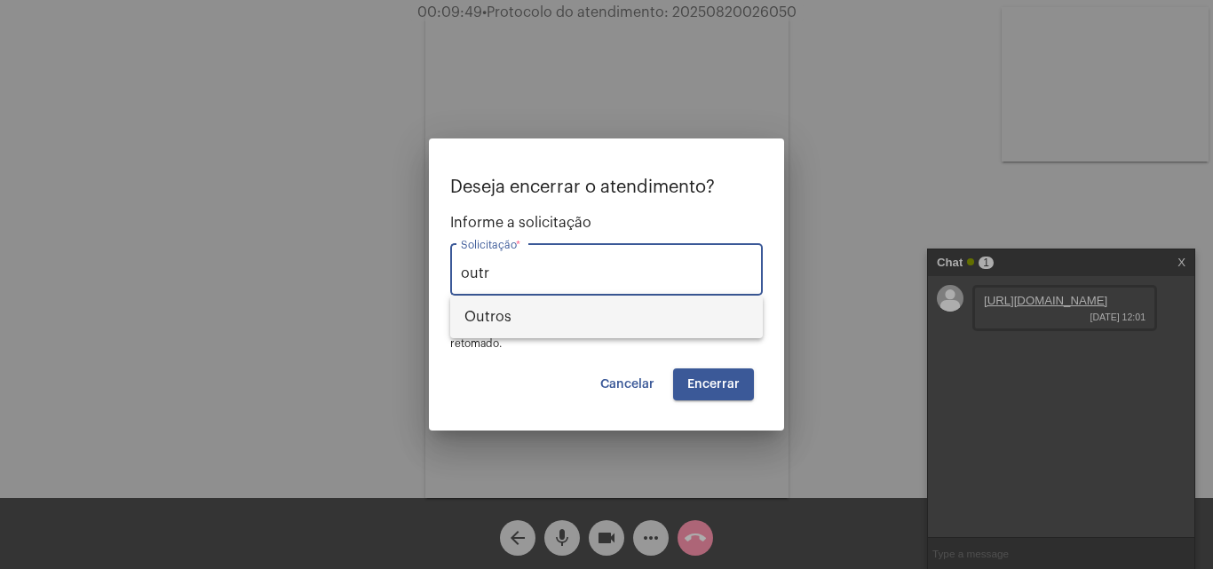
click at [534, 313] on span "Outros" at bounding box center [606, 317] width 284 height 43
type input "Outros"
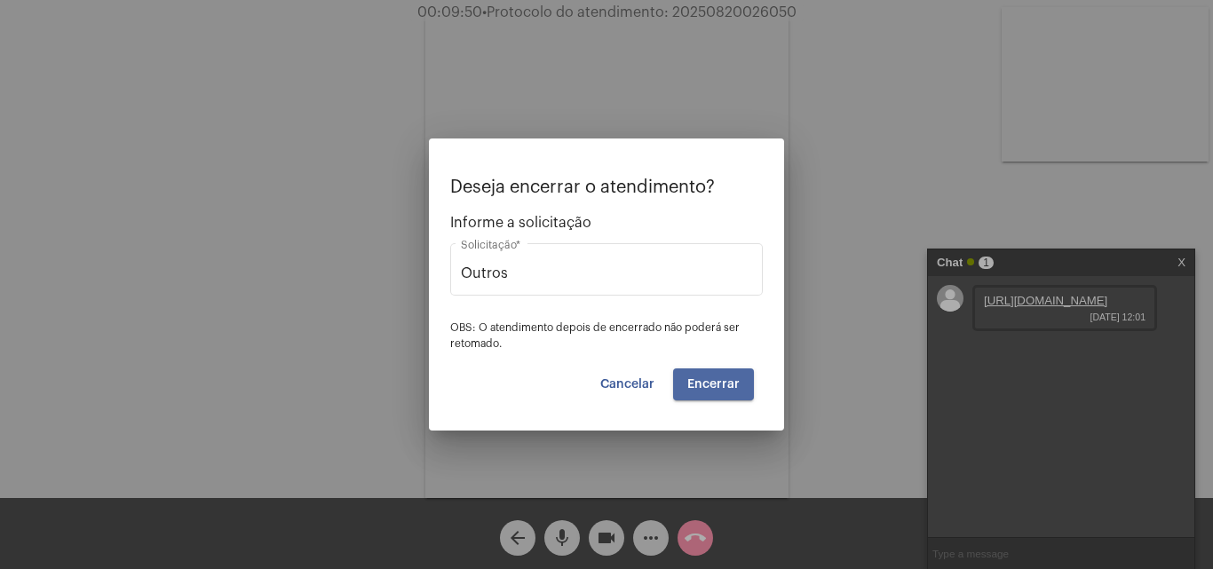
click at [720, 392] on button "Encerrar" at bounding box center [713, 384] width 81 height 32
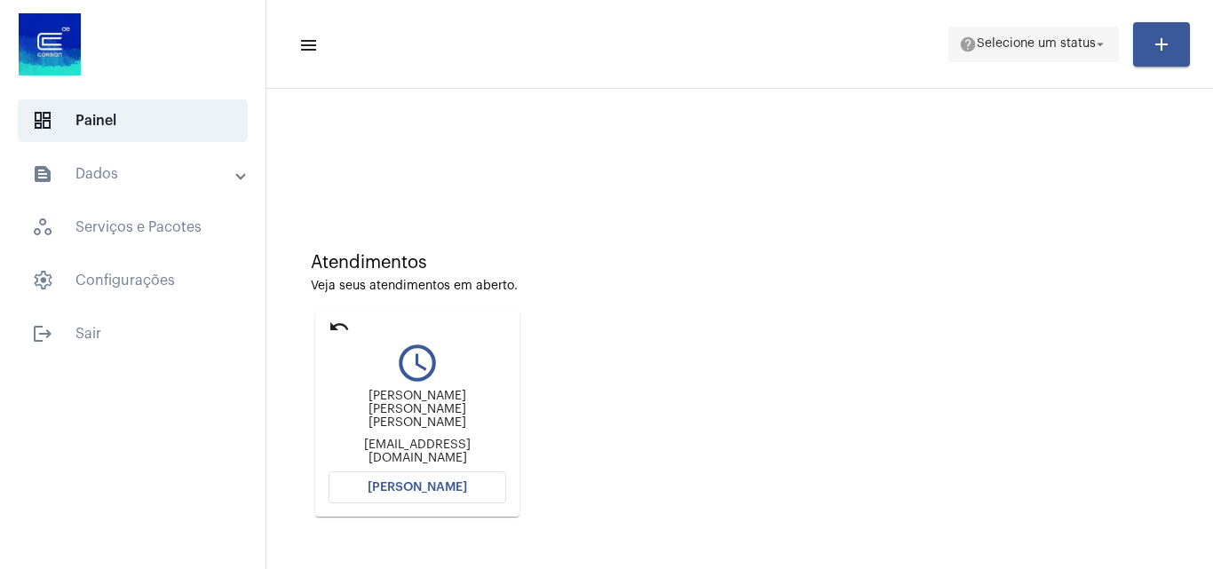
click at [1029, 46] on span "Selecione um status" at bounding box center [1036, 44] width 119 height 12
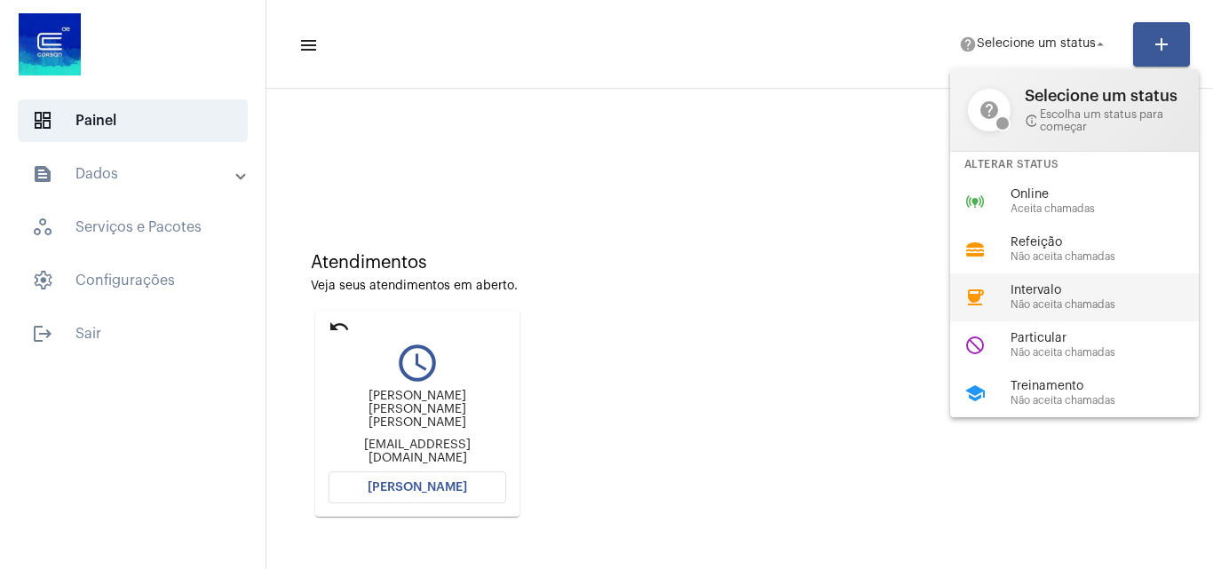
click at [1060, 297] on span "Intervalo" at bounding box center [1111, 290] width 202 height 13
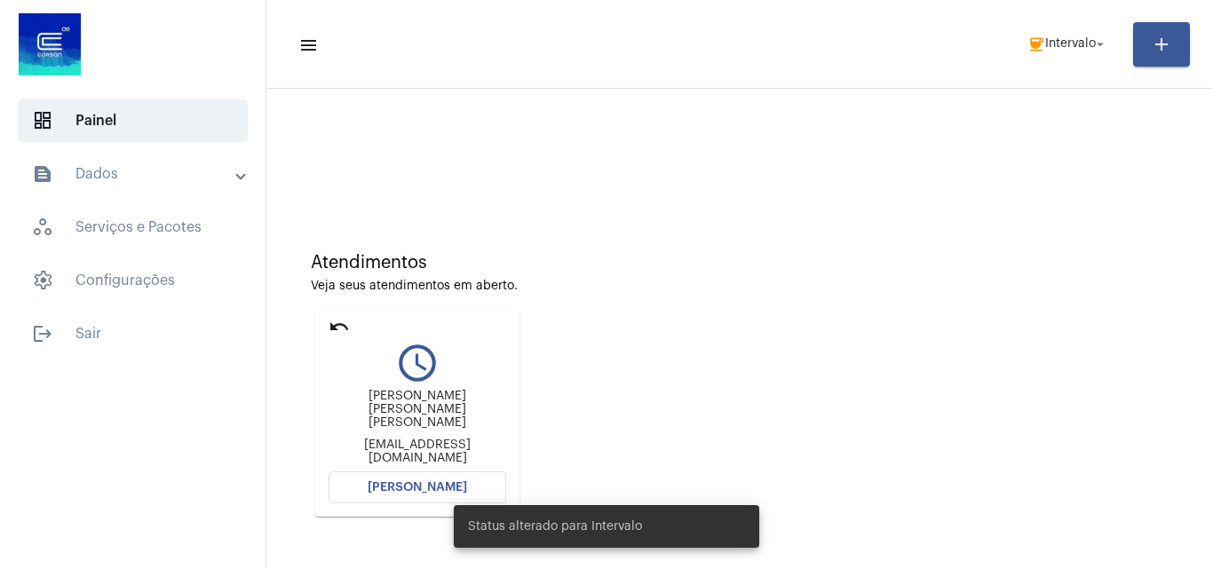
click at [332, 322] on mat-icon "undo" at bounding box center [339, 326] width 21 height 21
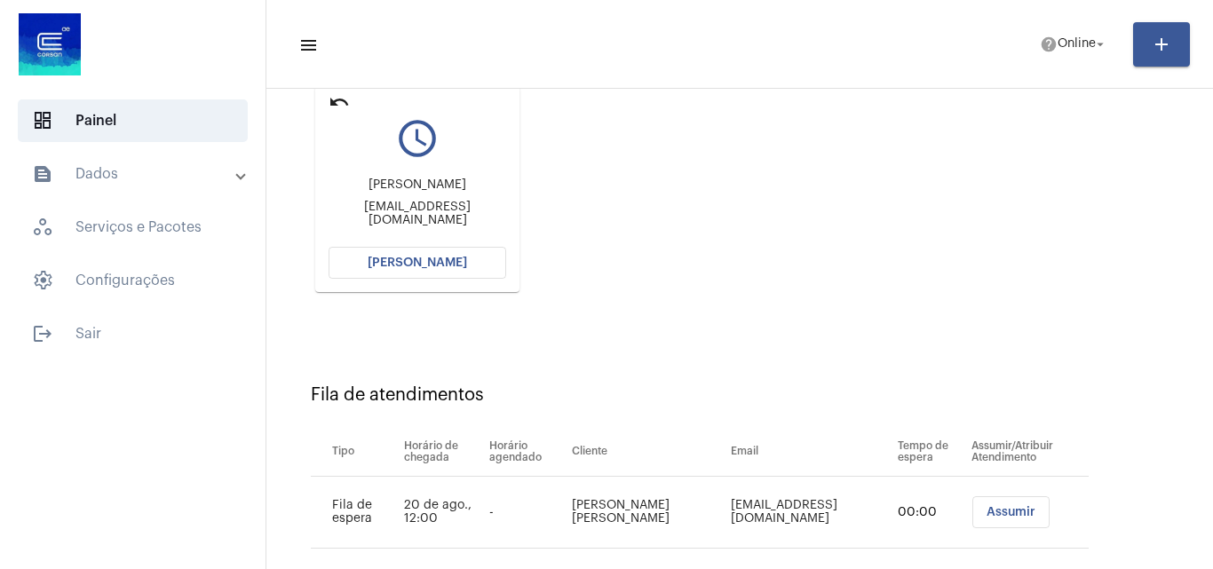
scroll to position [252, 0]
